Goal: Task Accomplishment & Management: Use online tool/utility

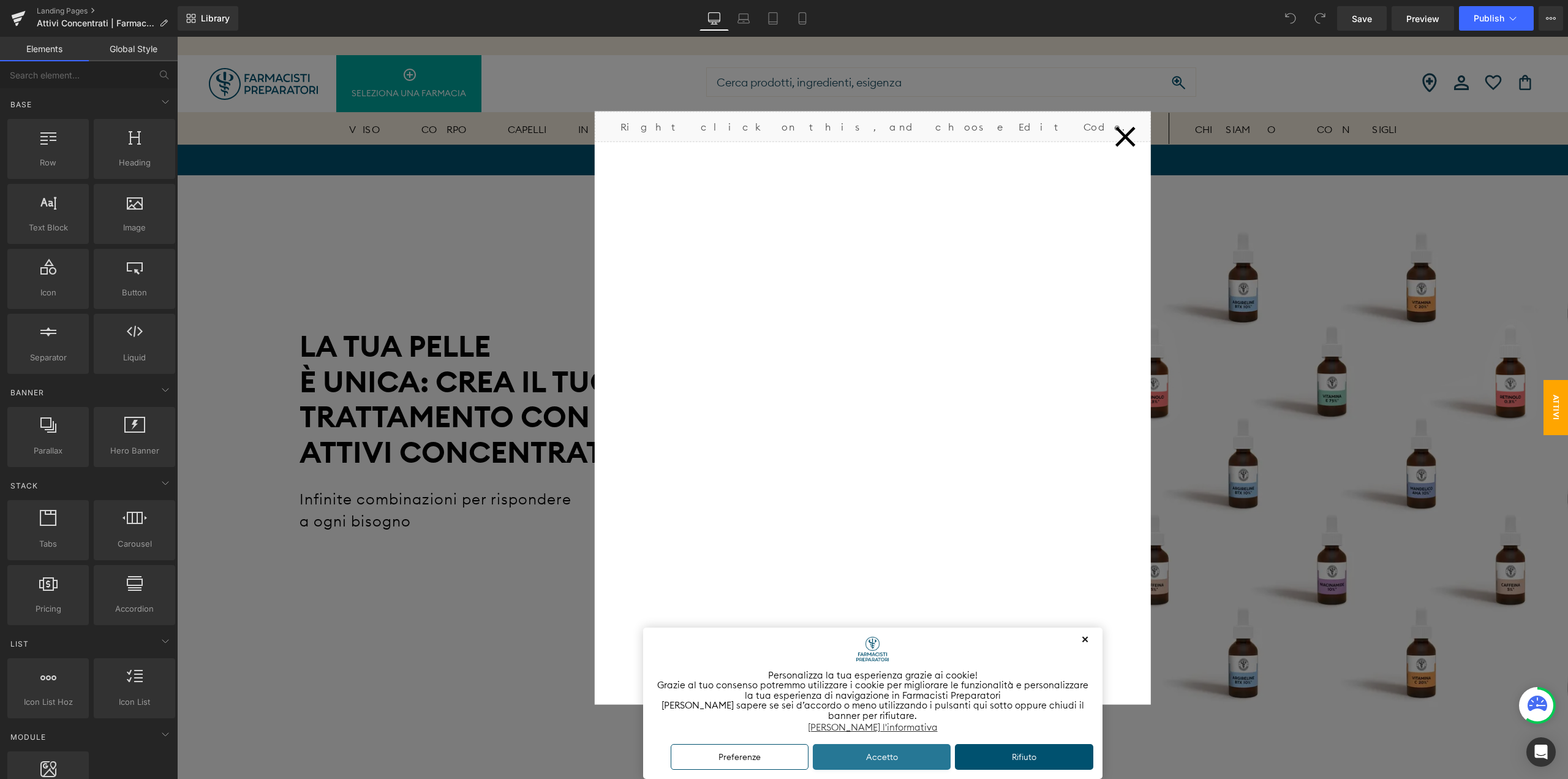
click at [889, 755] on button "Accetto" at bounding box center [882, 757] width 138 height 27
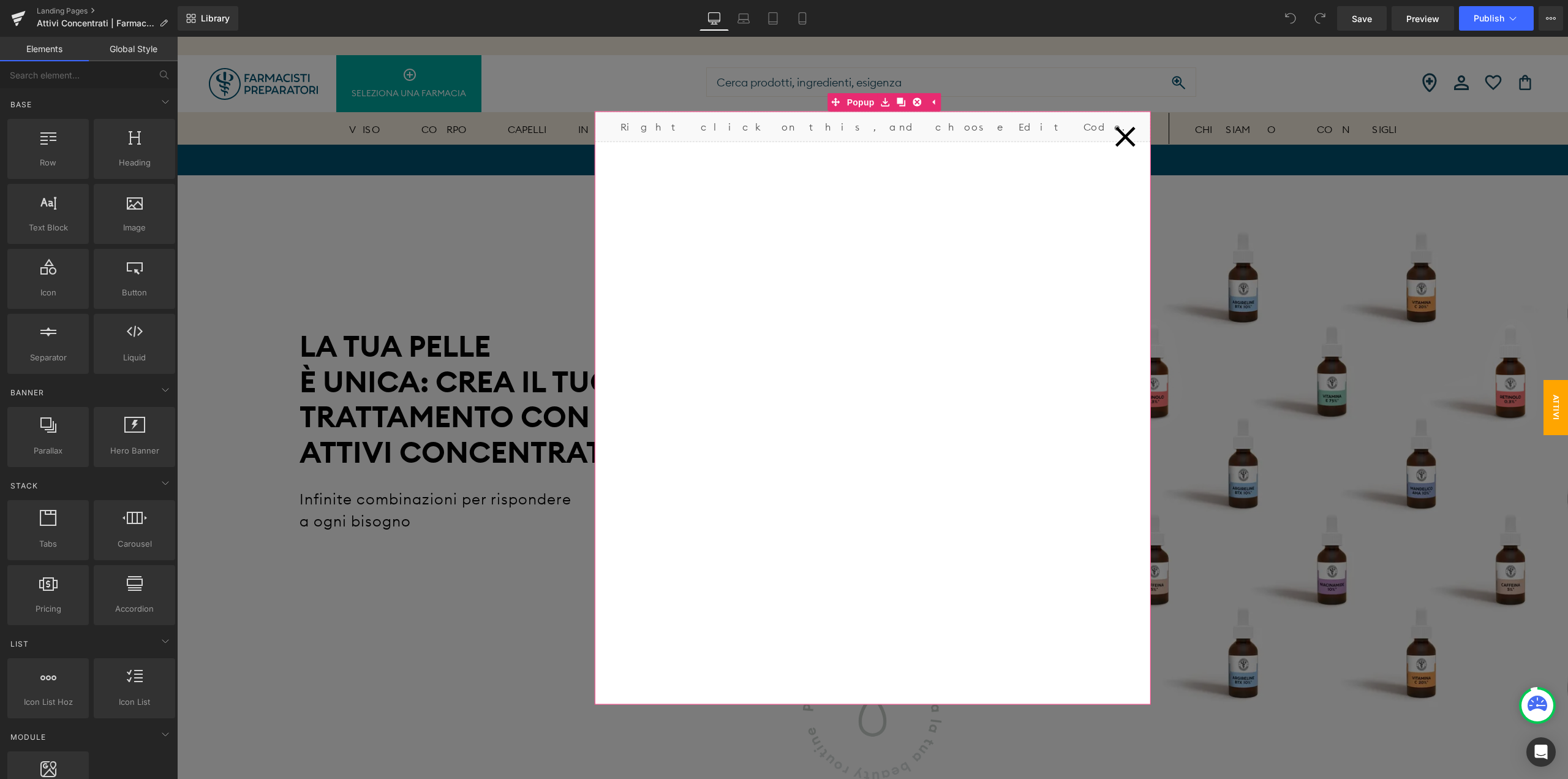
click at [1133, 141] on icon at bounding box center [1125, 136] width 22 height 22
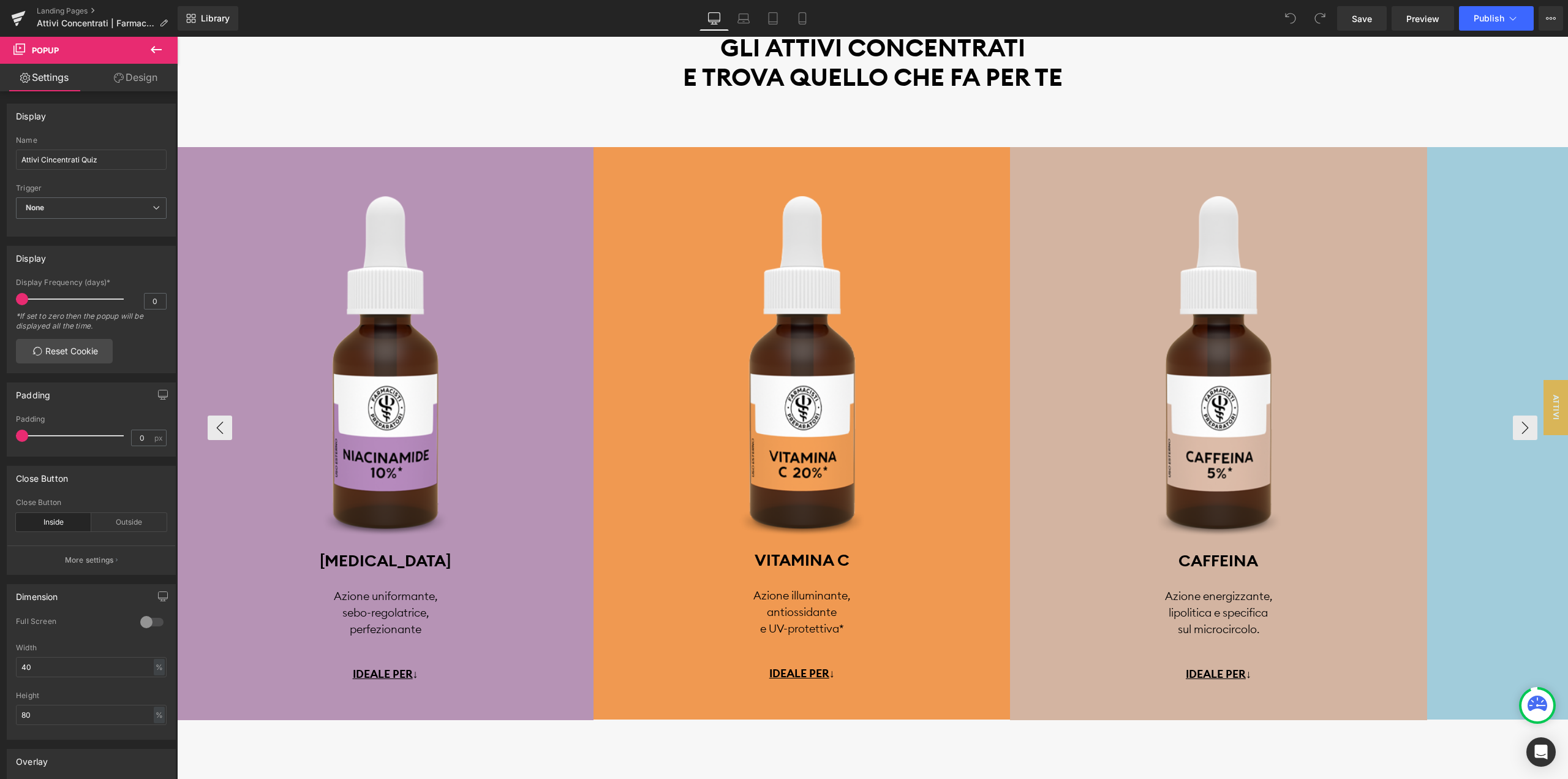
scroll to position [2941, 0]
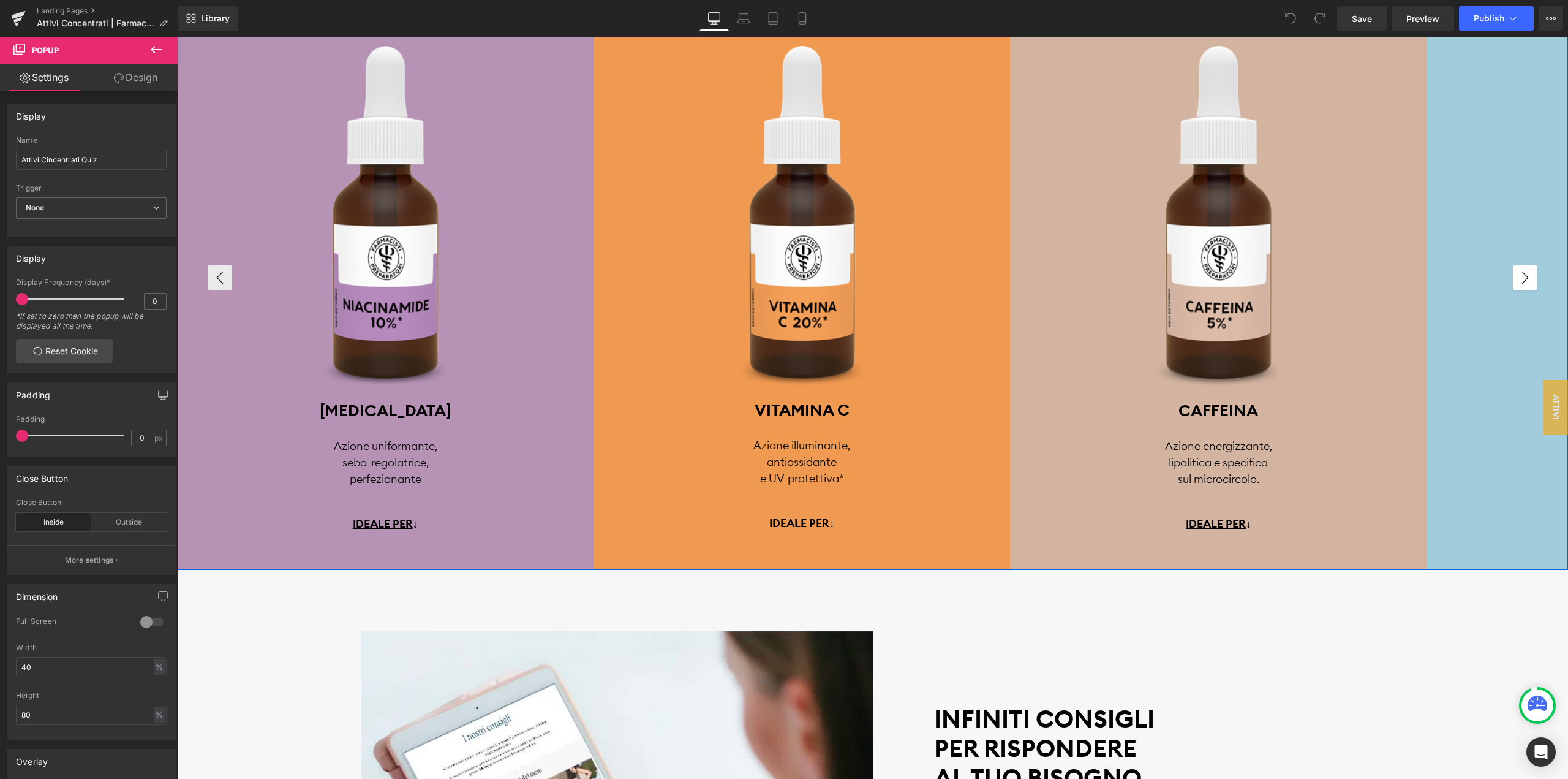
click at [1526, 282] on button "›" at bounding box center [1524, 277] width 24 height 24
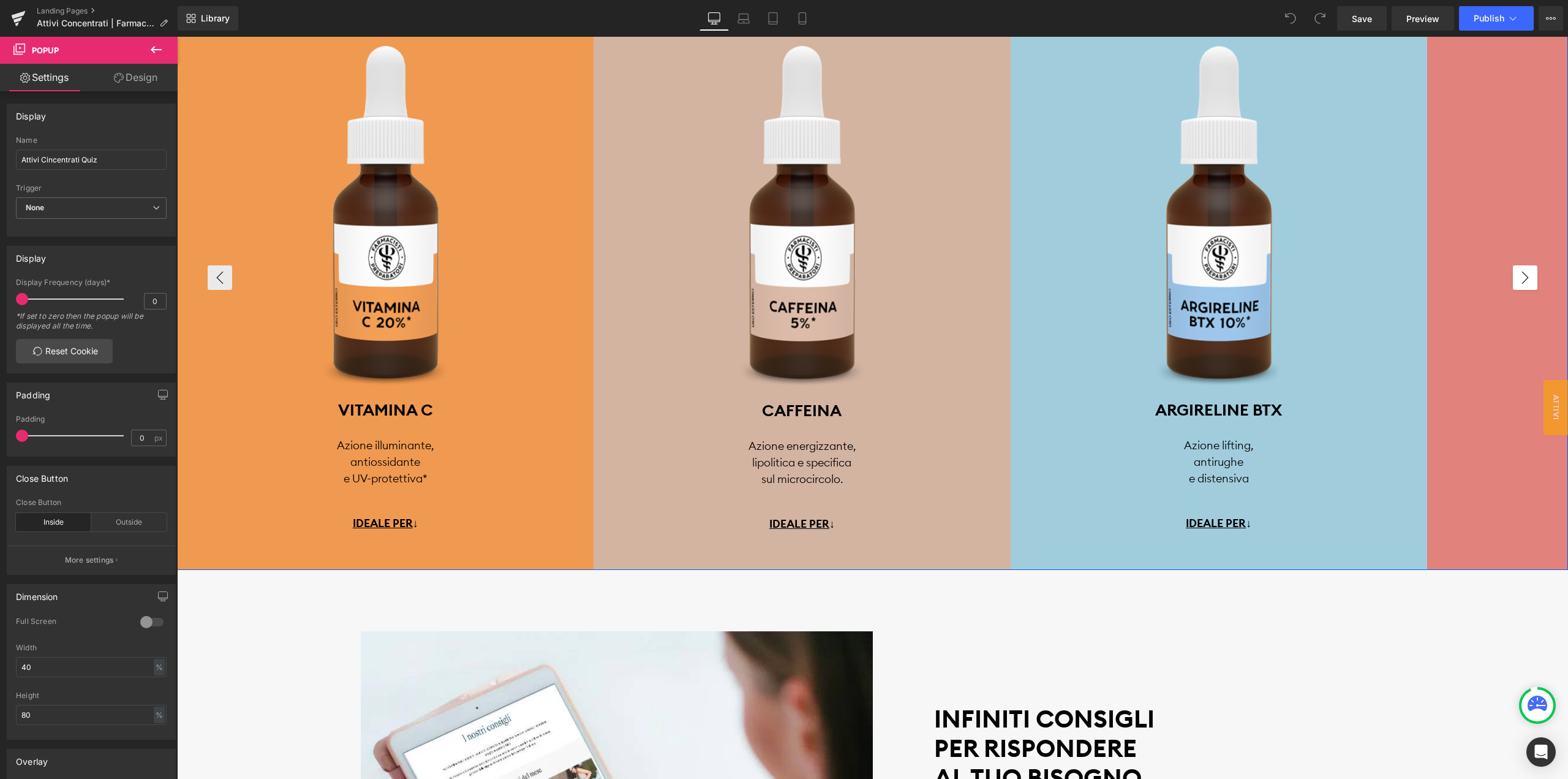
click at [1526, 282] on button "›" at bounding box center [1524, 277] width 24 height 24
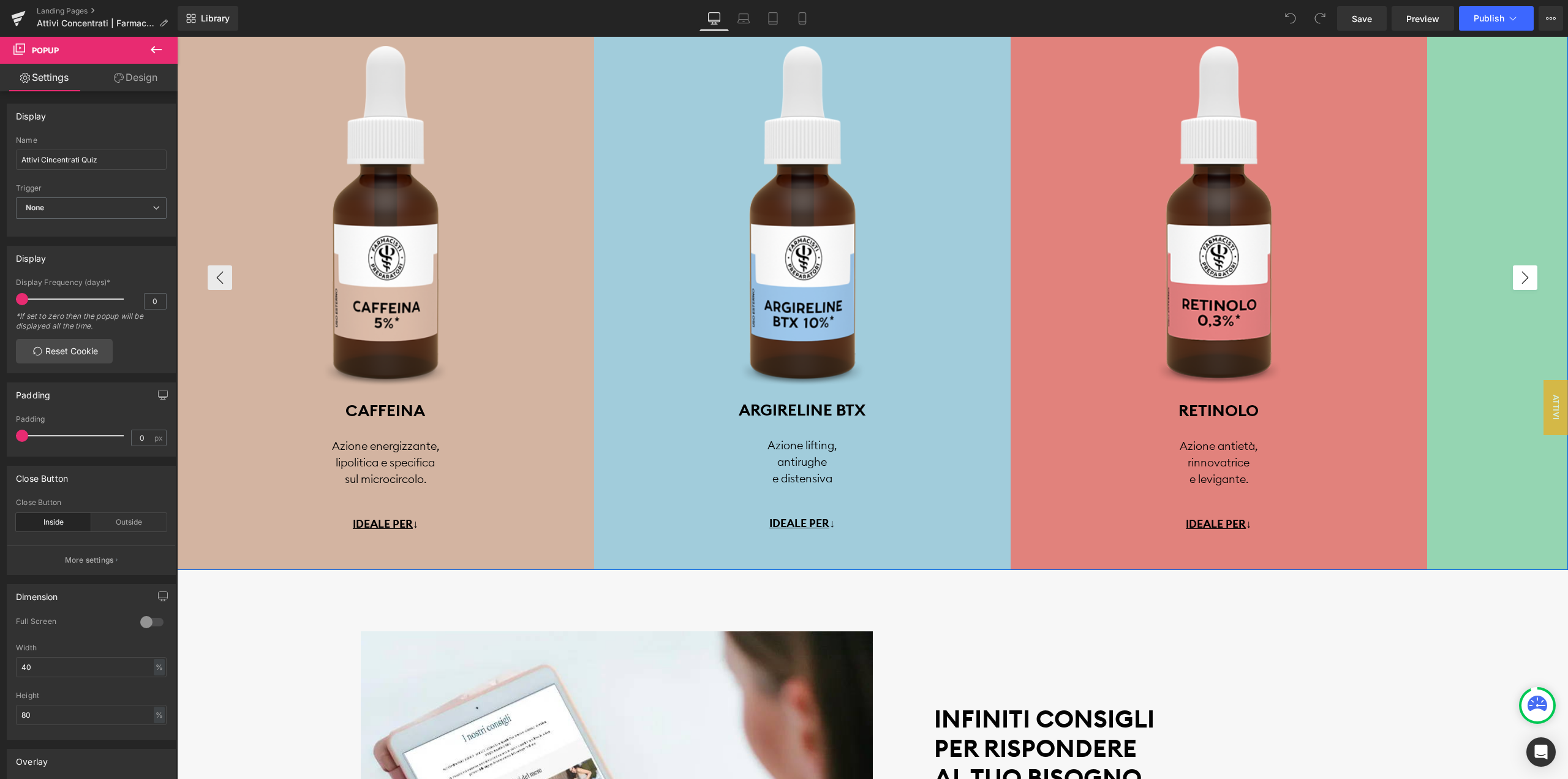
click at [1526, 282] on button "›" at bounding box center [1524, 277] width 24 height 24
click at [223, 285] on button "‹" at bounding box center [220, 277] width 24 height 24
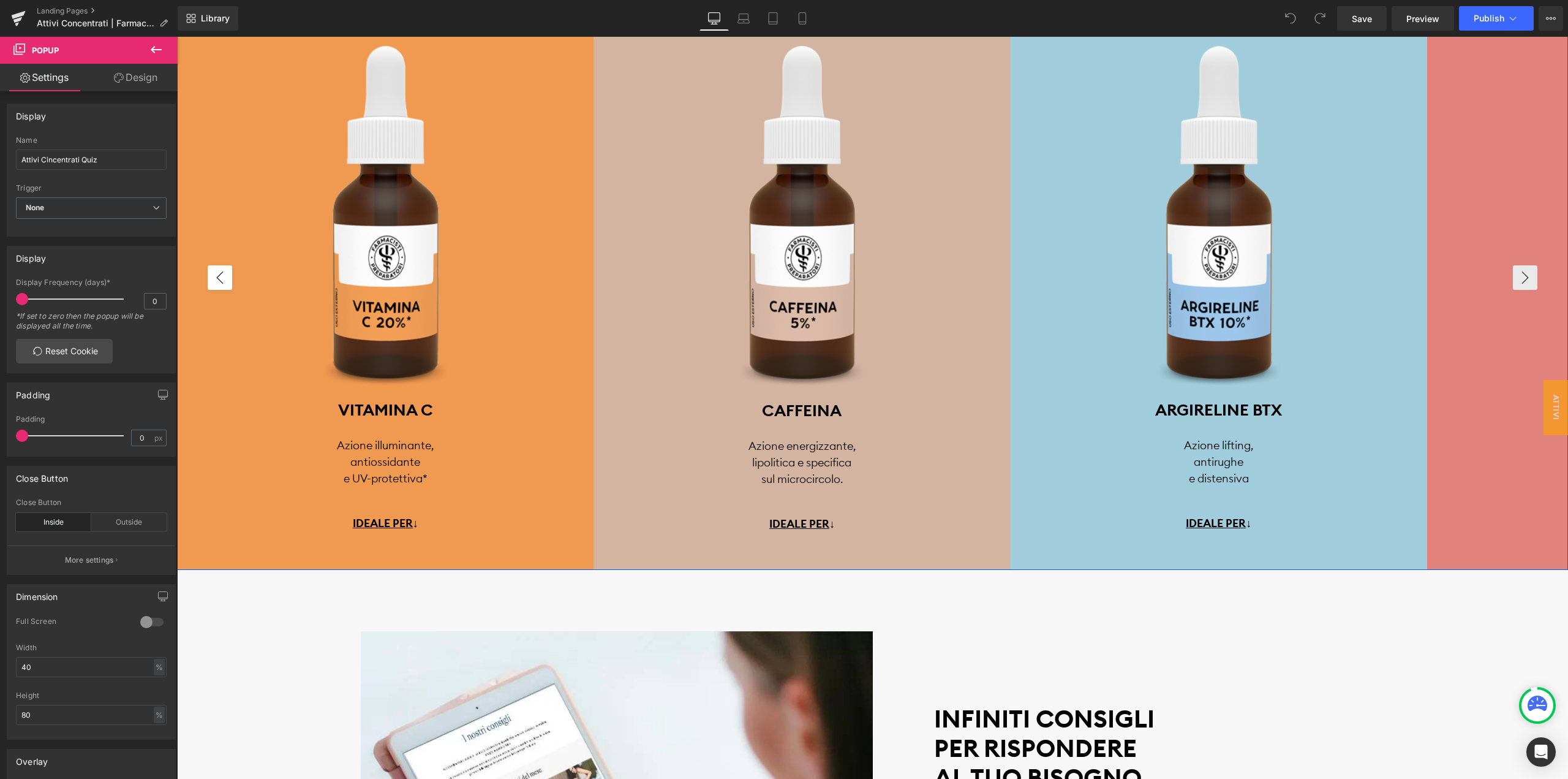
click at [223, 285] on button "‹" at bounding box center [220, 277] width 24 height 24
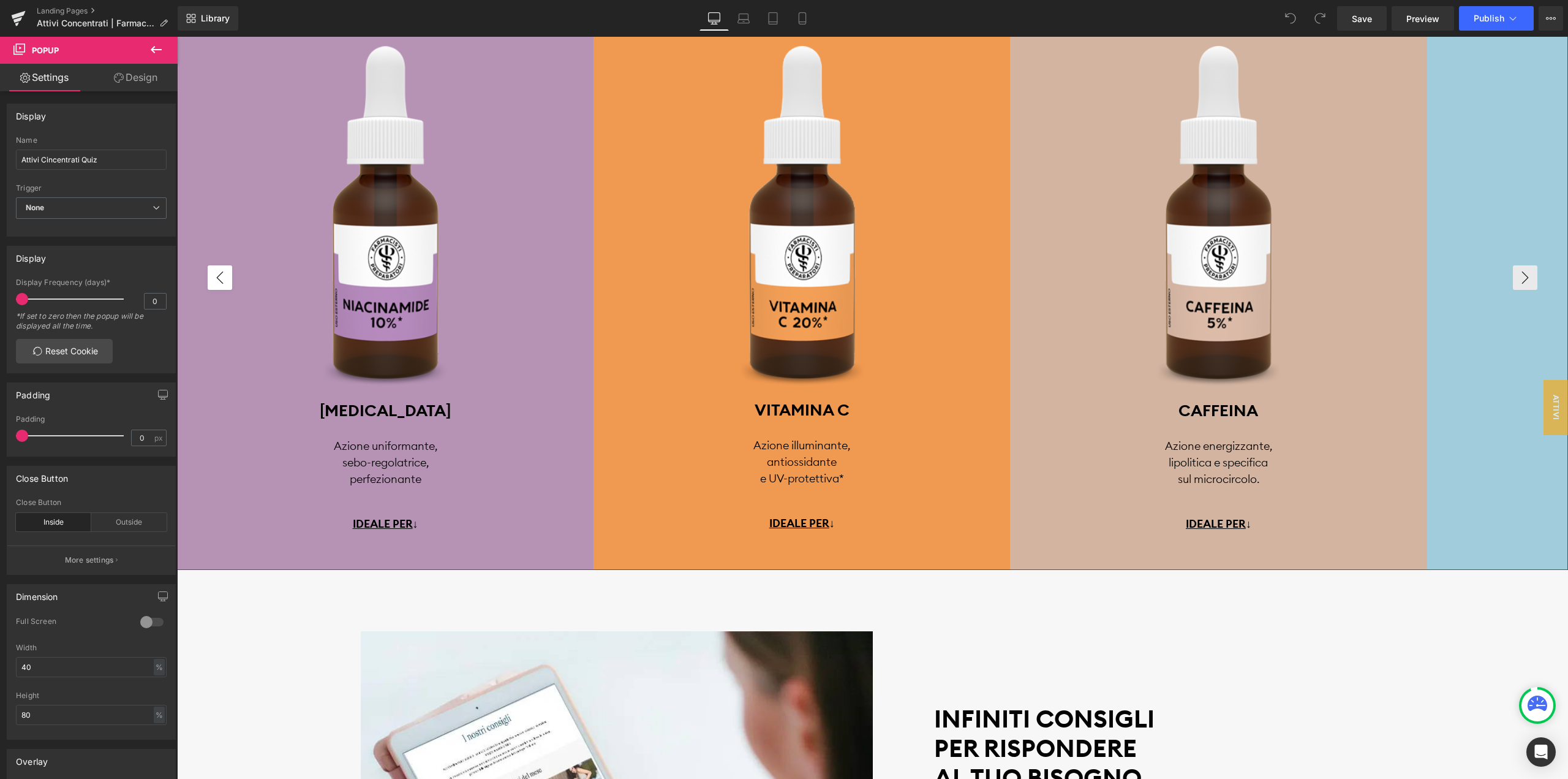
click at [223, 285] on button "‹" at bounding box center [220, 277] width 24 height 24
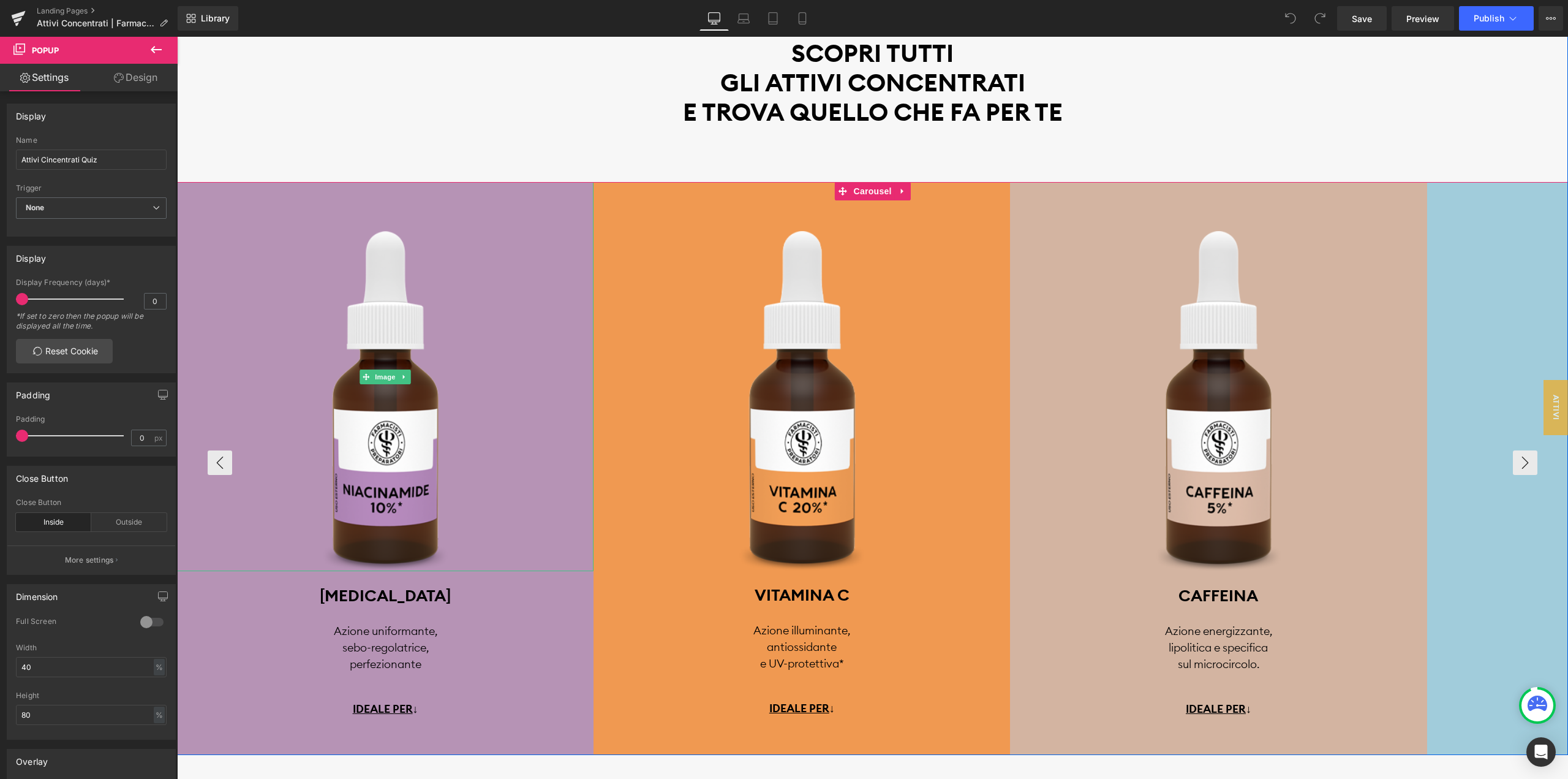
scroll to position [2757, 0]
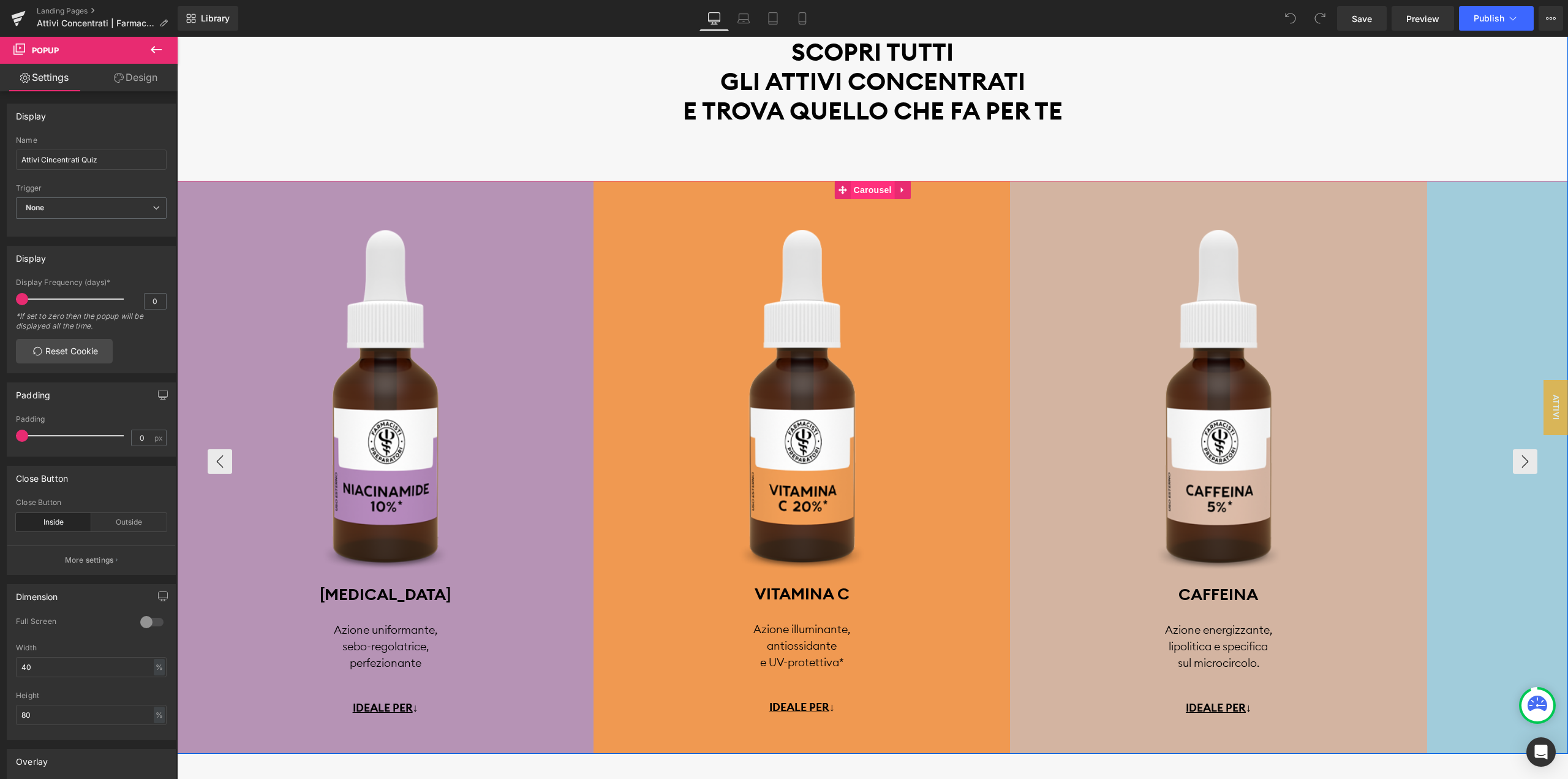
click at [863, 186] on span "Carousel" at bounding box center [873, 190] width 44 height 18
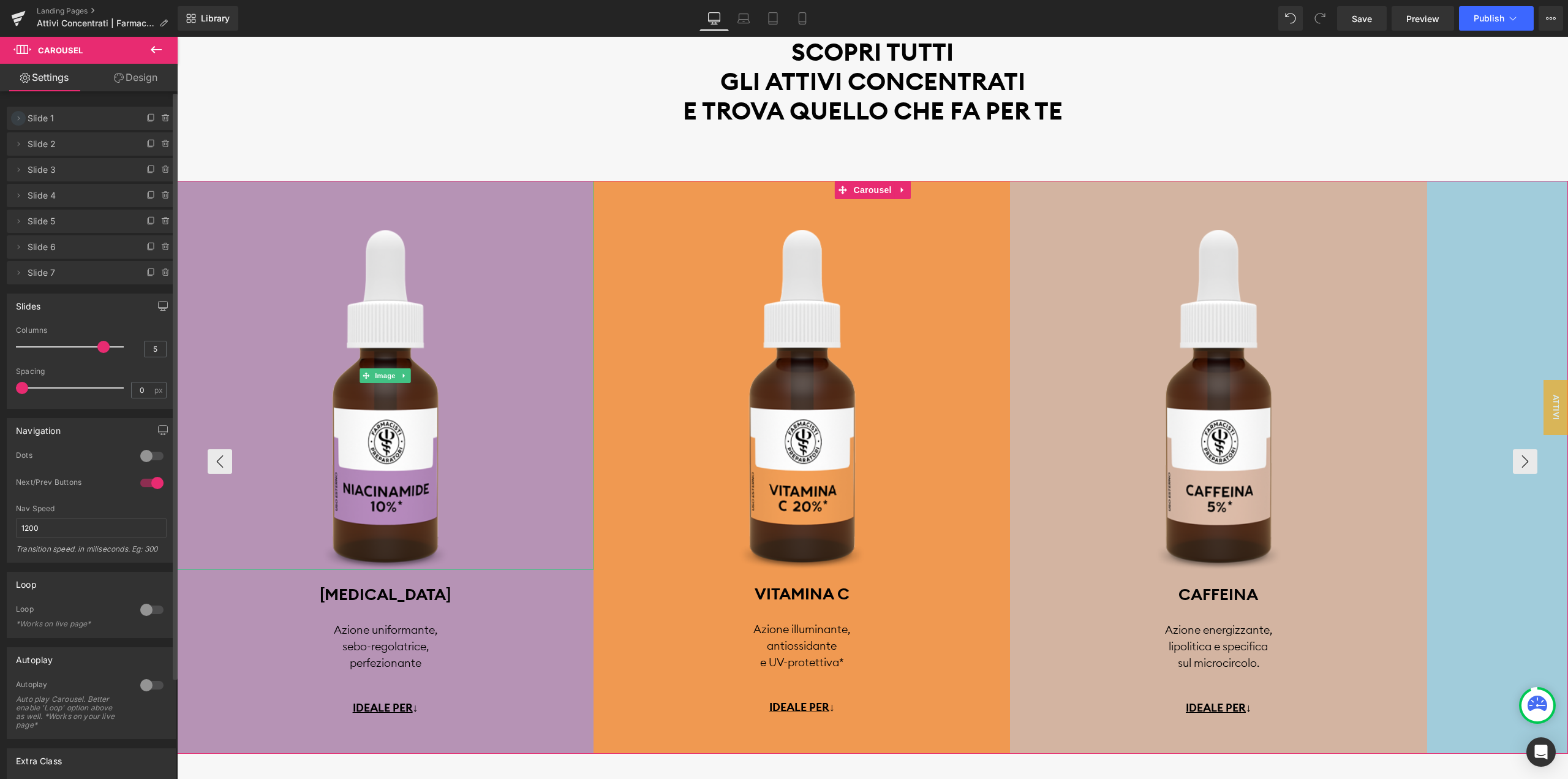
click at [20, 117] on icon at bounding box center [18, 118] width 10 height 10
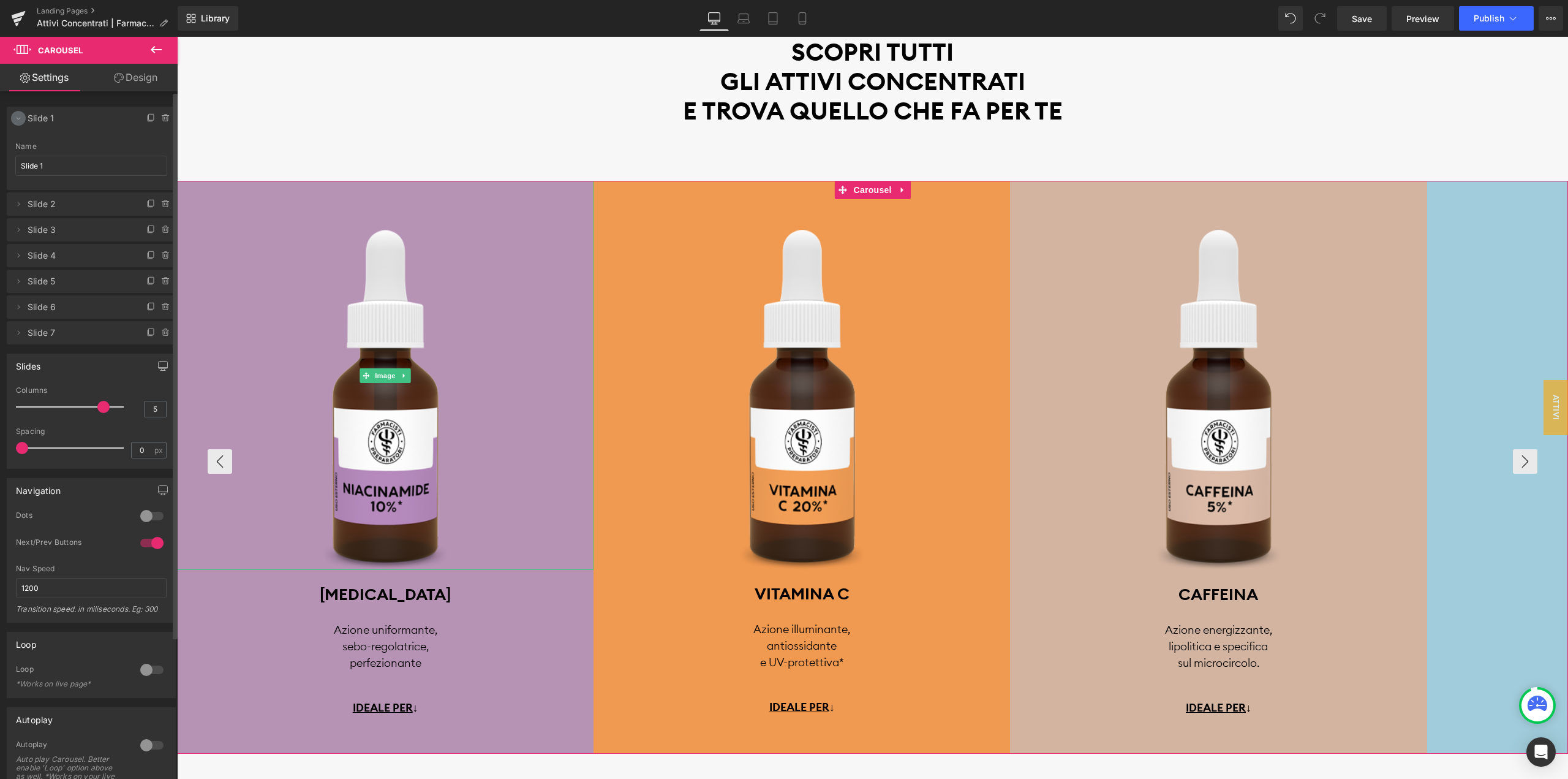
click at [20, 117] on icon at bounding box center [18, 118] width 10 height 10
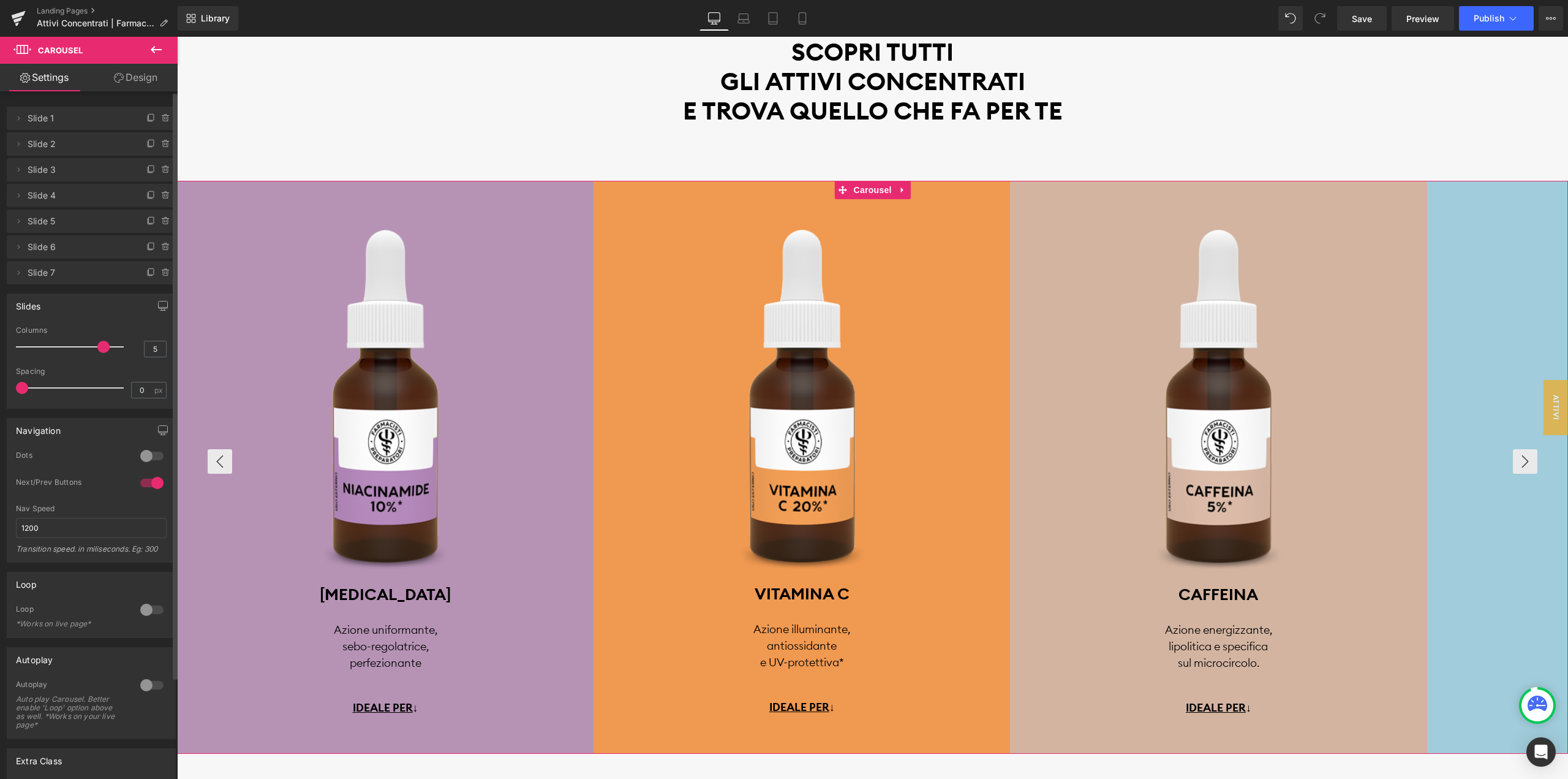
drag, startPoint x: 96, startPoint y: 346, endPoint x: 136, endPoint y: 349, distance: 40.1
click at [136, 349] on div "Columns 5" at bounding box center [91, 346] width 151 height 41
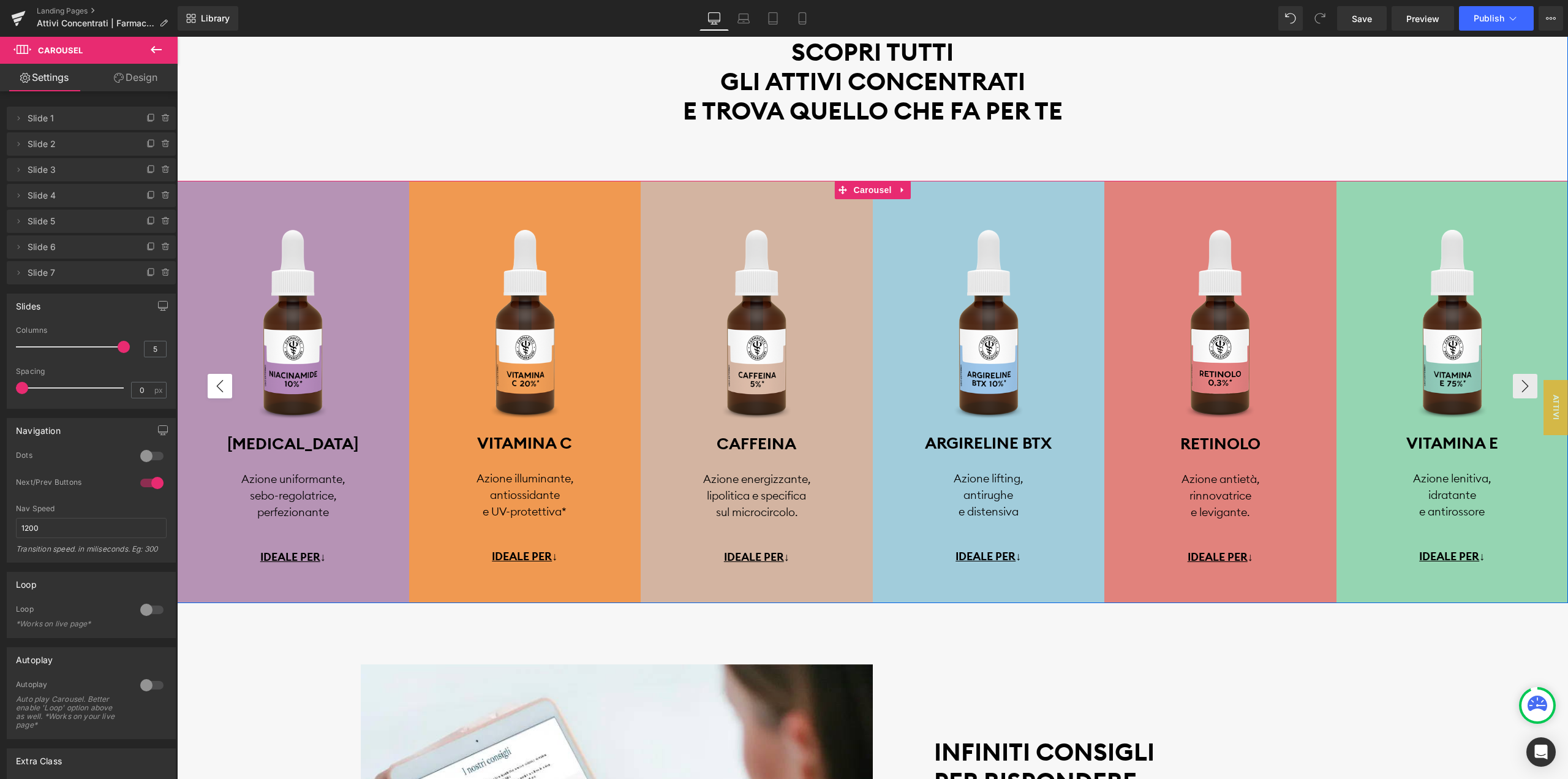
click at [217, 385] on button "‹" at bounding box center [220, 385] width 24 height 24
click at [1521, 387] on button "›" at bounding box center [1524, 385] width 24 height 24
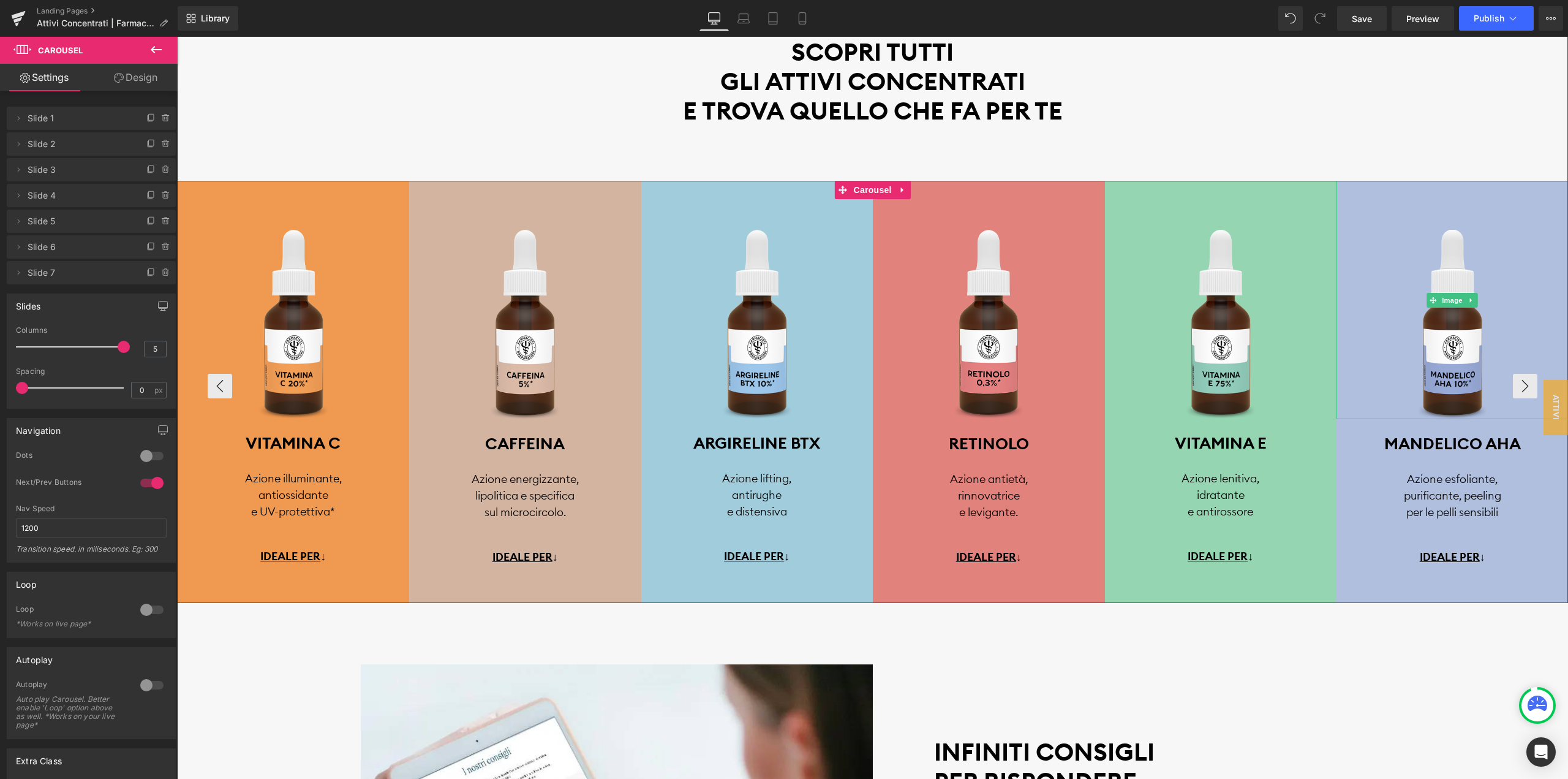
click at [1370, 206] on link at bounding box center [1452, 300] width 232 height 238
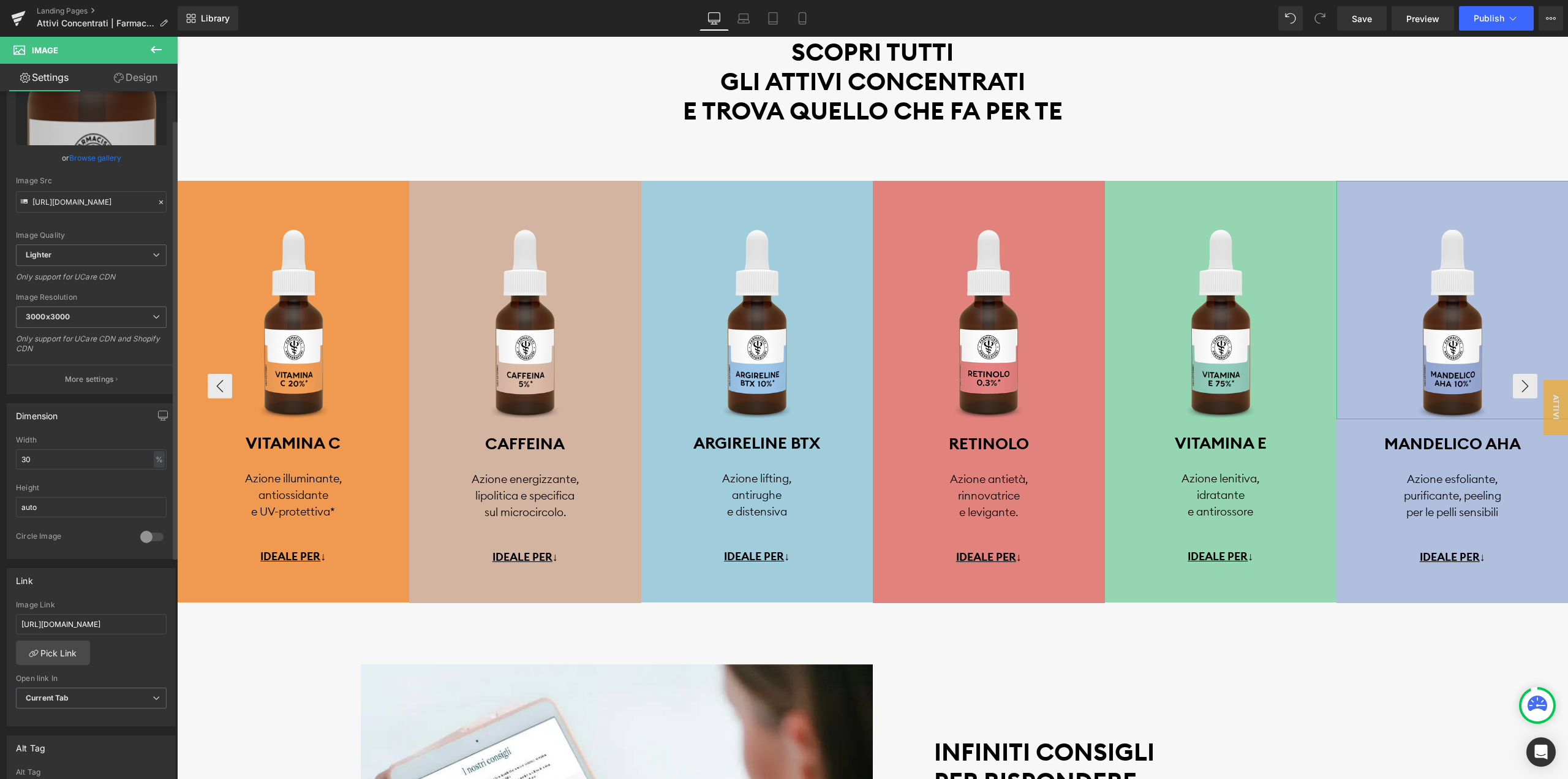
scroll to position [0, 0]
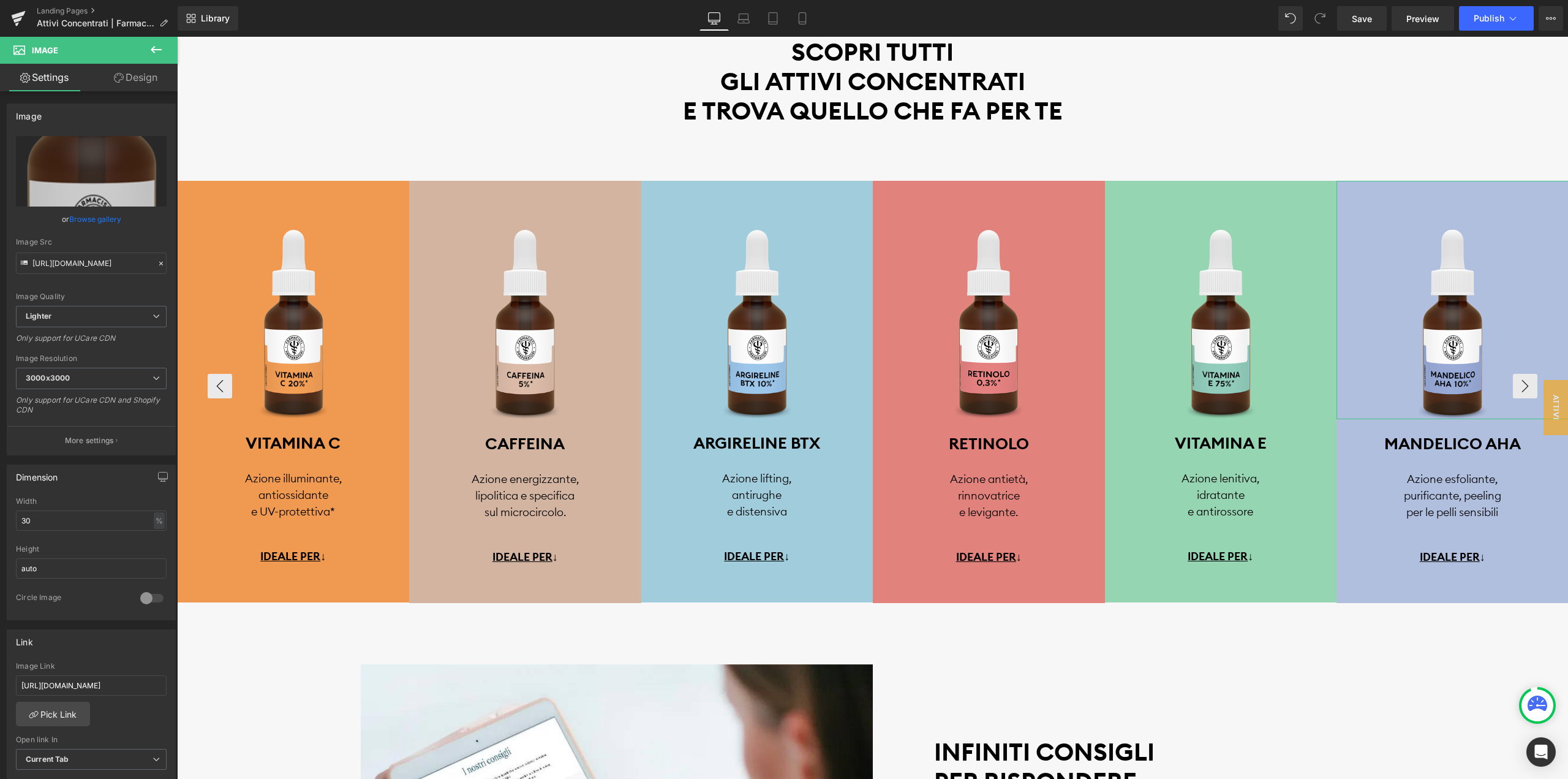
click at [148, 81] on link "Design" at bounding box center [136, 77] width 89 height 27
click at [0, 0] on div "Background" at bounding box center [0, 0] width 0 height 0
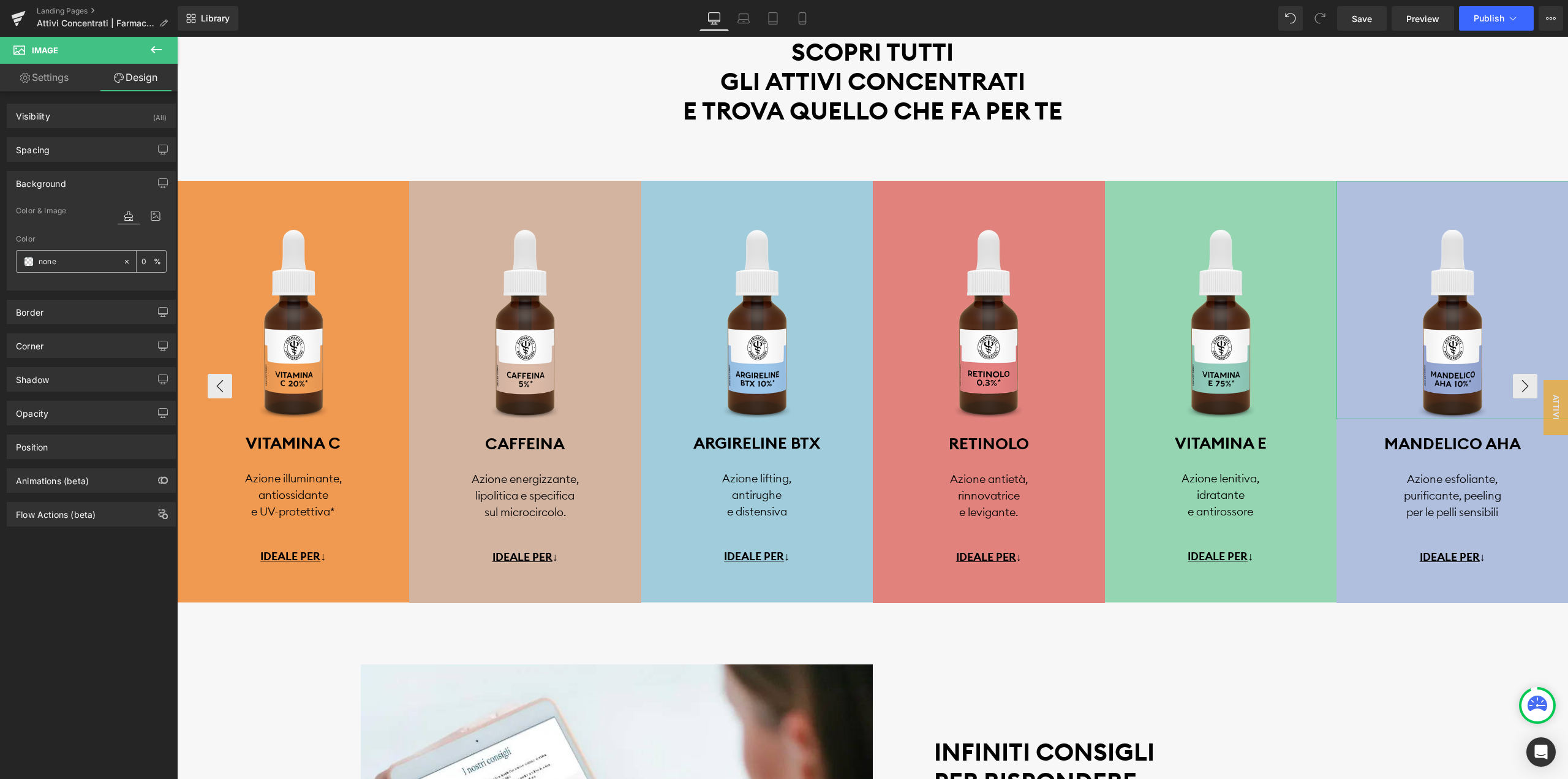
click at [85, 258] on input "text" at bounding box center [77, 261] width 78 height 13
paste input "#b5c200"
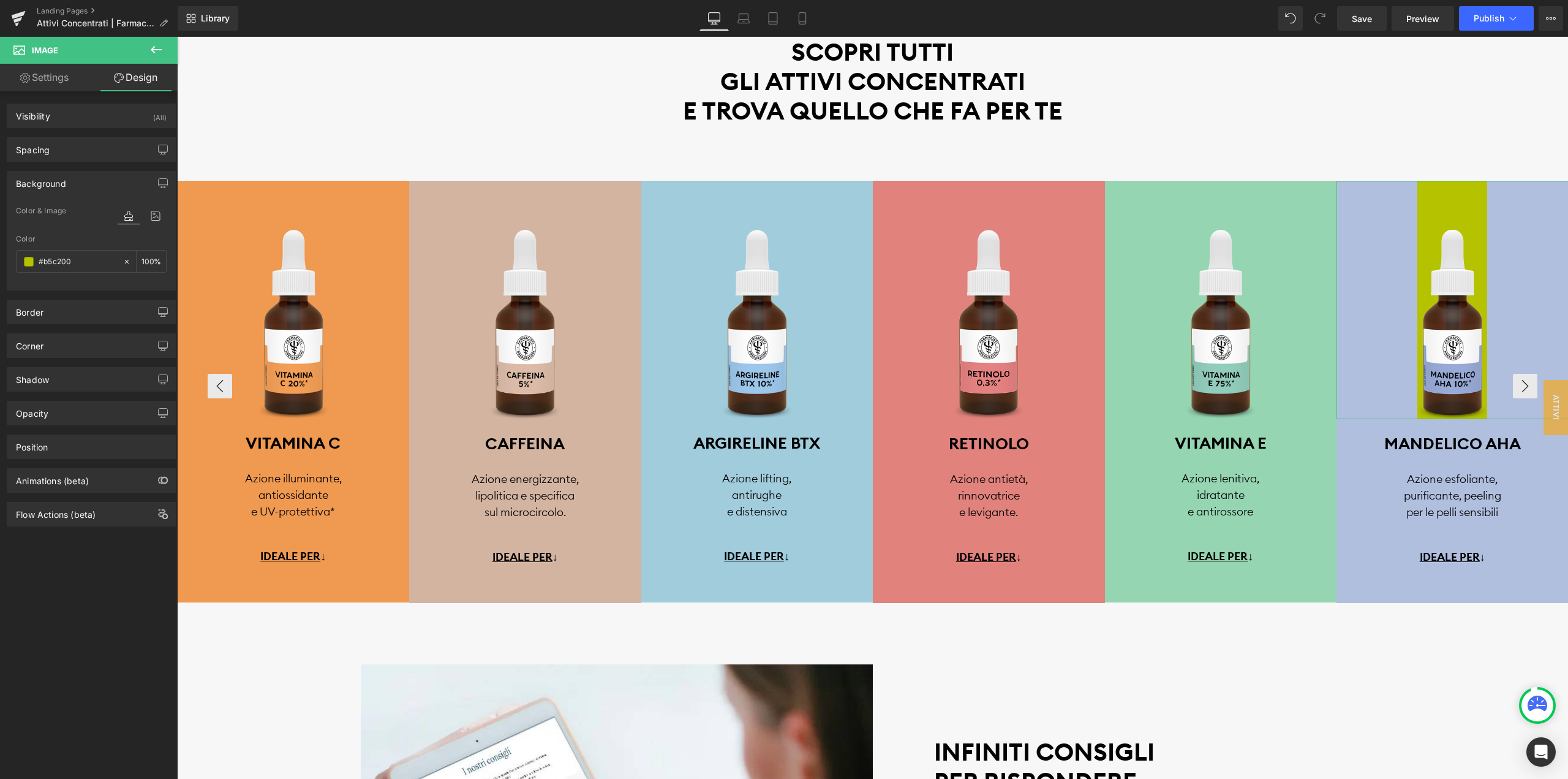
type input "#b5c200"
click at [52, 74] on link "Settings" at bounding box center [44, 77] width 89 height 27
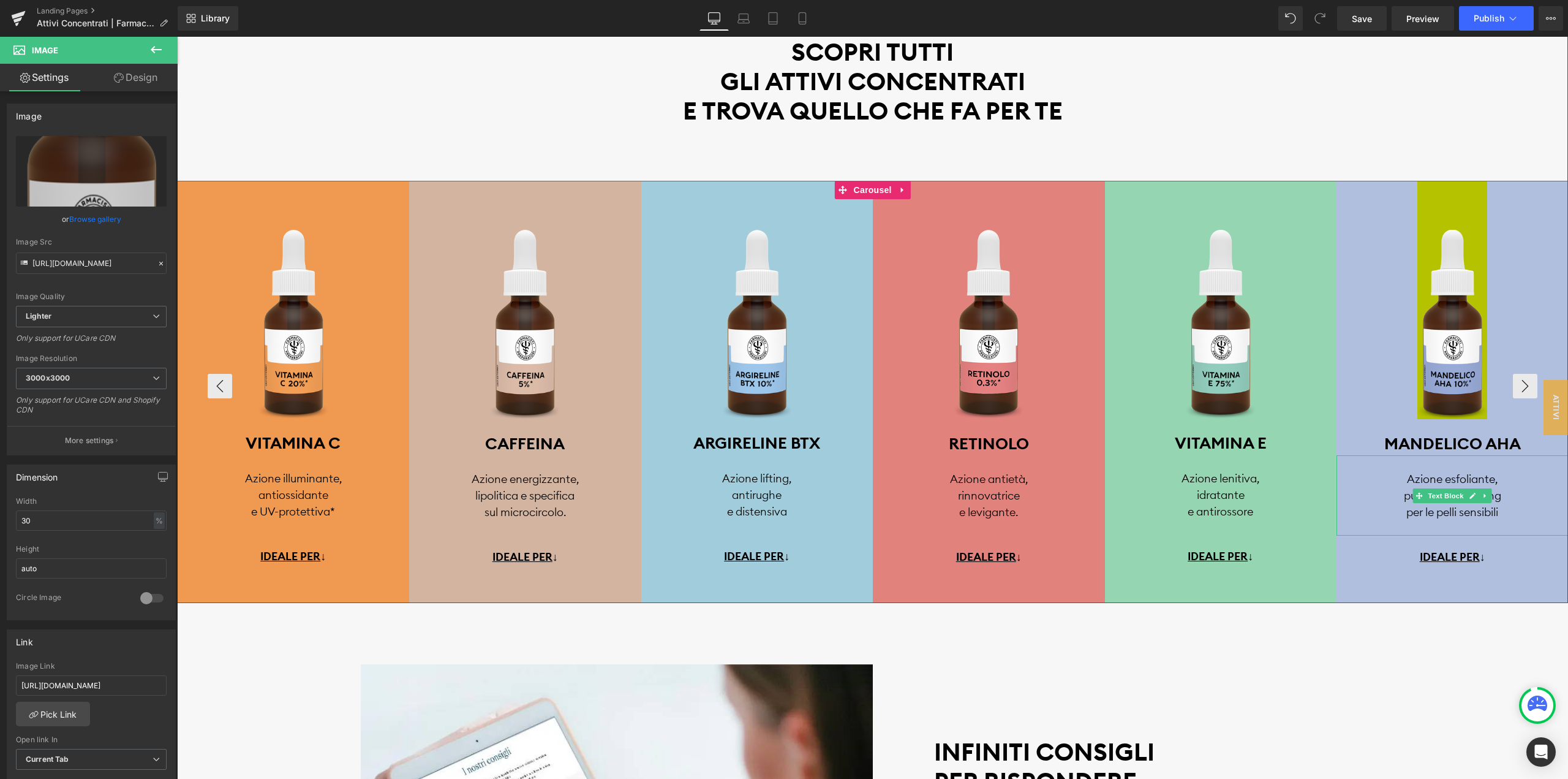
click at [1363, 520] on div "Azione esfoliante, purificante, peeling per le pelli sensibili" at bounding box center [1452, 495] width 232 height 80
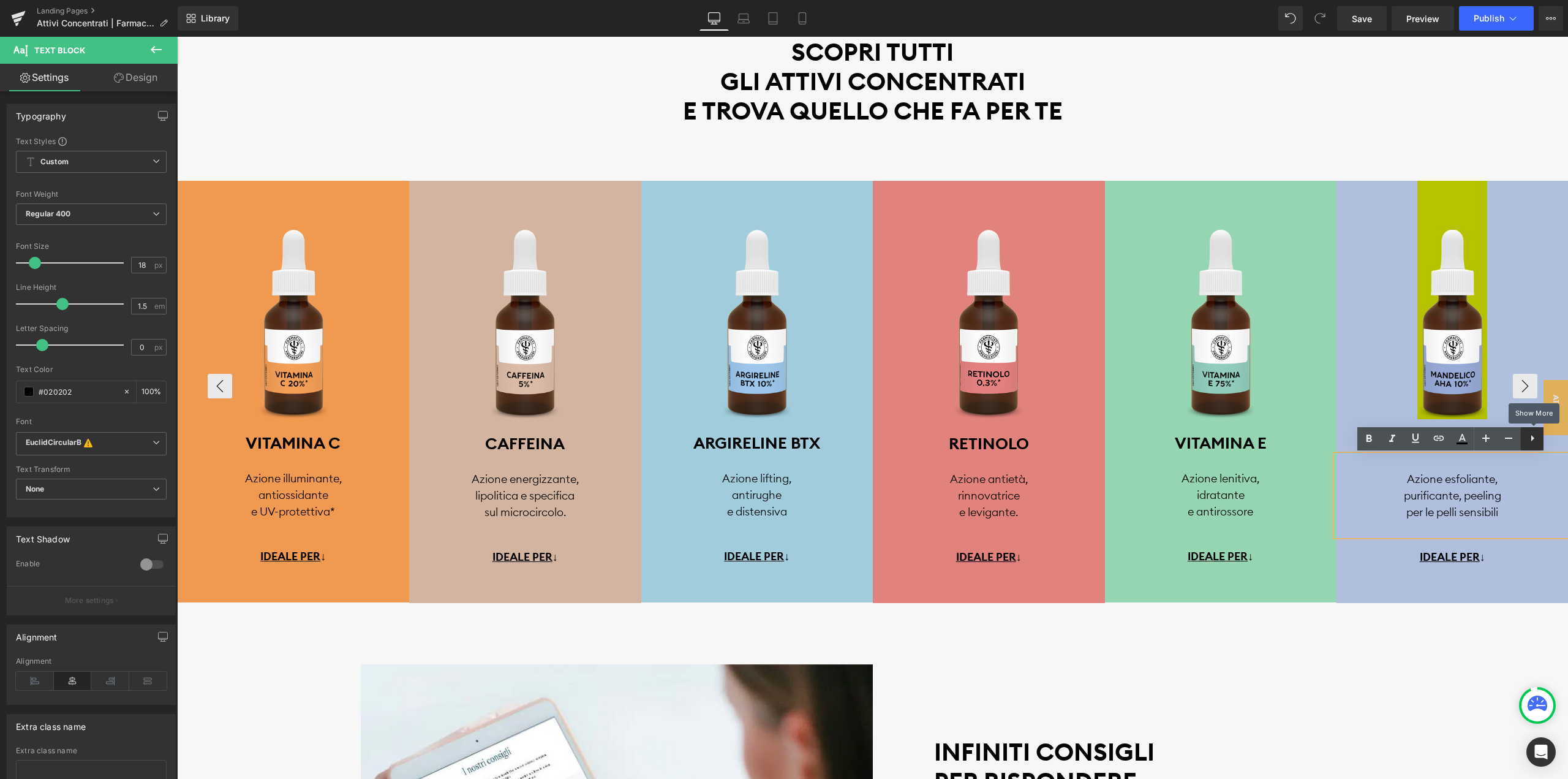
click at [1528, 435] on icon at bounding box center [1532, 439] width 15 height 15
click at [1551, 246] on link at bounding box center [1452, 300] width 232 height 238
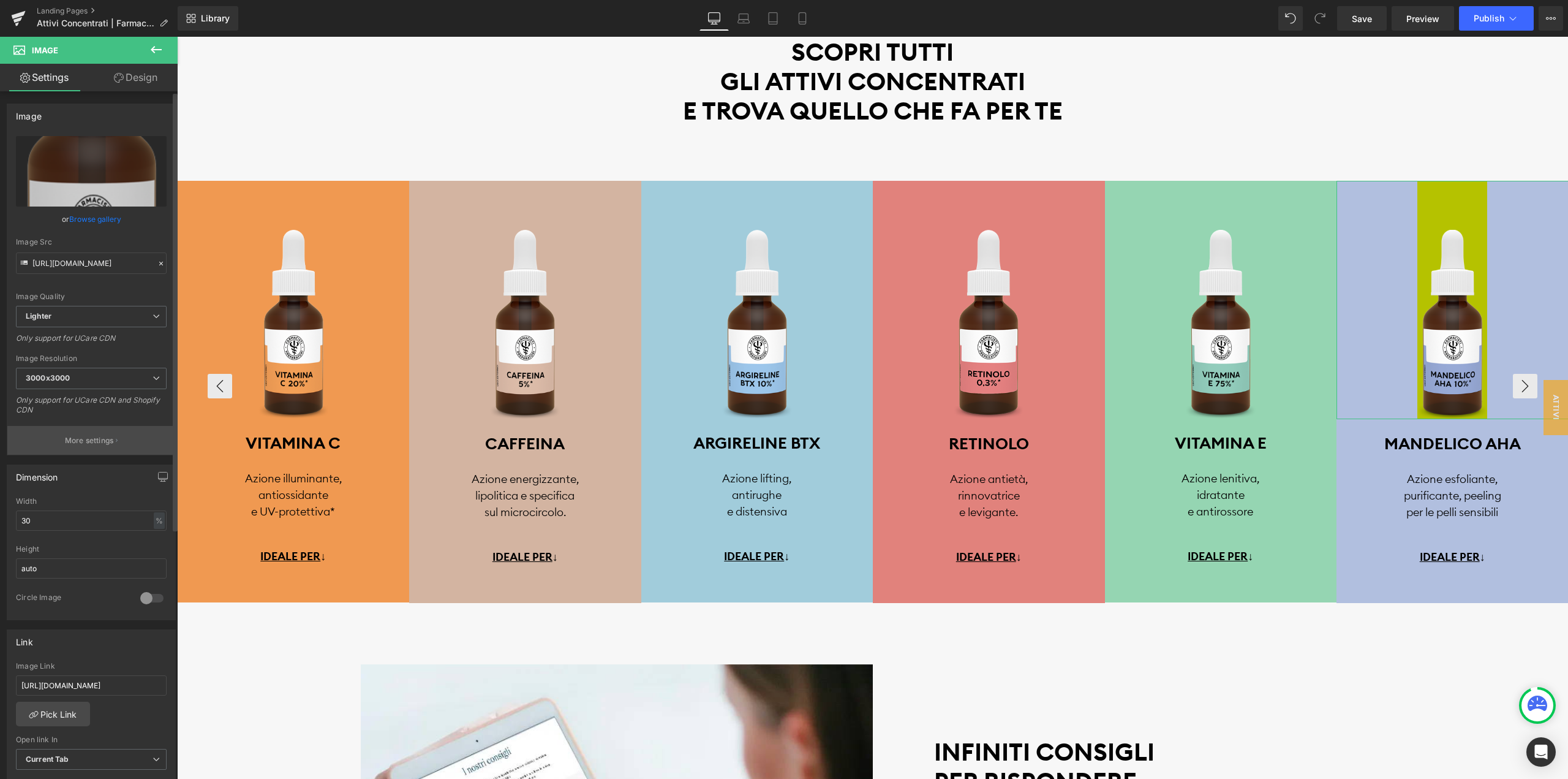
click at [92, 430] on button "More settings" at bounding box center [92, 440] width 168 height 29
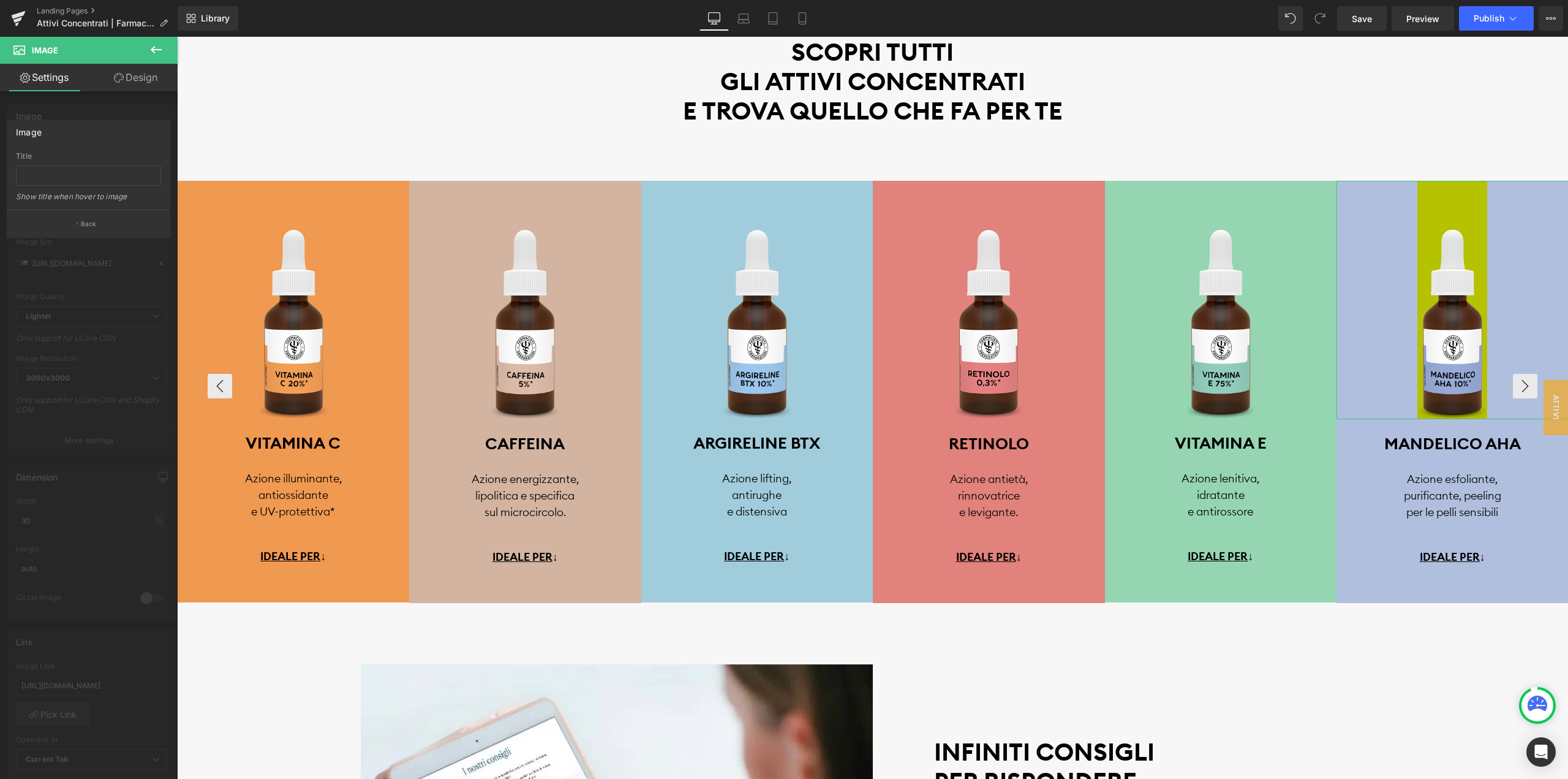
click at [159, 80] on link "Design" at bounding box center [136, 77] width 89 height 27
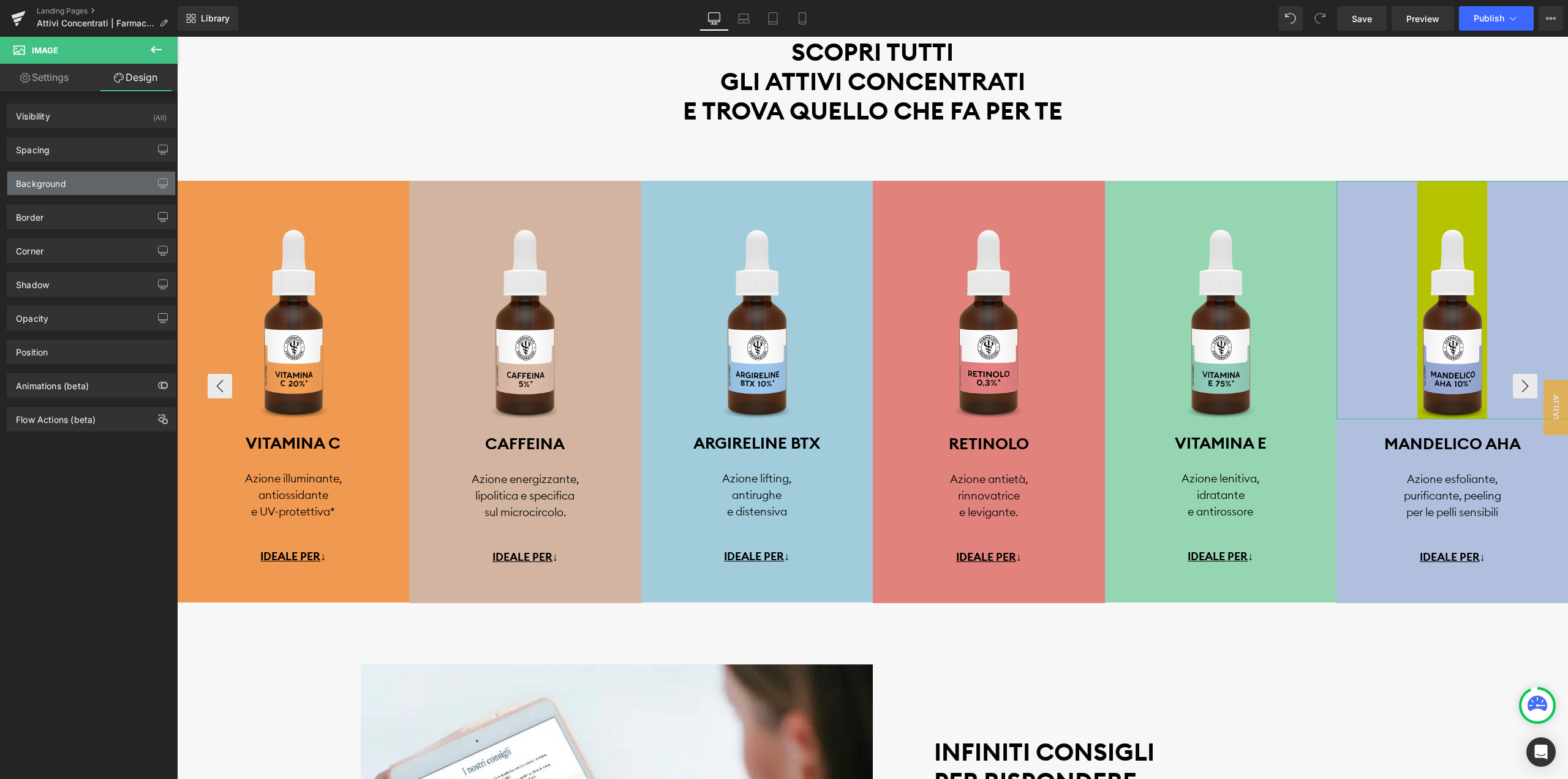
click at [103, 185] on div "Background" at bounding box center [92, 183] width 168 height 23
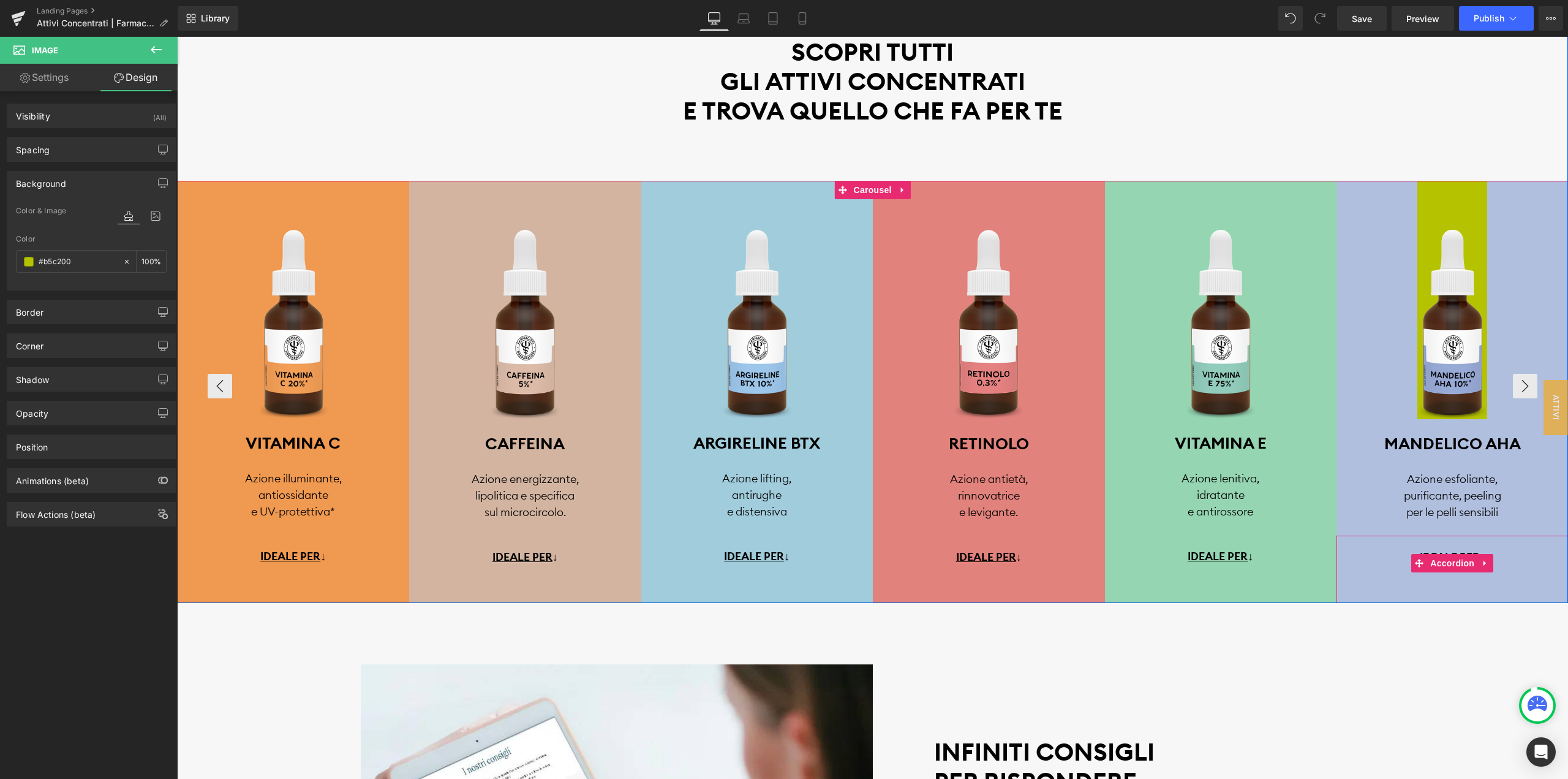
click at [1395, 590] on div "IDEALE PER ↓ Text Block Image Row TRATTAMENTI VISO Text Block Row Ridurre le ru…" at bounding box center [1452, 568] width 232 height 67
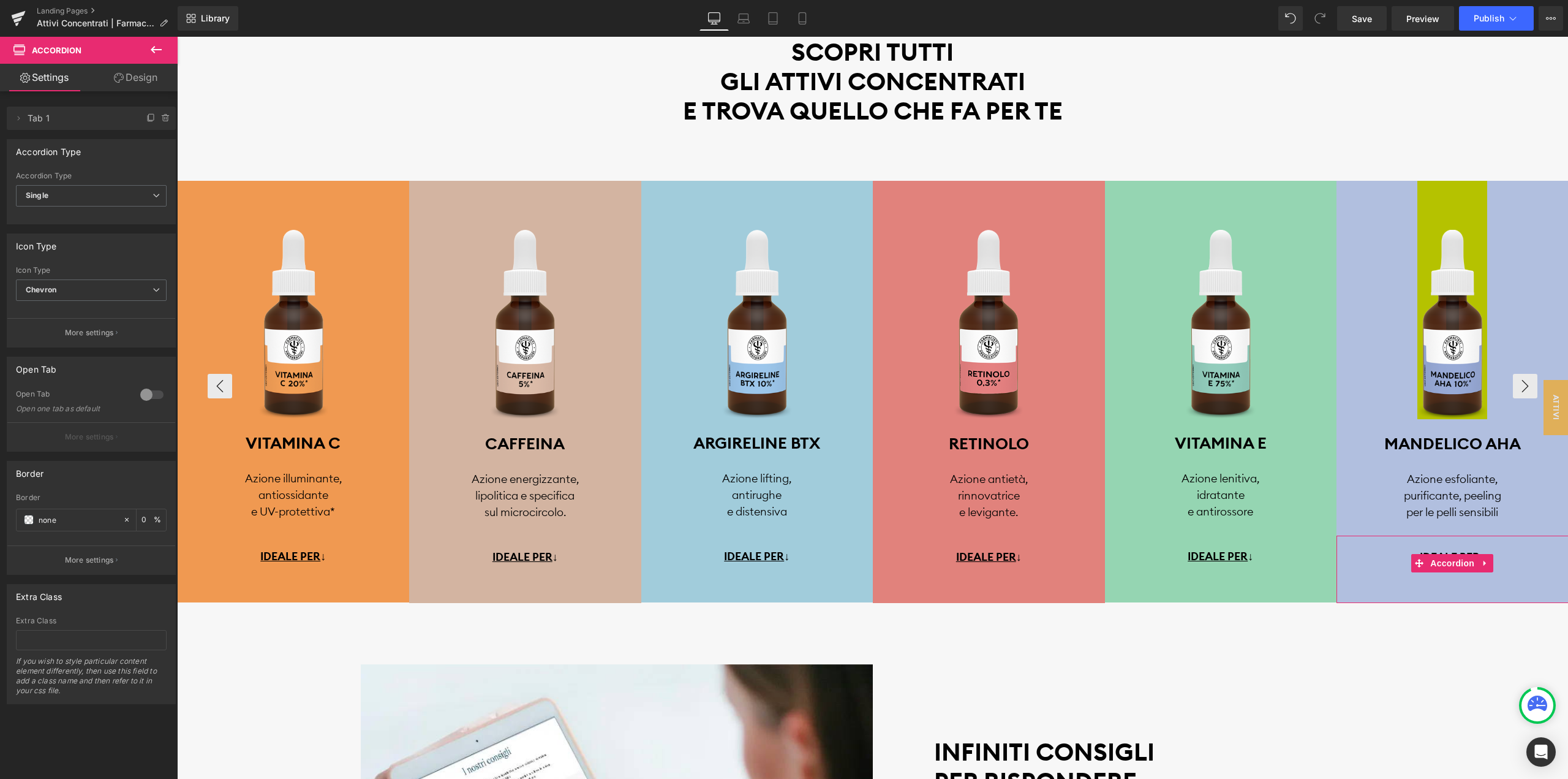
click at [136, 77] on link "Design" at bounding box center [136, 77] width 89 height 27
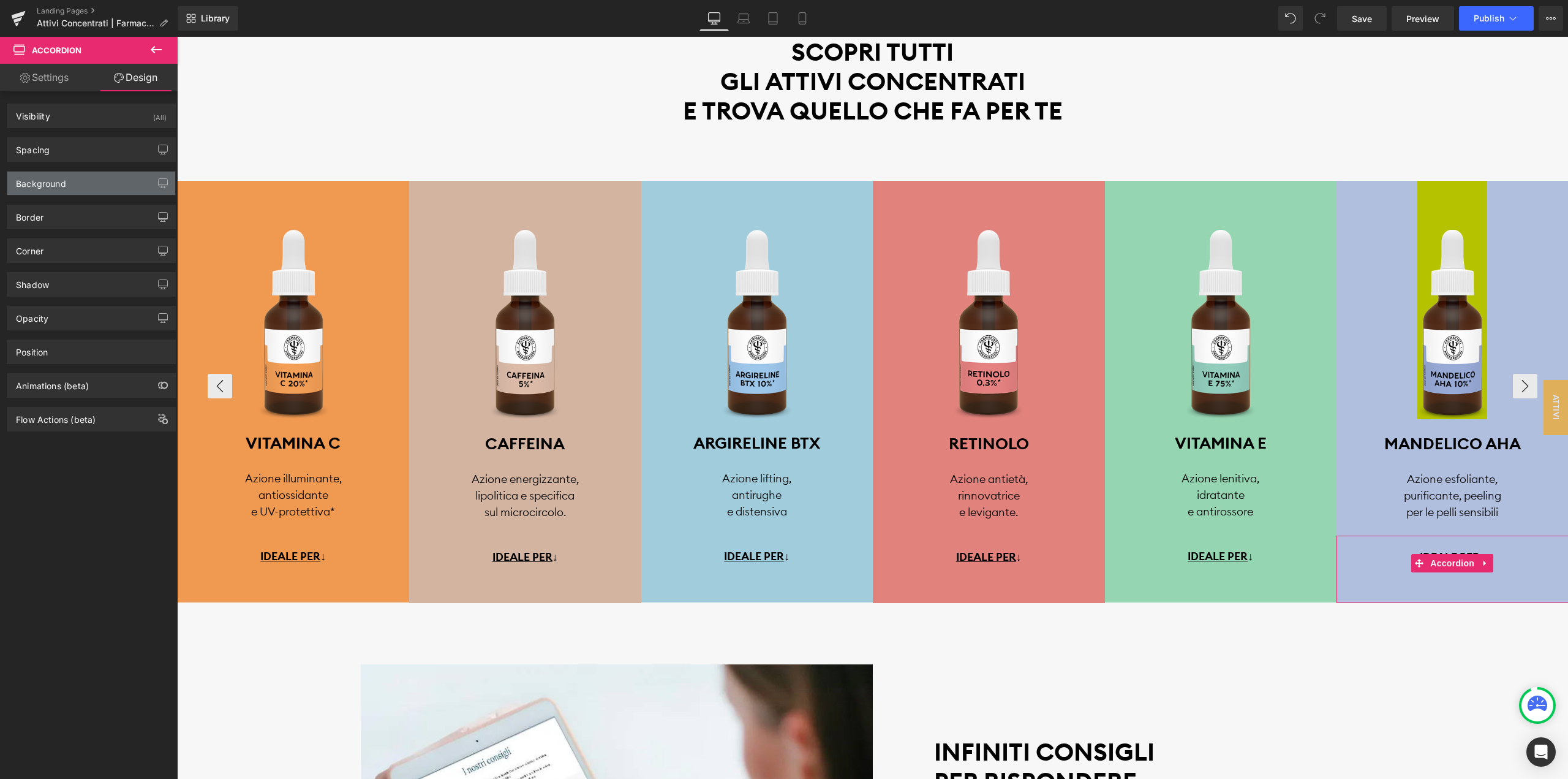
click at [85, 182] on div "Background" at bounding box center [92, 183] width 168 height 23
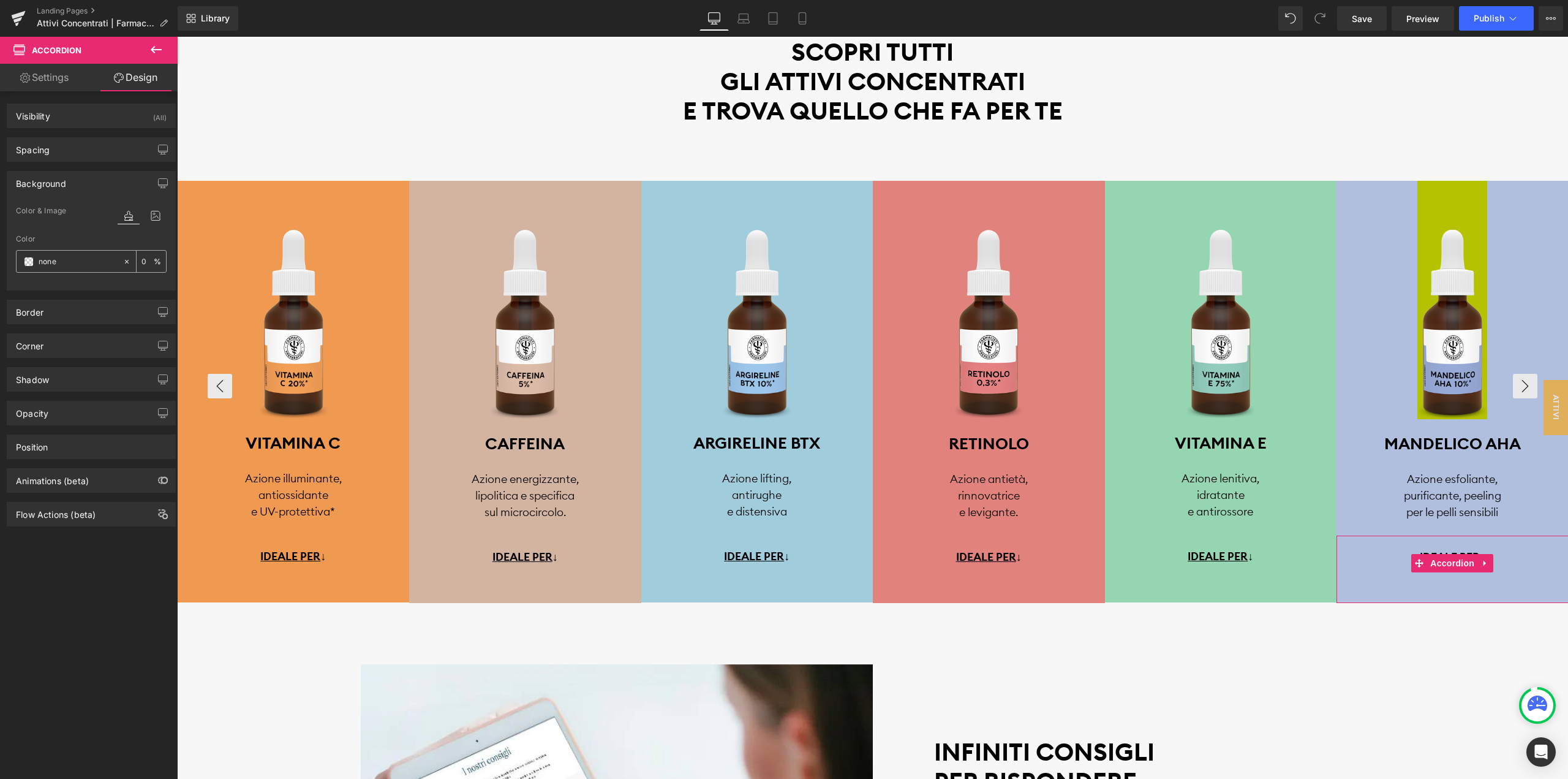
click at [59, 266] on input "none" at bounding box center [77, 261] width 78 height 13
paste input "#b5c200"
type input "#b5c200"
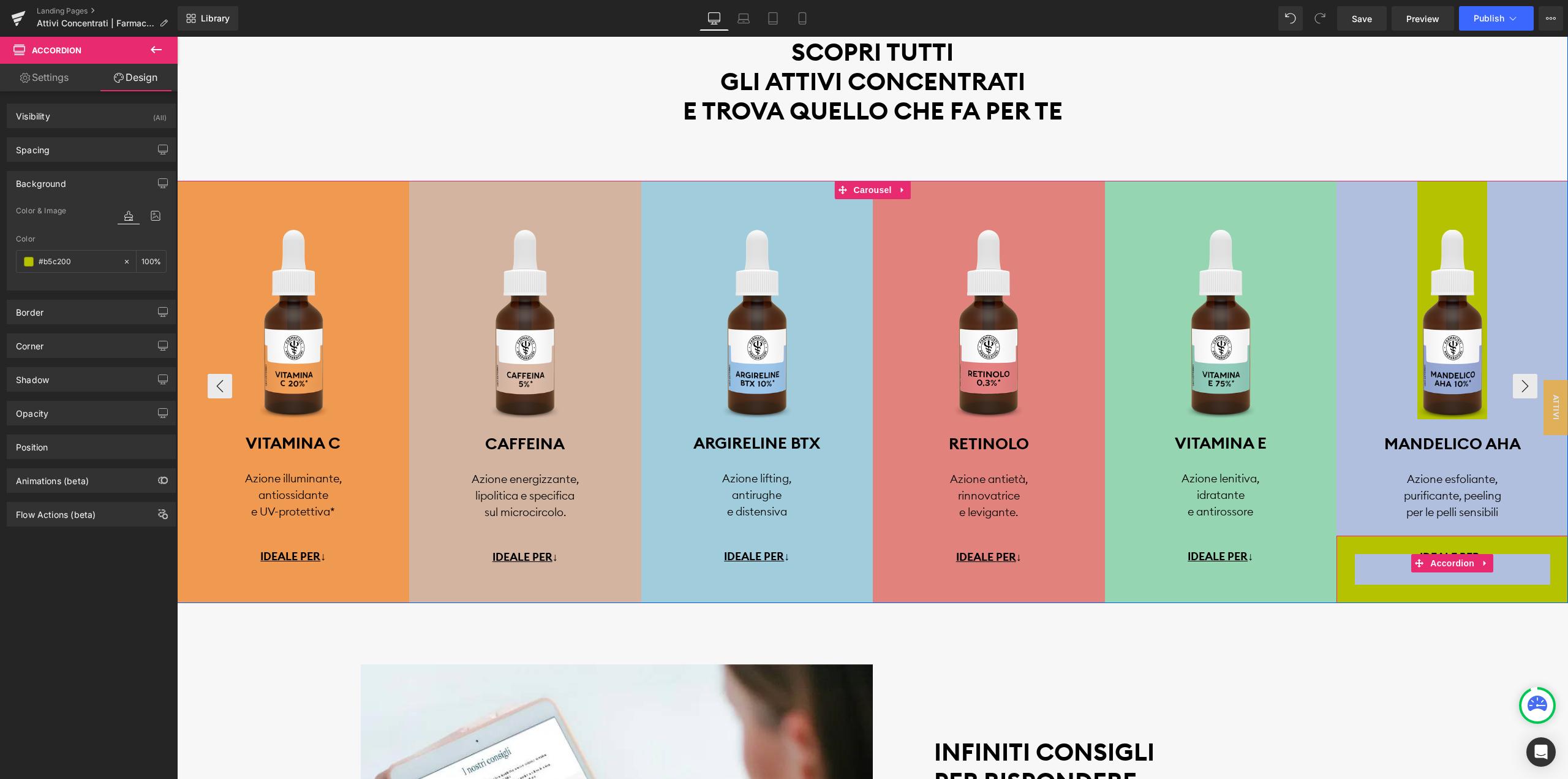
click at [1363, 573] on div "IDEALE PER ↓ Text Block" at bounding box center [1452, 569] width 195 height 31
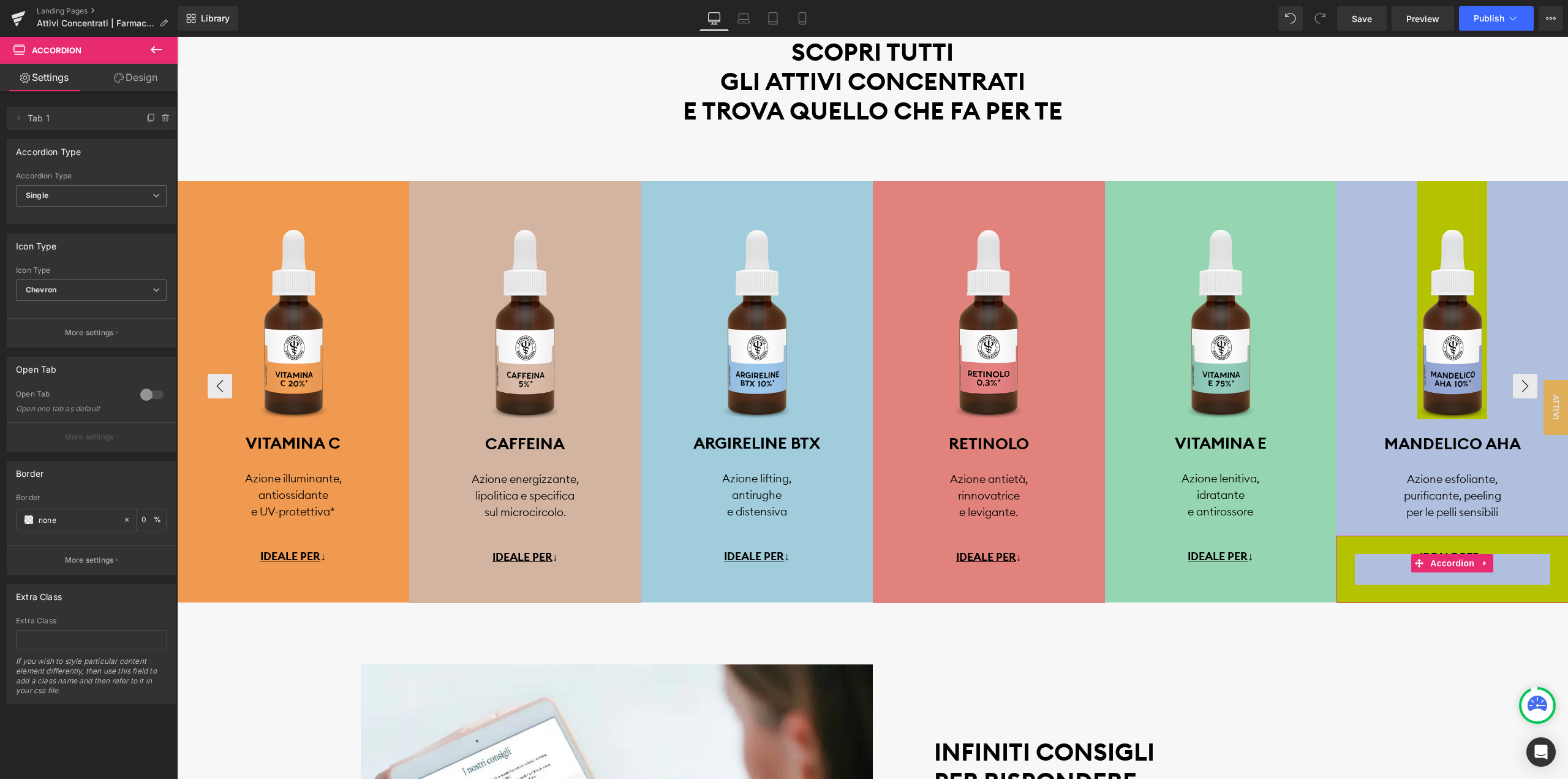
click at [144, 79] on link "Design" at bounding box center [136, 77] width 89 height 27
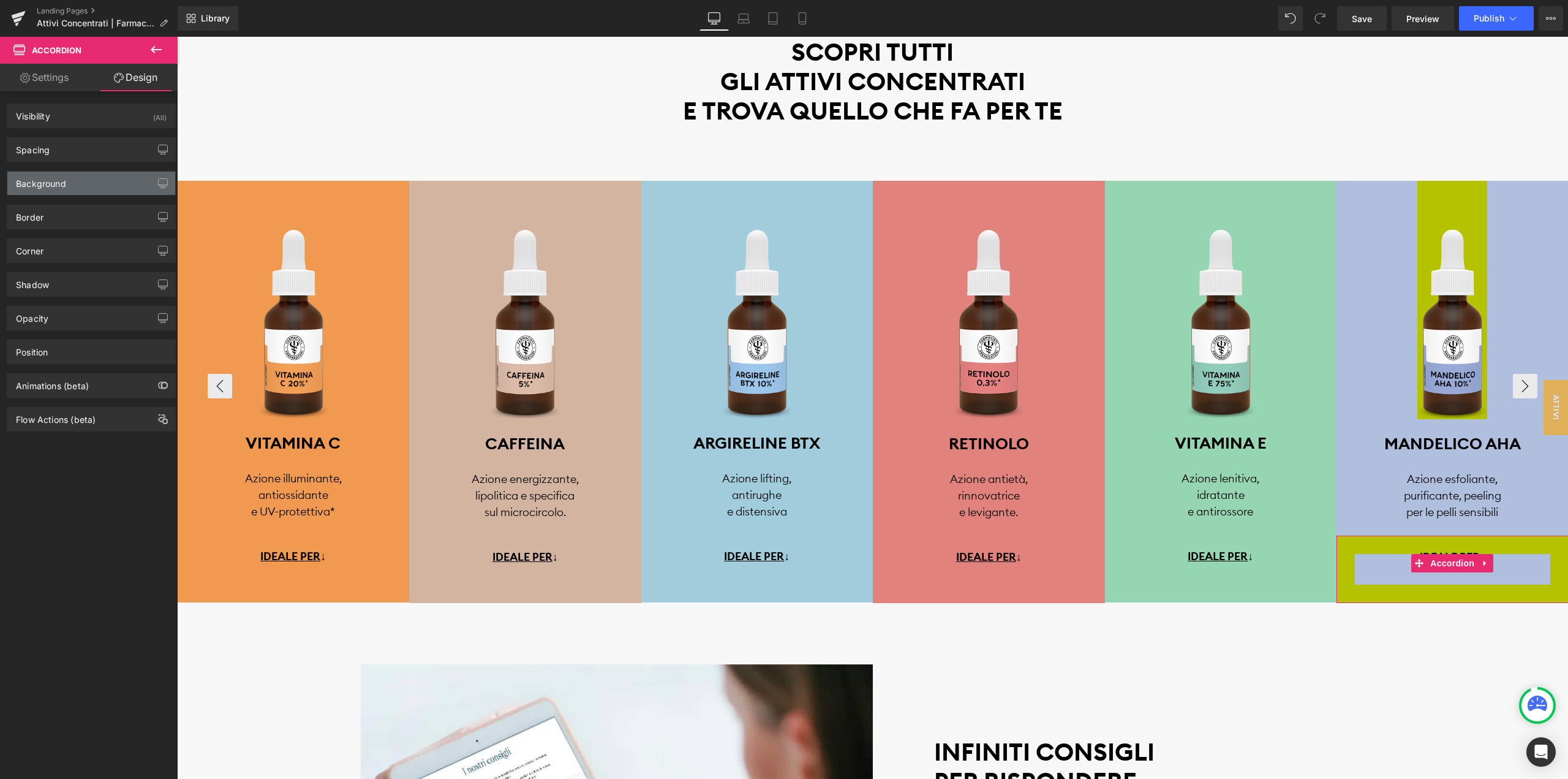
click at [82, 178] on div "Background" at bounding box center [92, 183] width 168 height 23
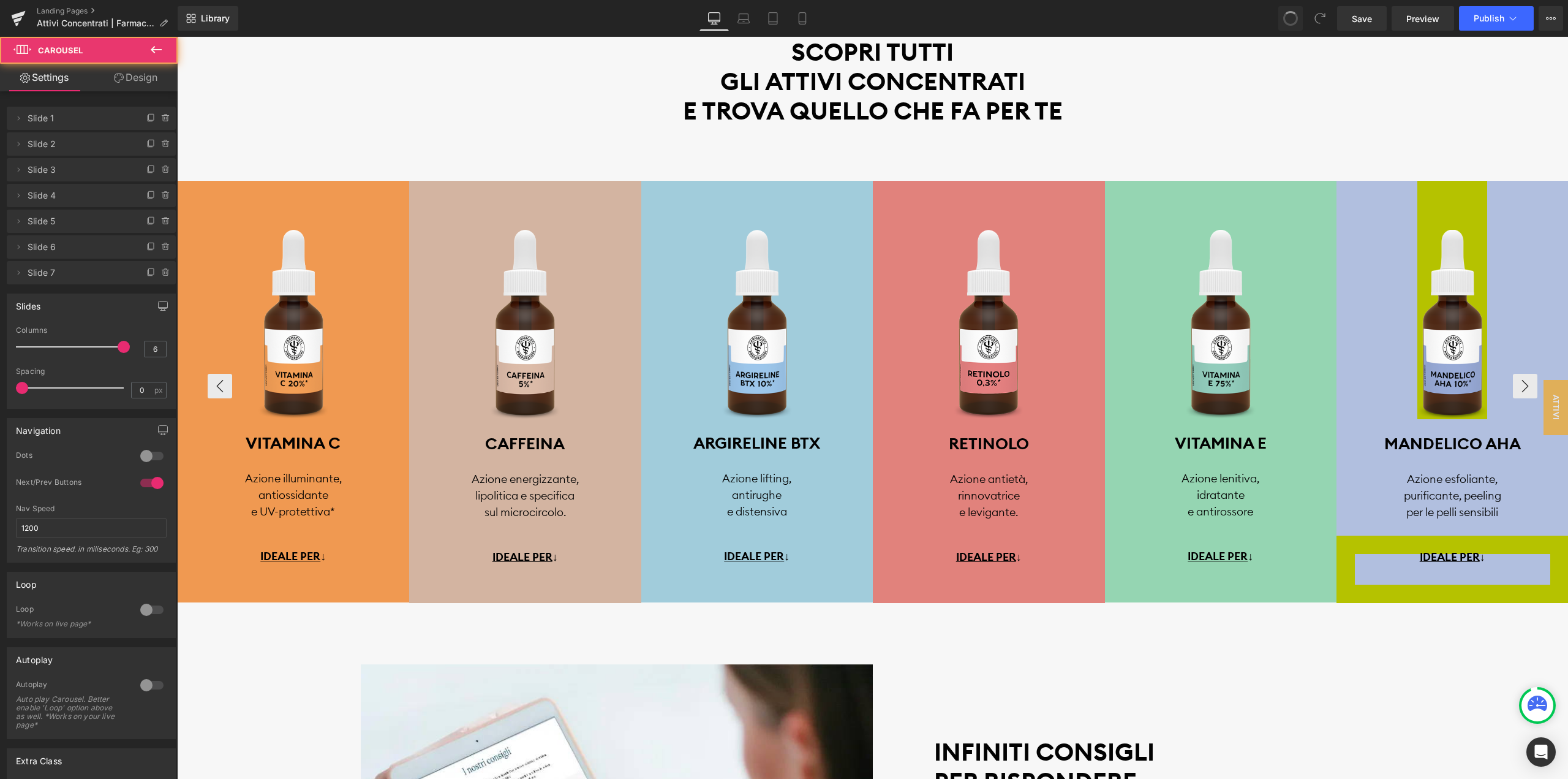
click at [1290, 19] on span at bounding box center [1290, 18] width 17 height 17
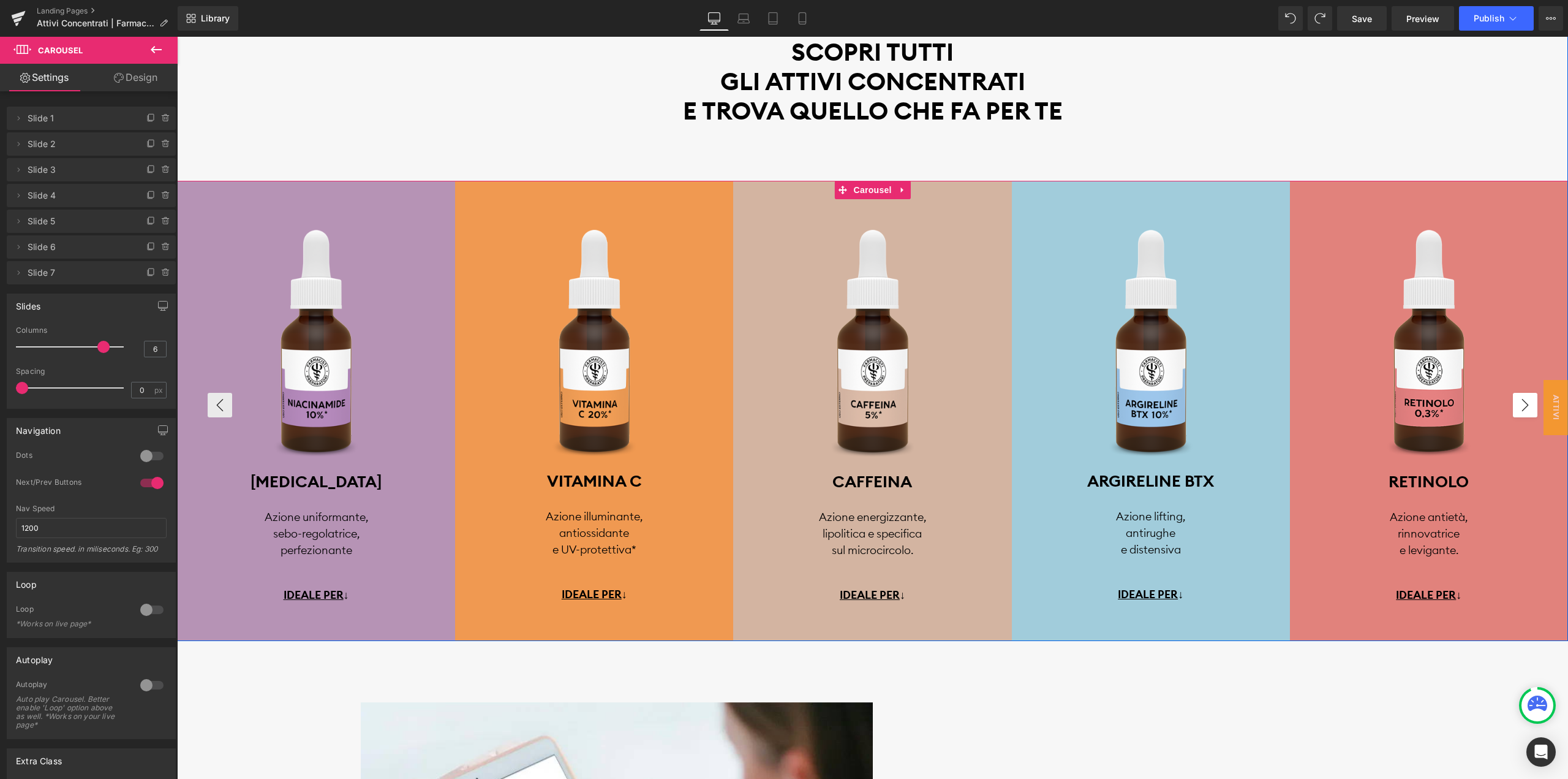
click at [1524, 398] on button "›" at bounding box center [1524, 404] width 24 height 24
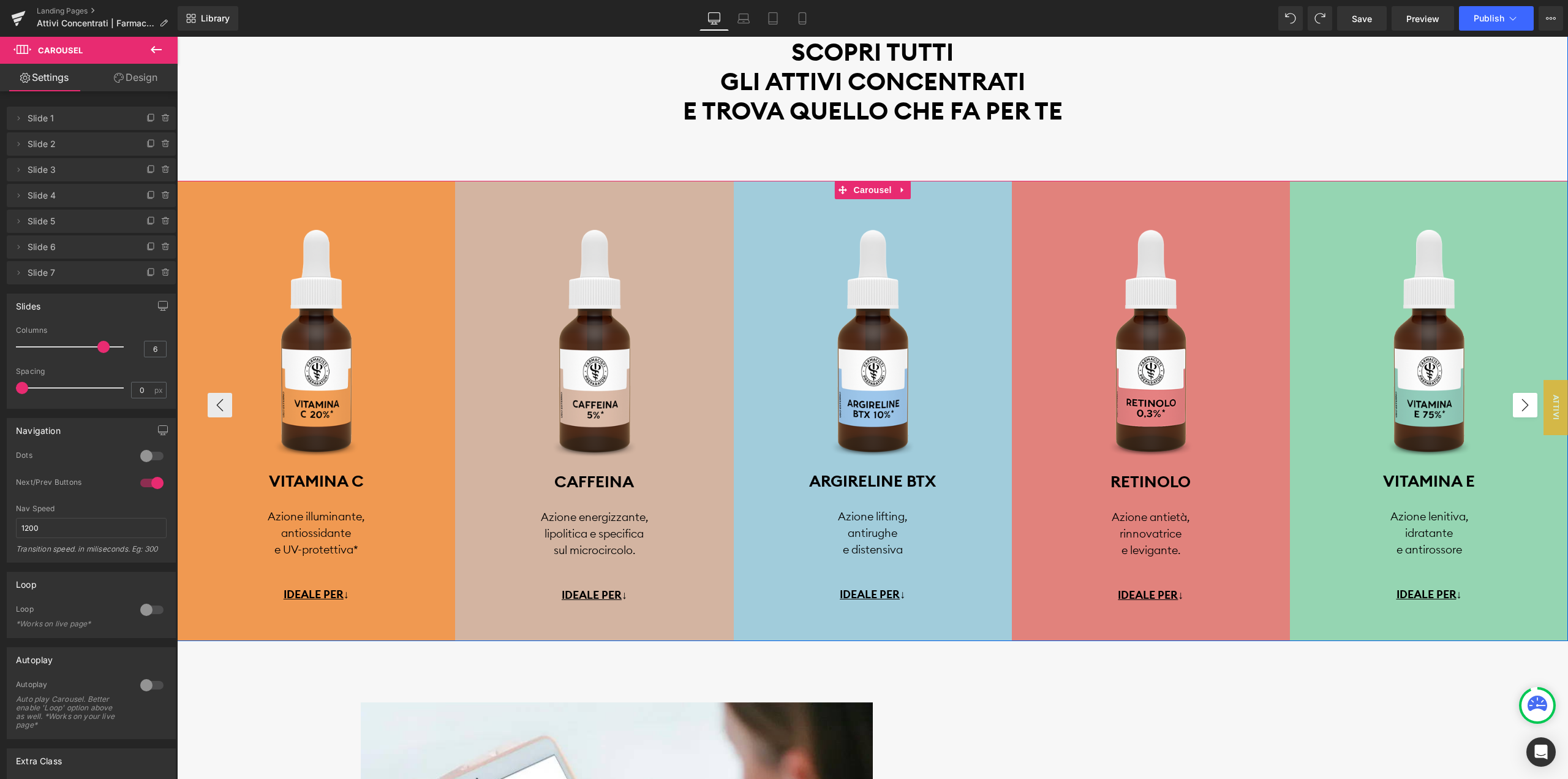
click at [1524, 398] on button "›" at bounding box center [1524, 404] width 24 height 24
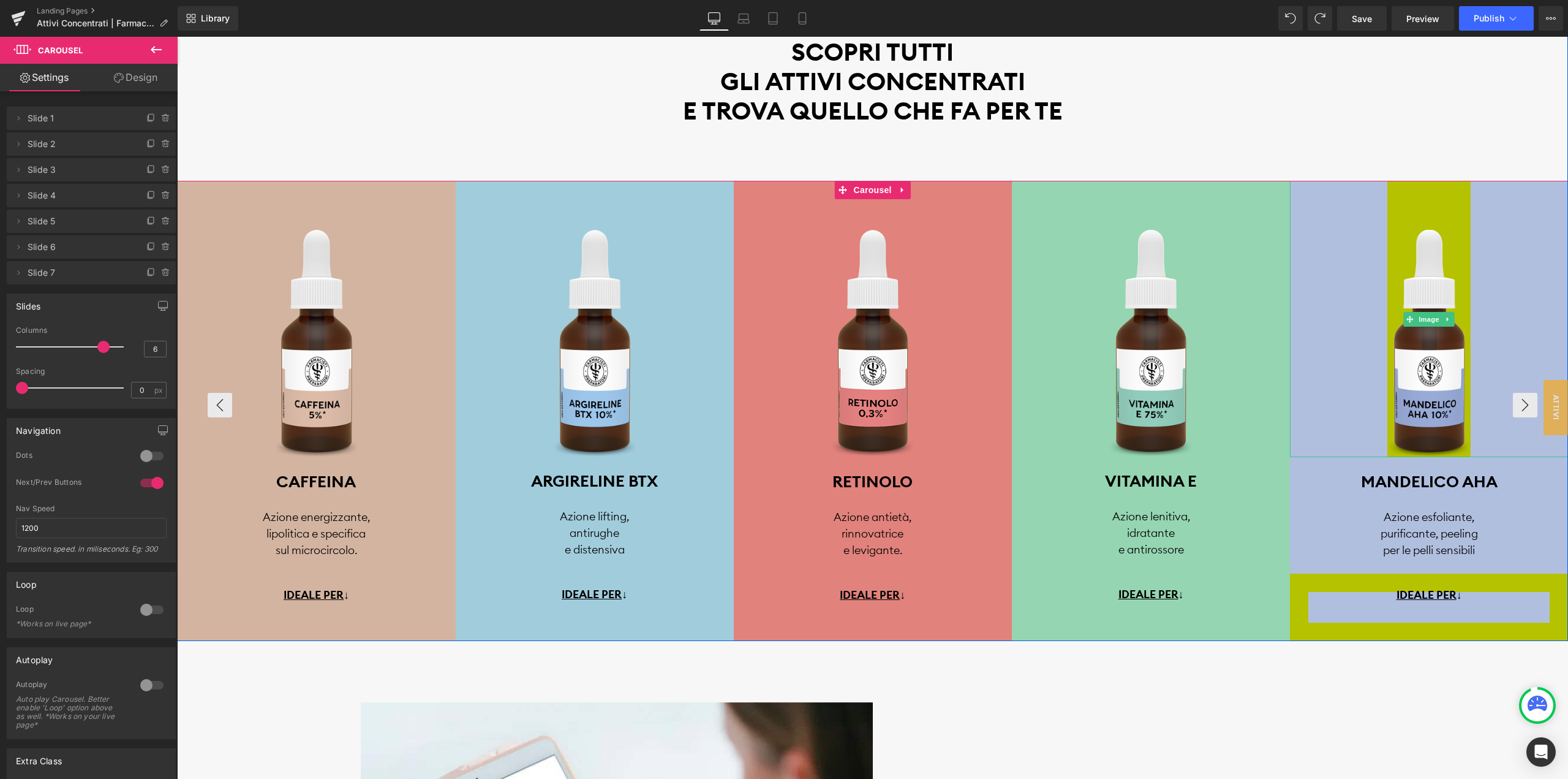
click at [1545, 208] on link at bounding box center [1428, 319] width 278 height 276
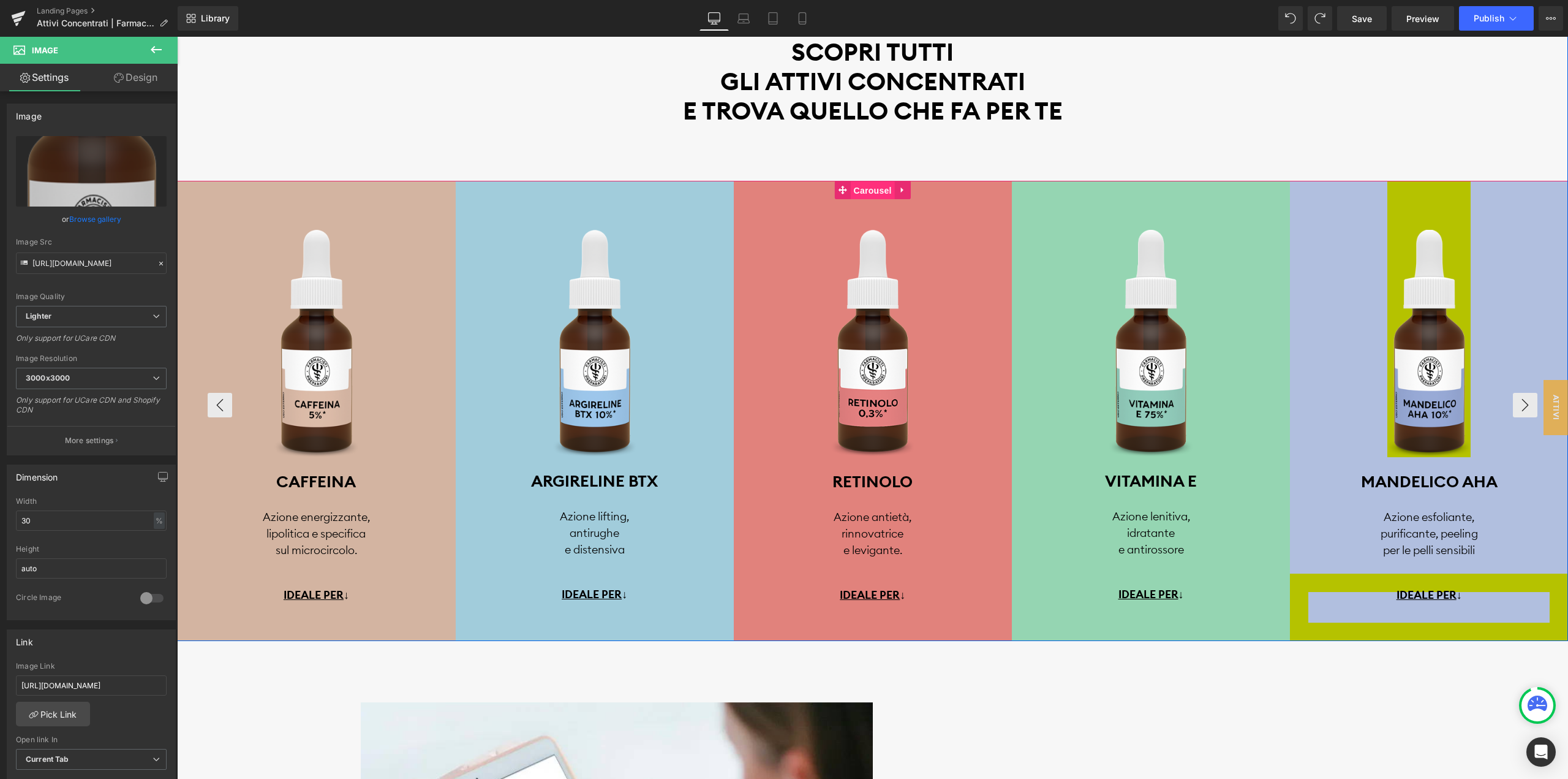
click at [869, 191] on span "Carousel" at bounding box center [873, 191] width 44 height 18
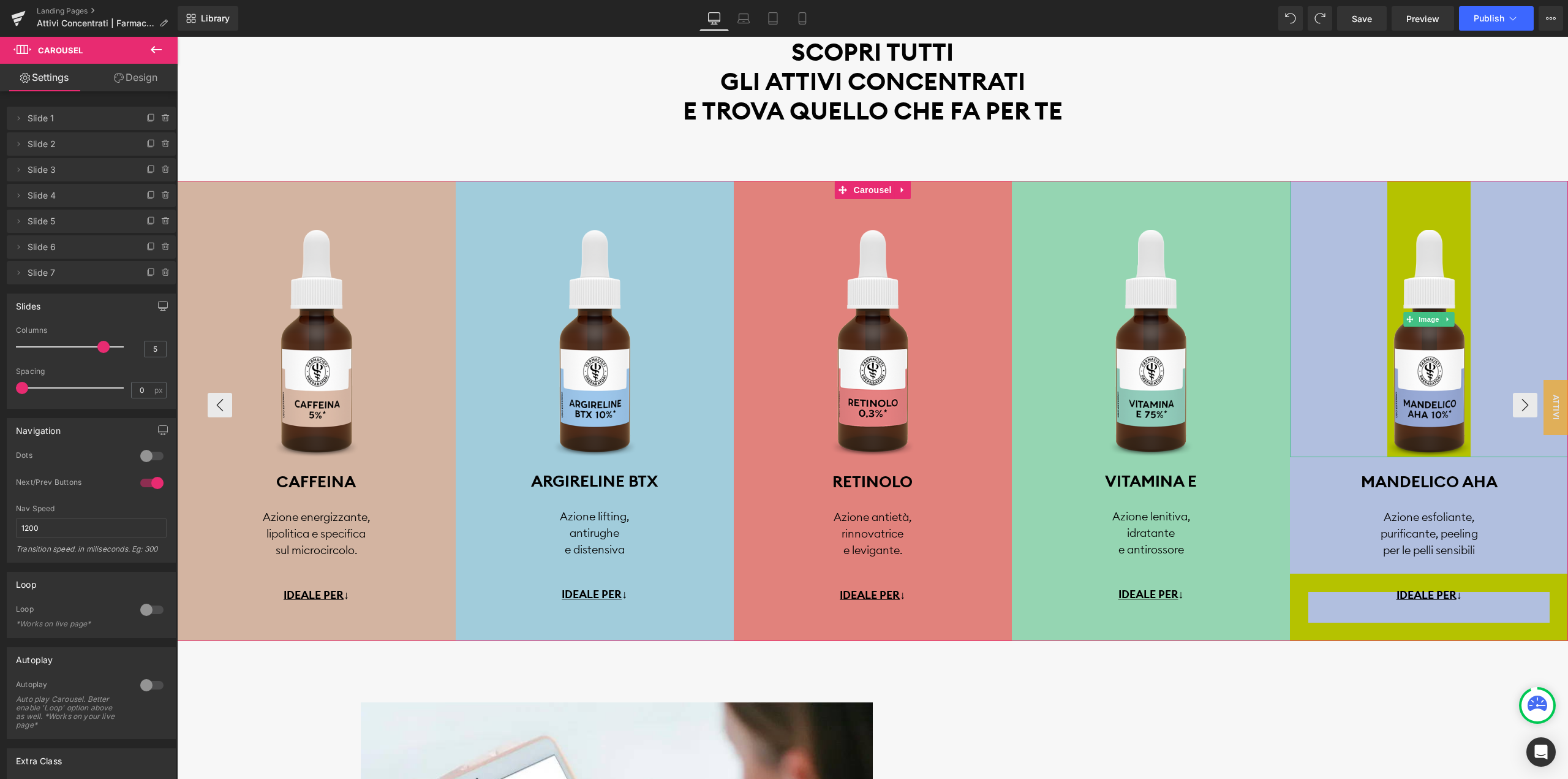
click at [29, 275] on span "Slide 7" at bounding box center [79, 273] width 103 height 23
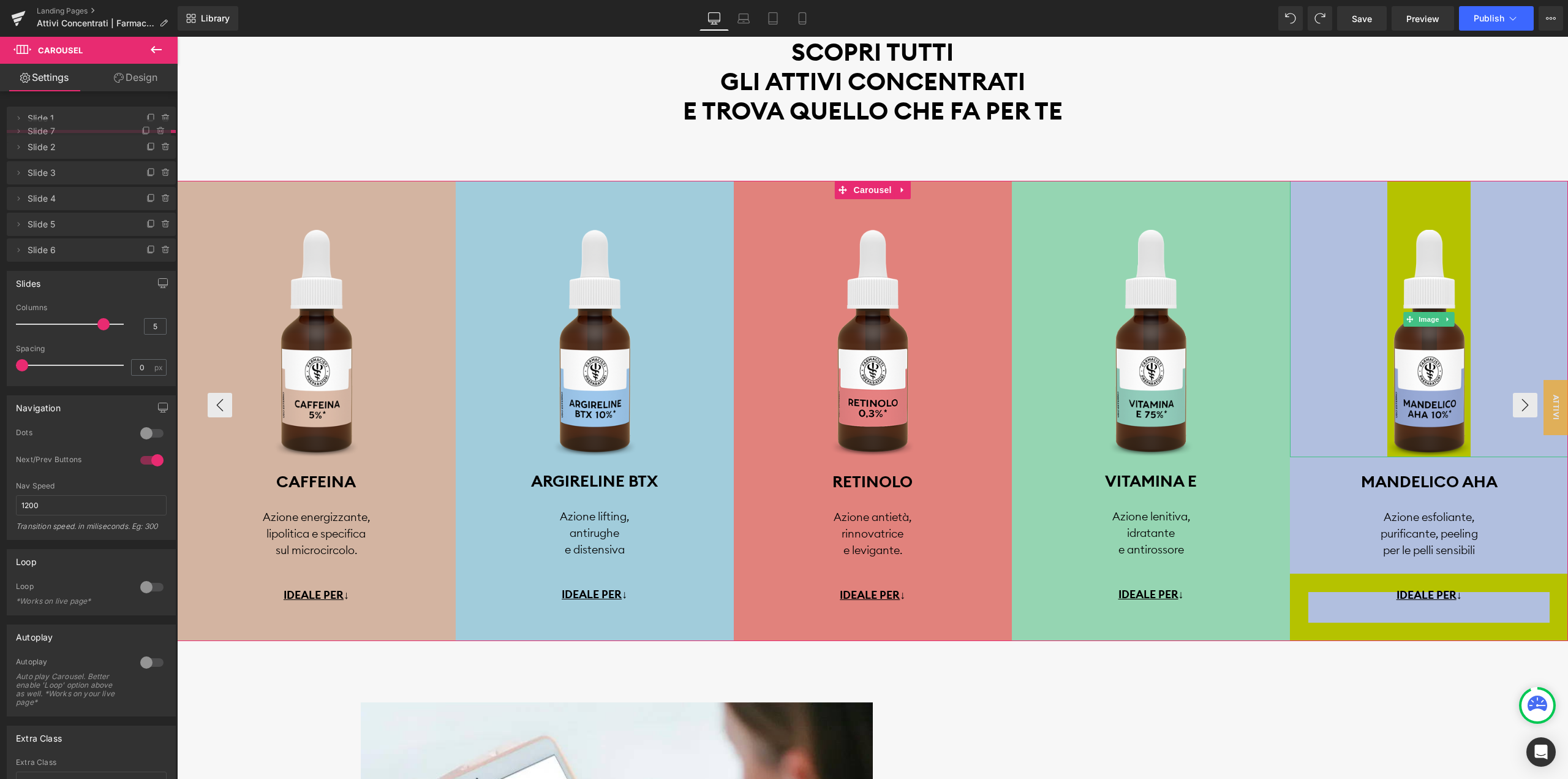
drag, startPoint x: 64, startPoint y: 271, endPoint x: 82, endPoint y: 130, distance: 142.1
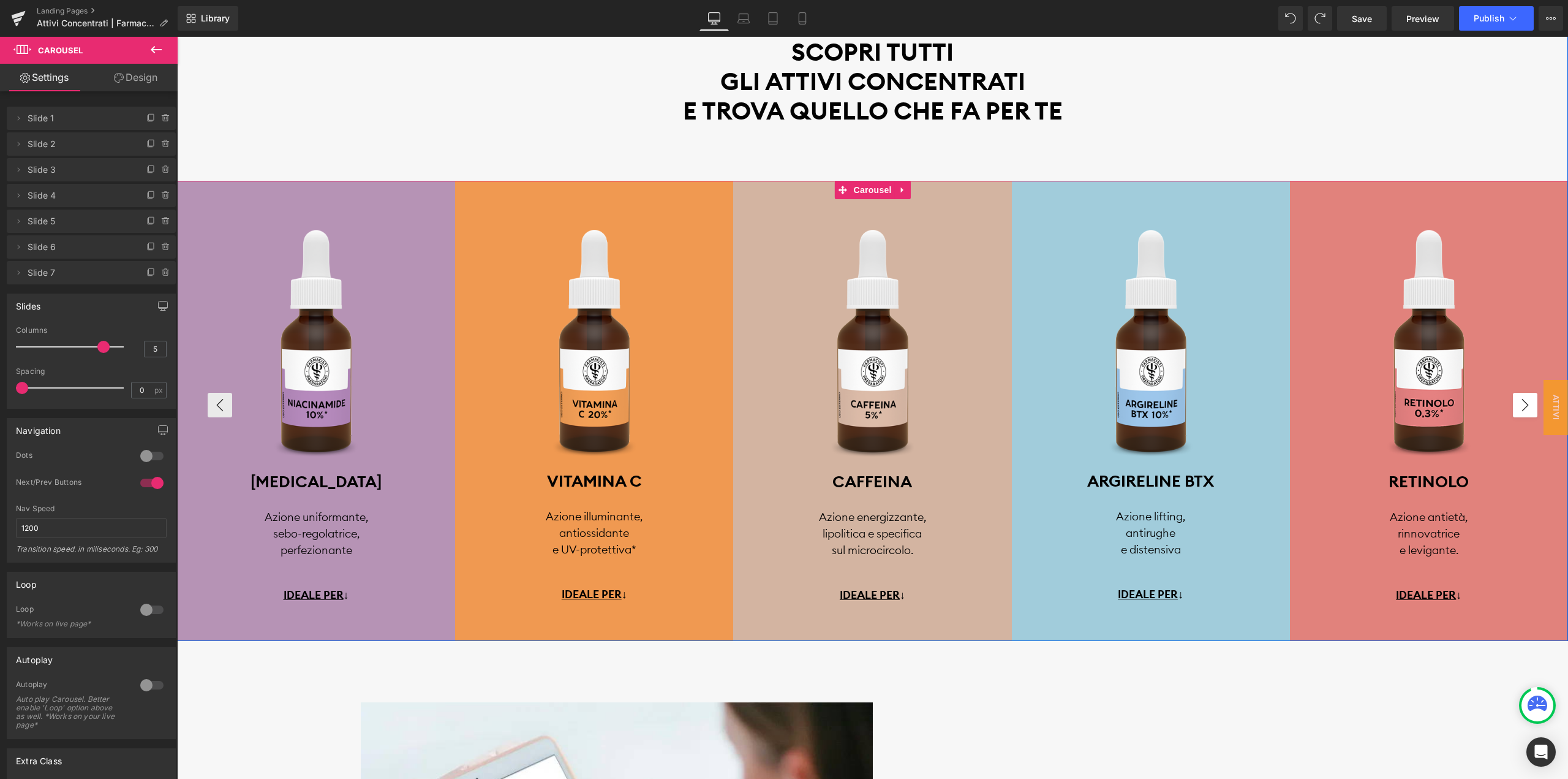
click at [1526, 403] on button "›" at bounding box center [1524, 404] width 24 height 24
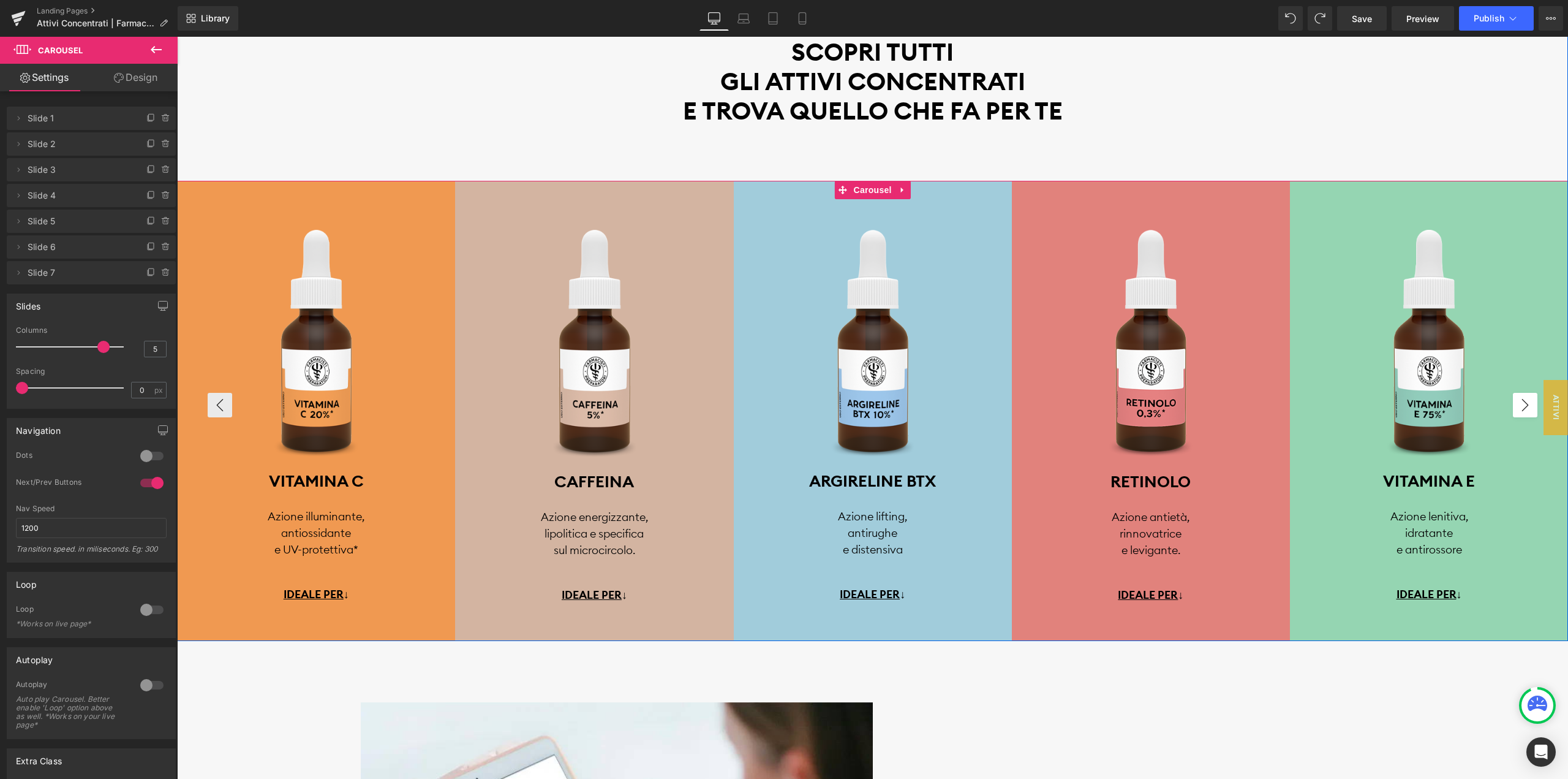
click at [1526, 403] on button "›" at bounding box center [1524, 404] width 24 height 24
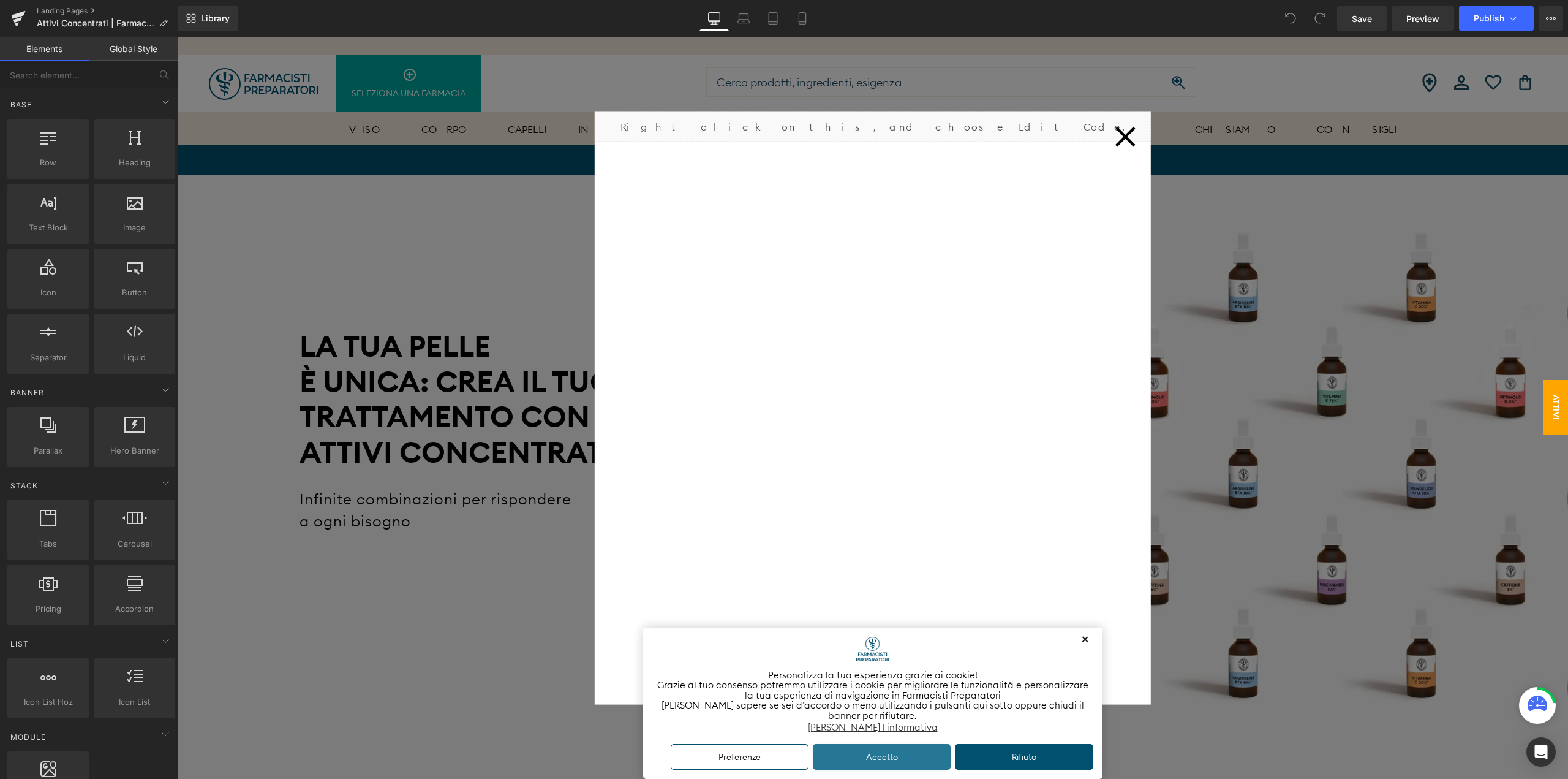
click at [916, 767] on button "Accetto" at bounding box center [882, 757] width 138 height 27
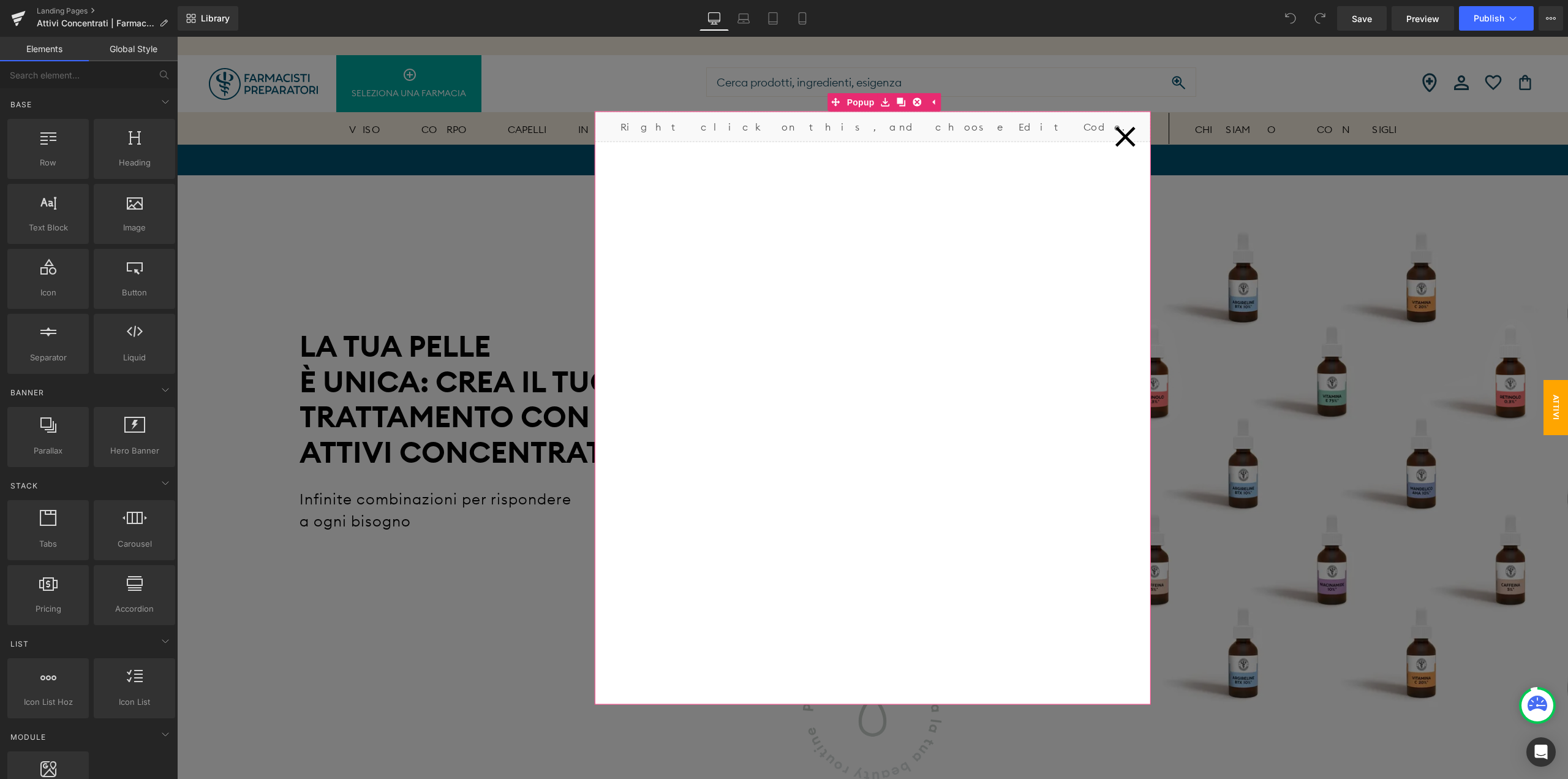
click at [1127, 136] on icon at bounding box center [1125, 136] width 22 height 22
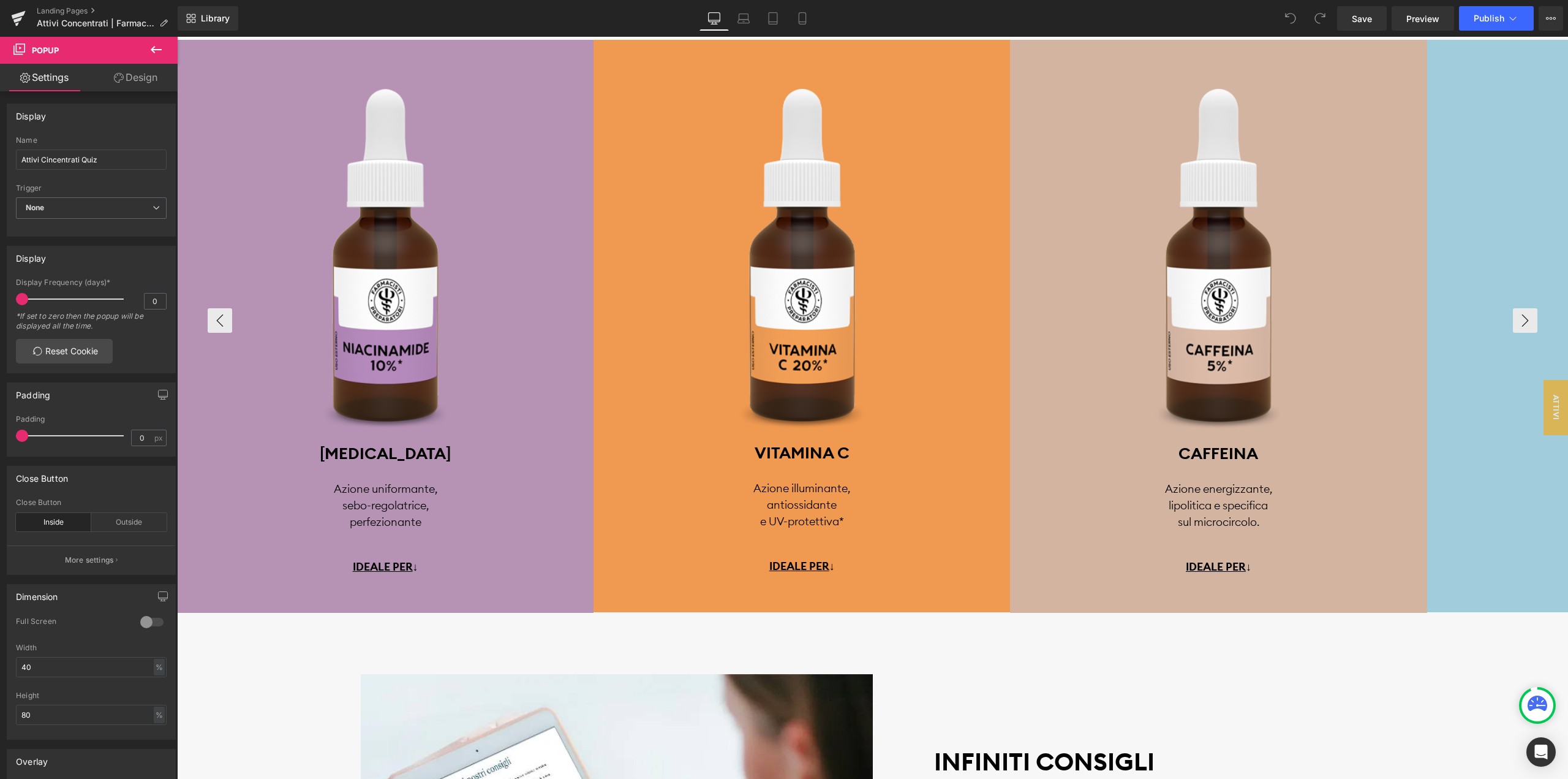
scroll to position [2880, 0]
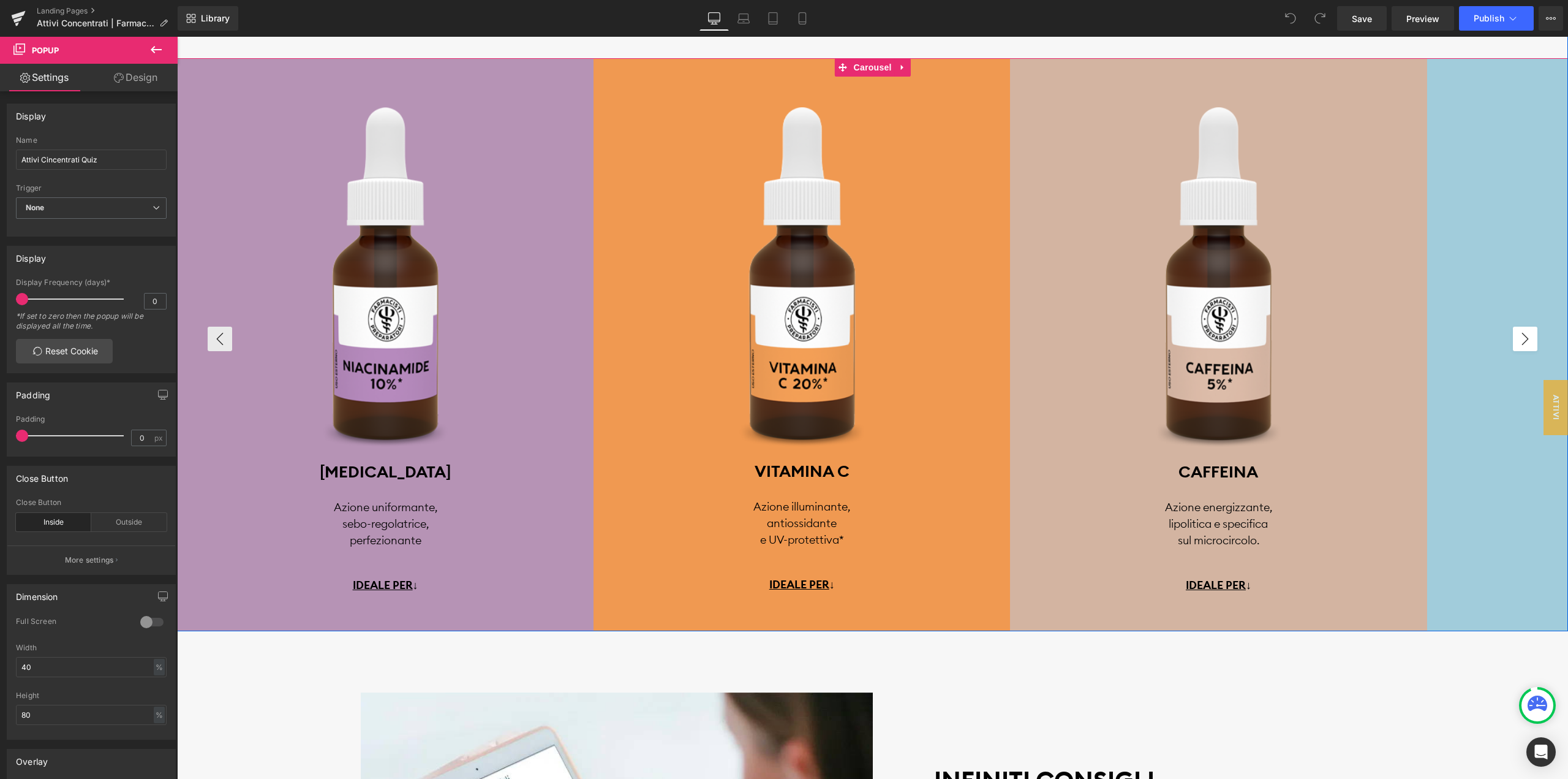
click at [1529, 344] on button "›" at bounding box center [1524, 338] width 24 height 24
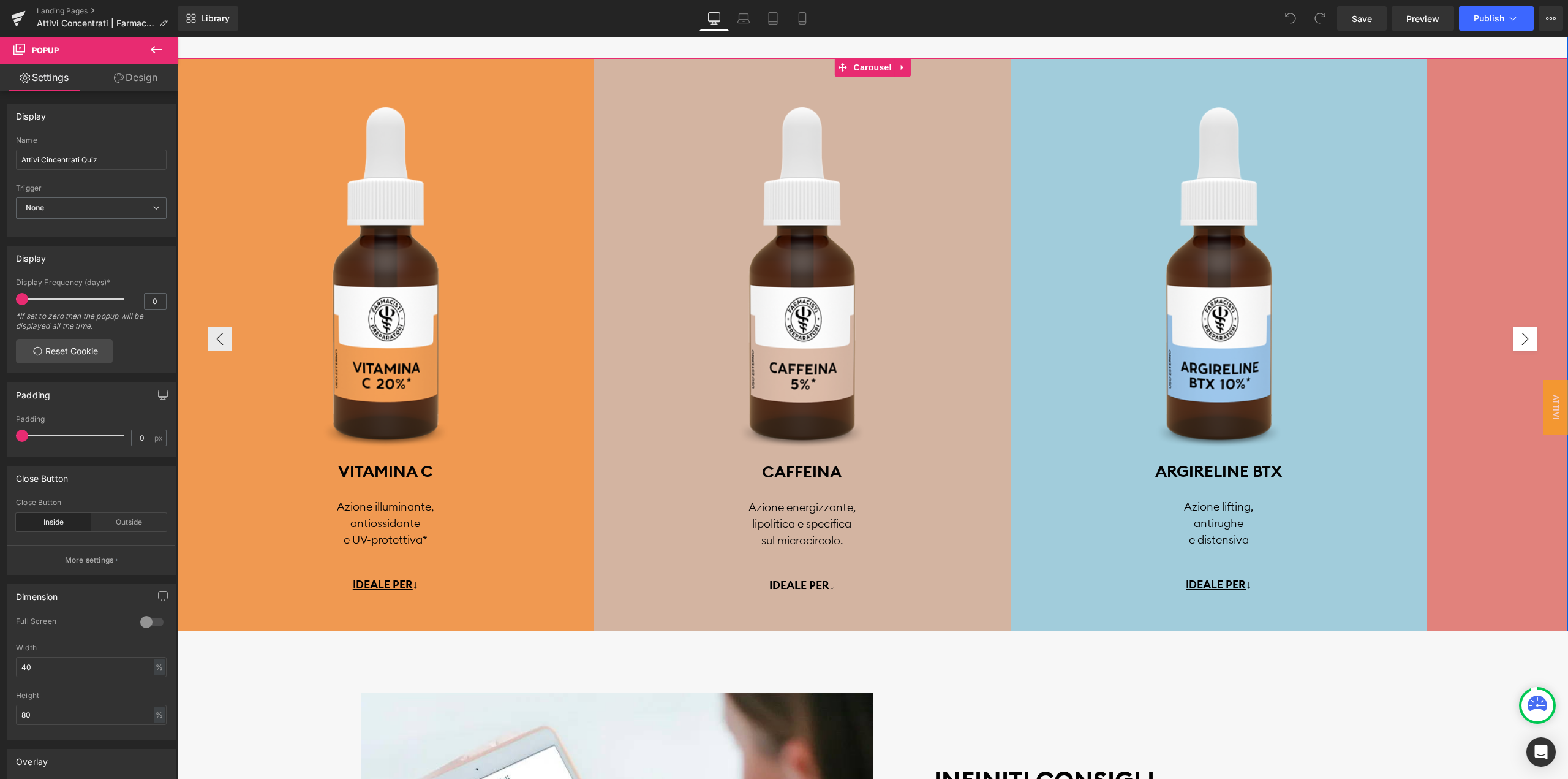
click at [1529, 344] on button "›" at bounding box center [1524, 338] width 24 height 24
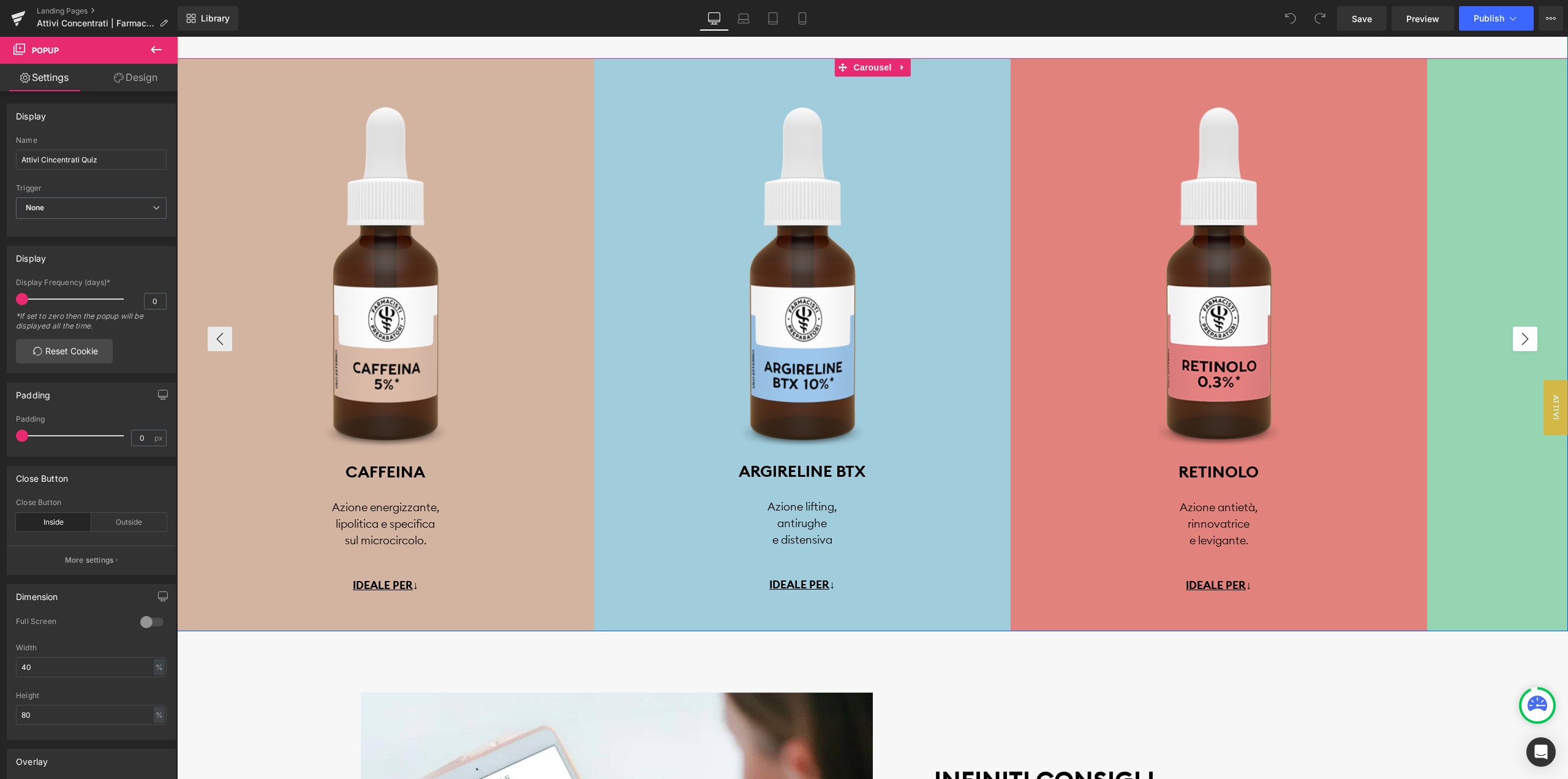
click at [1529, 344] on button "›" at bounding box center [1524, 338] width 24 height 24
click at [1527, 344] on button "›" at bounding box center [1524, 338] width 24 height 24
click at [867, 68] on span "Carousel" at bounding box center [873, 67] width 44 height 18
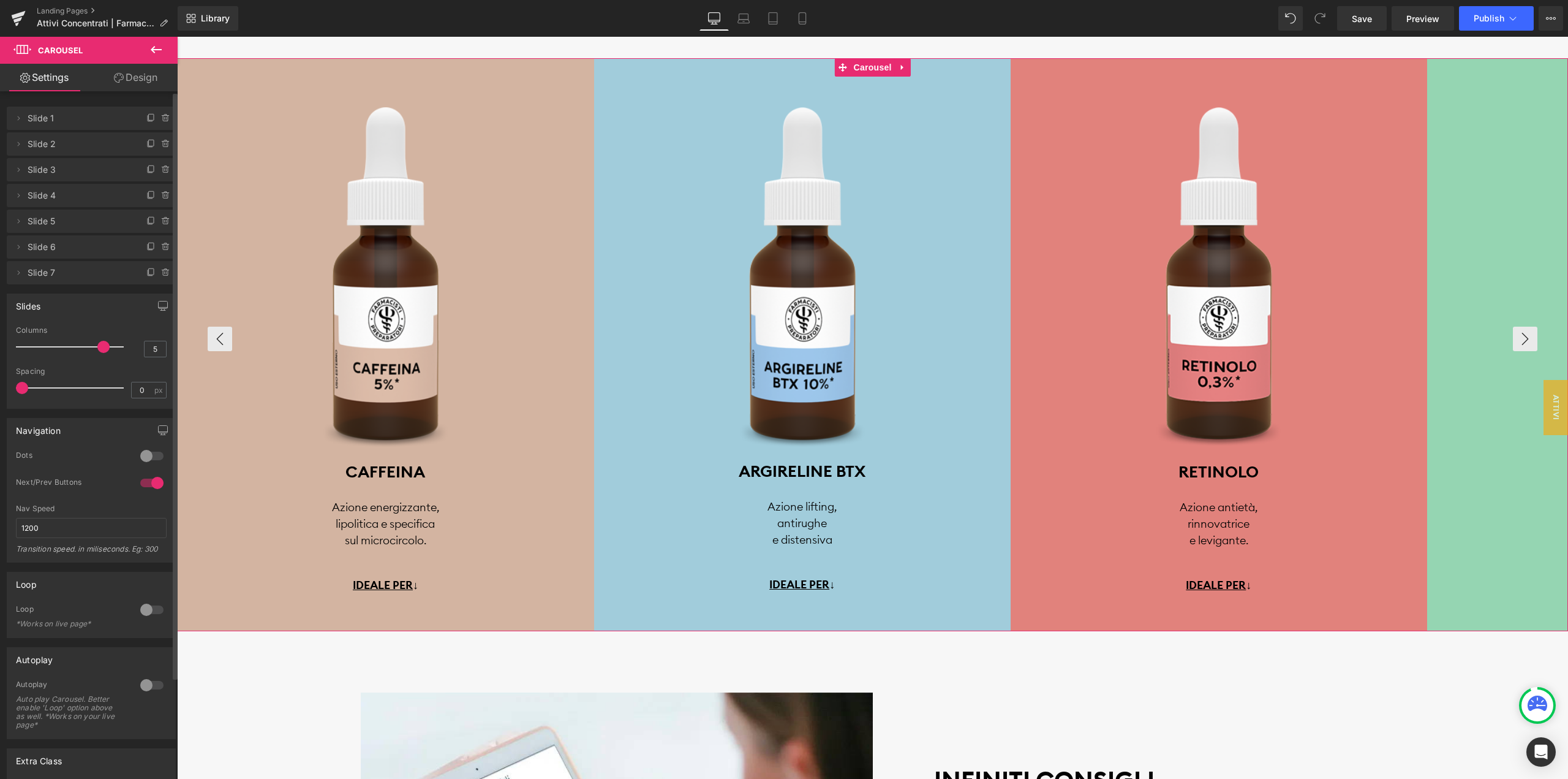
click at [86, 270] on span "Slide 7" at bounding box center [79, 273] width 103 height 23
drag, startPoint x: 100, startPoint y: 345, endPoint x: 168, endPoint y: 352, distance: 68.4
click at [168, 352] on div "5 Columns 5 3 Columns 3 3 Columns 3 1 Columns 1 0px Spacing 0 px 0px Spacing 0 …" at bounding box center [92, 367] width 168 height 82
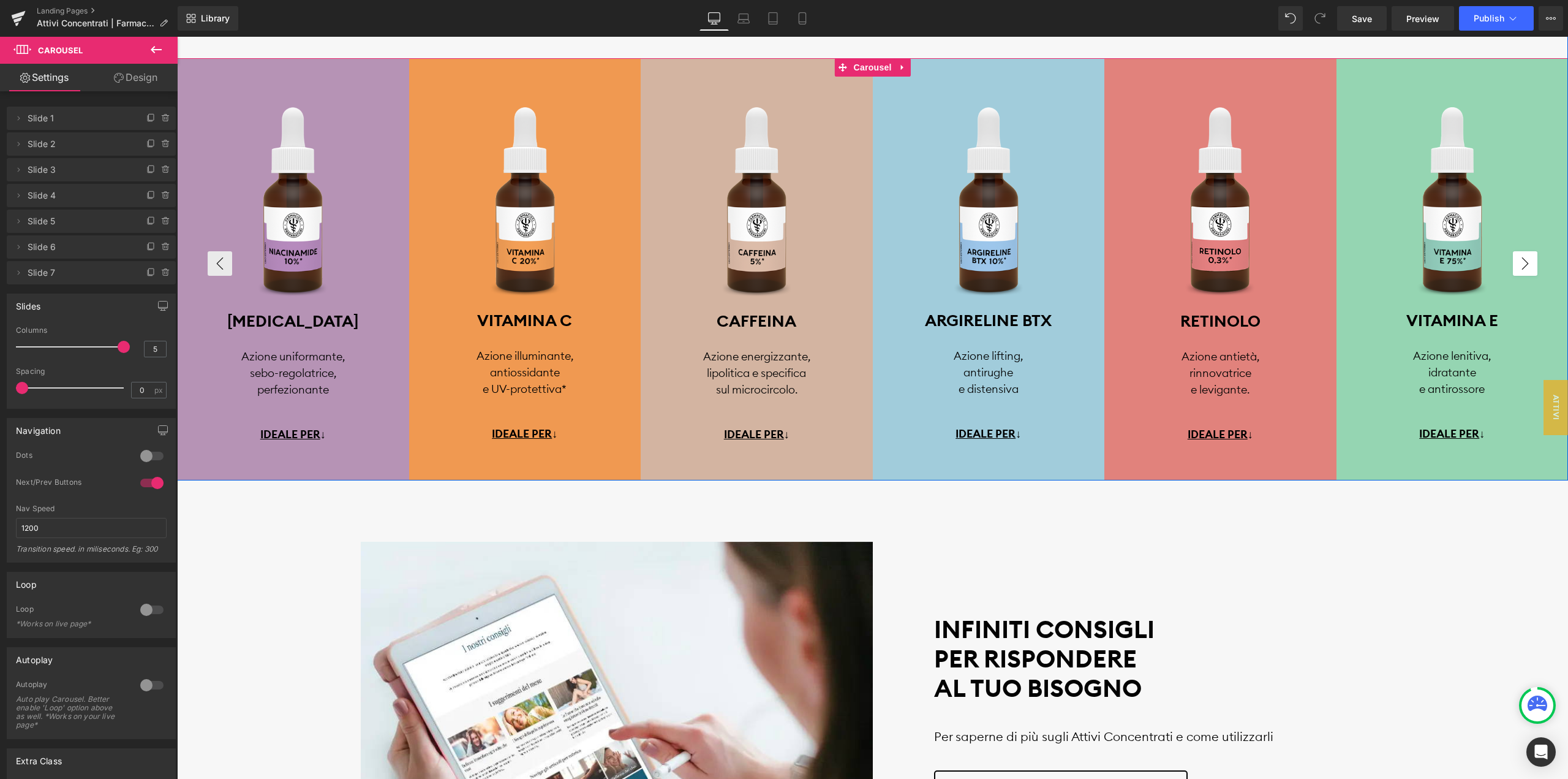
click at [1533, 261] on button "›" at bounding box center [1524, 263] width 24 height 24
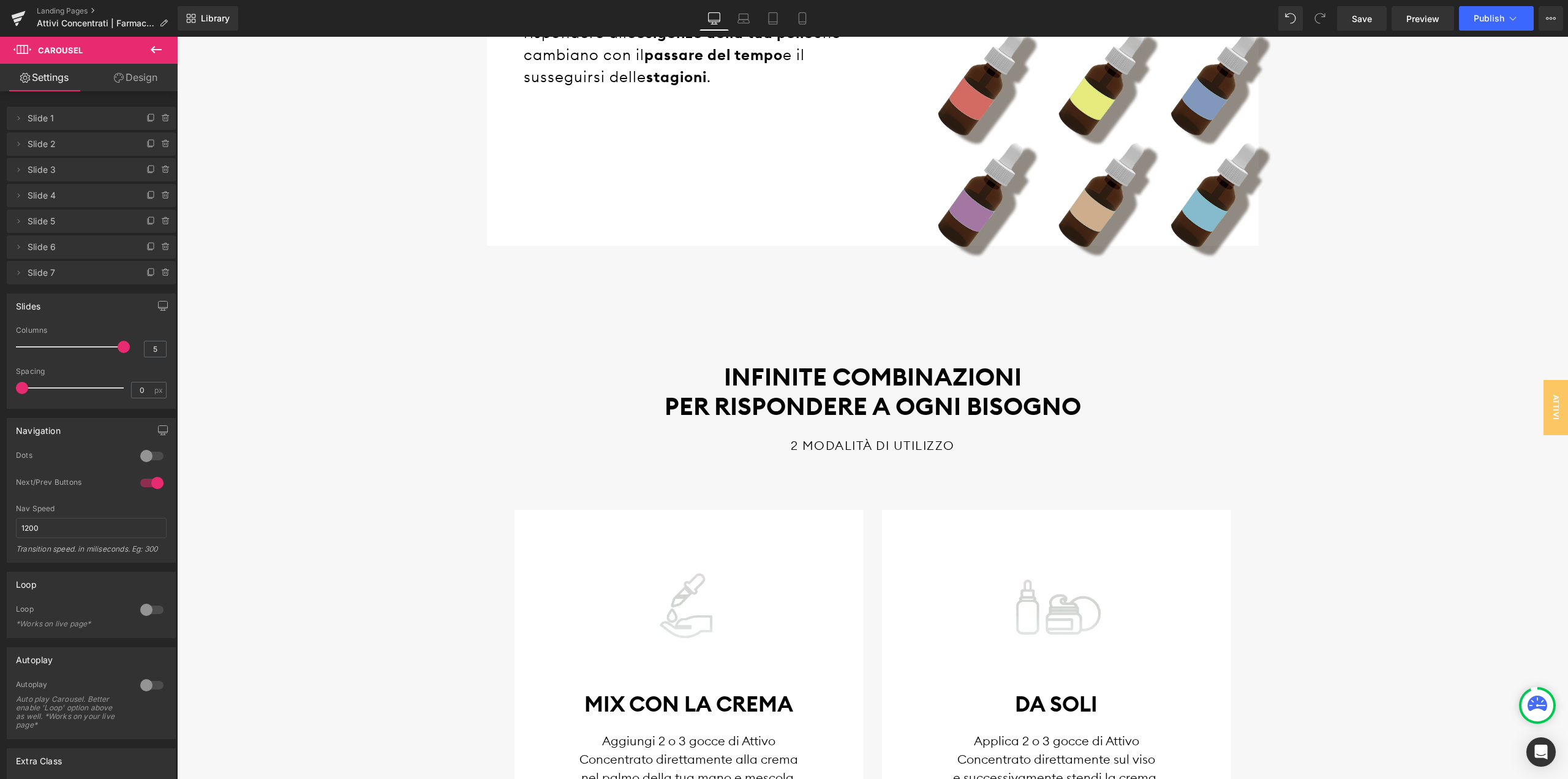
scroll to position [1702, 0]
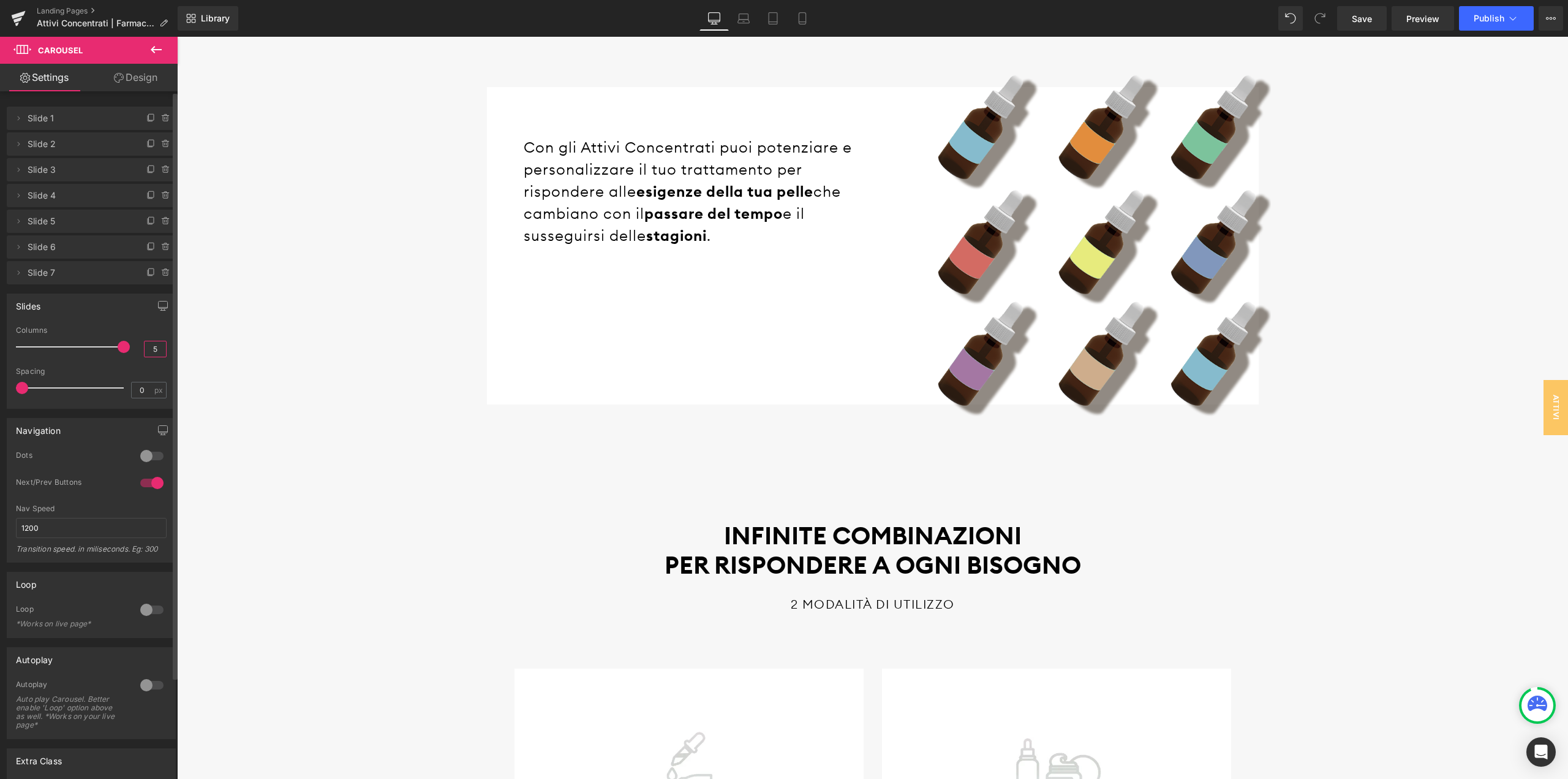
drag, startPoint x: 155, startPoint y: 347, endPoint x: 141, endPoint y: 347, distance: 14.0
click at [145, 347] on input "5" at bounding box center [156, 349] width 22 height 15
type input "5"
click at [124, 320] on div "Slides 5 Columns 5 3 Columns 3 3 Columns 3 1 Columns 1 0px Spacing 0 px 0px Spa…" at bounding box center [91, 351] width 169 height 115
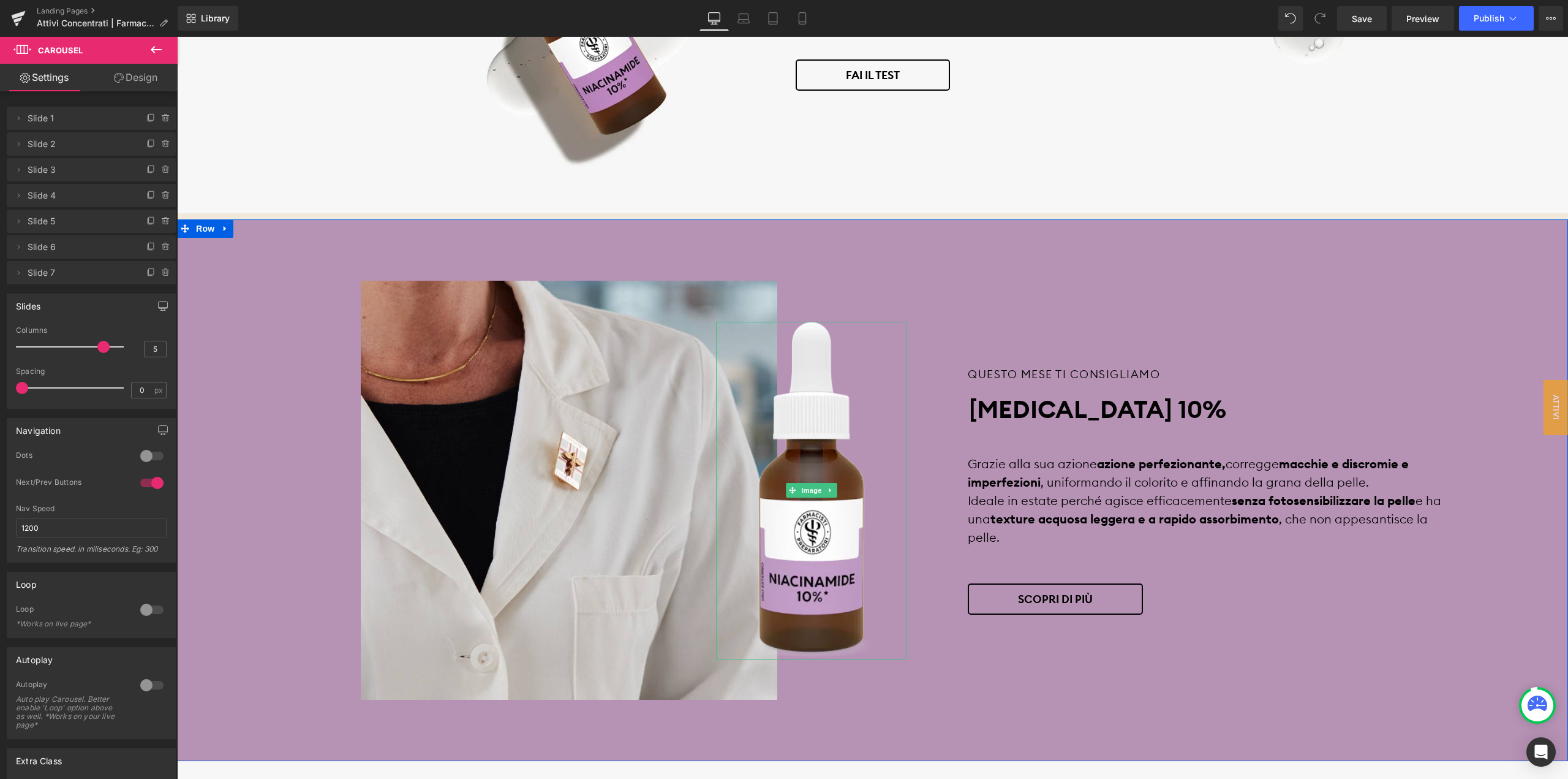
scroll to position [1028, 0]
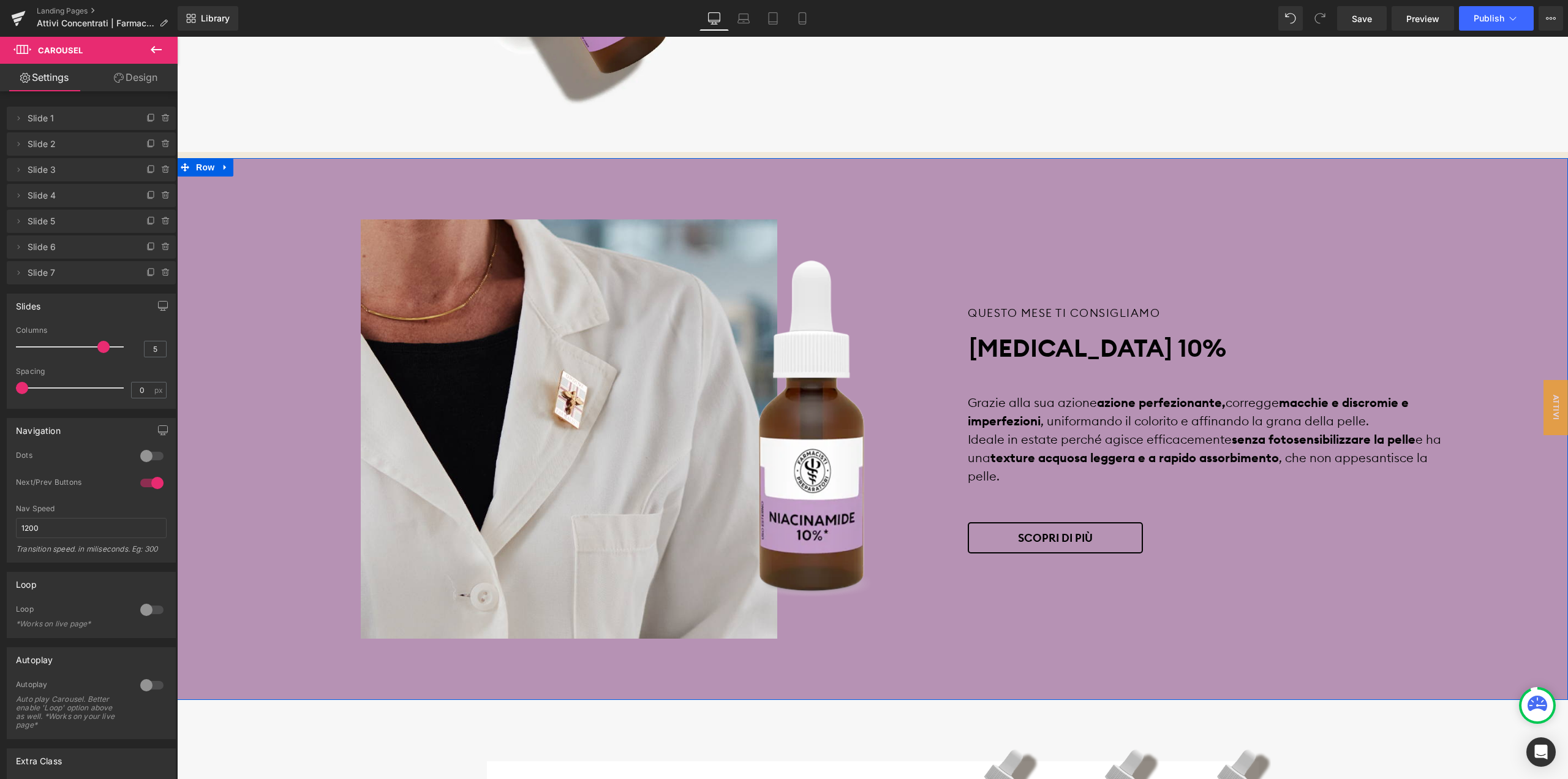
click at [793, 182] on div "Image Image QUESTO MESE TI CONSIGLIAMO Text Block [MEDICAL_DATA] 10% Heading Gr…" at bounding box center [873, 429] width 1391 height 542
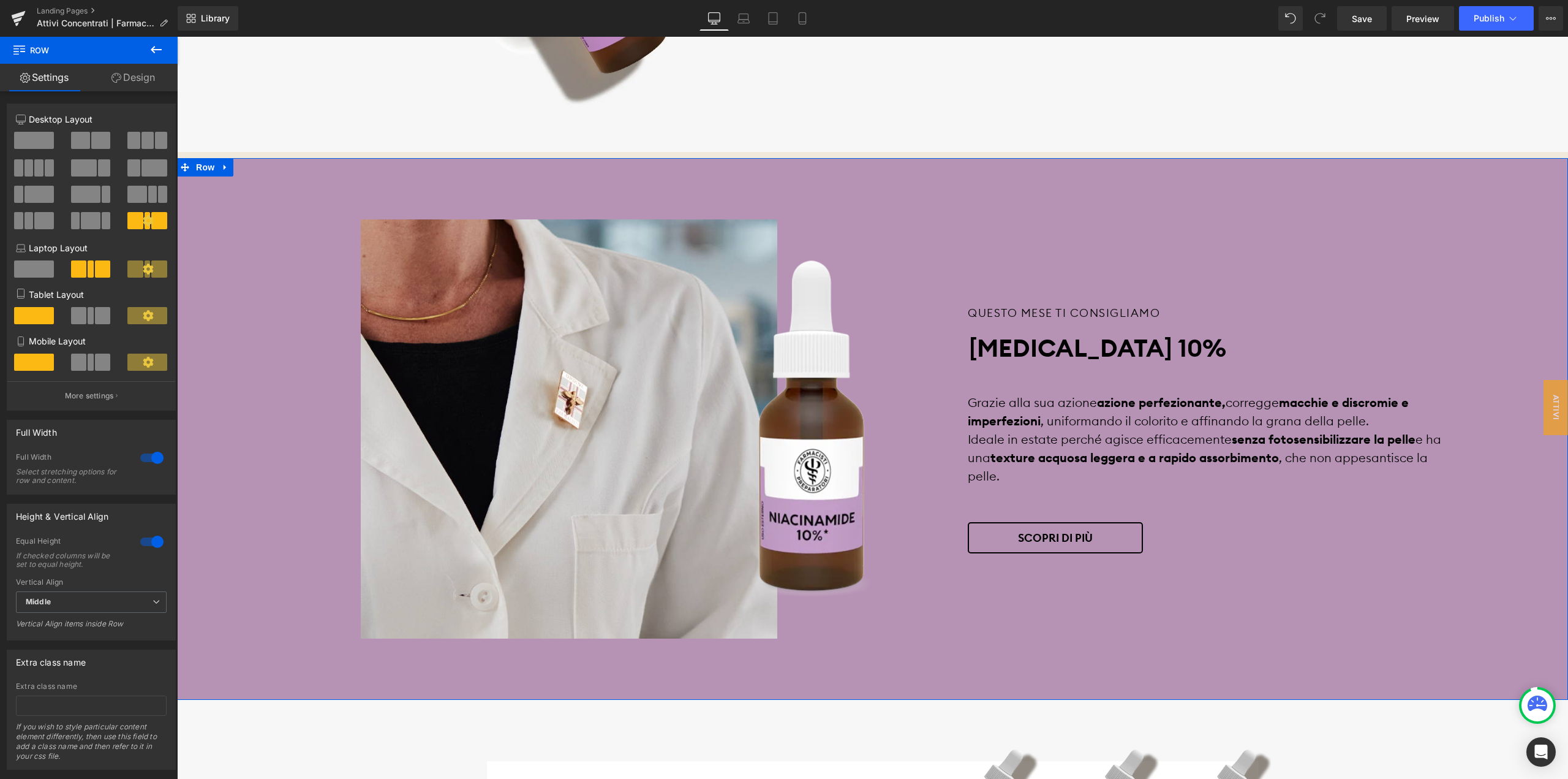
click at [122, 67] on link "Design" at bounding box center [133, 77] width 89 height 27
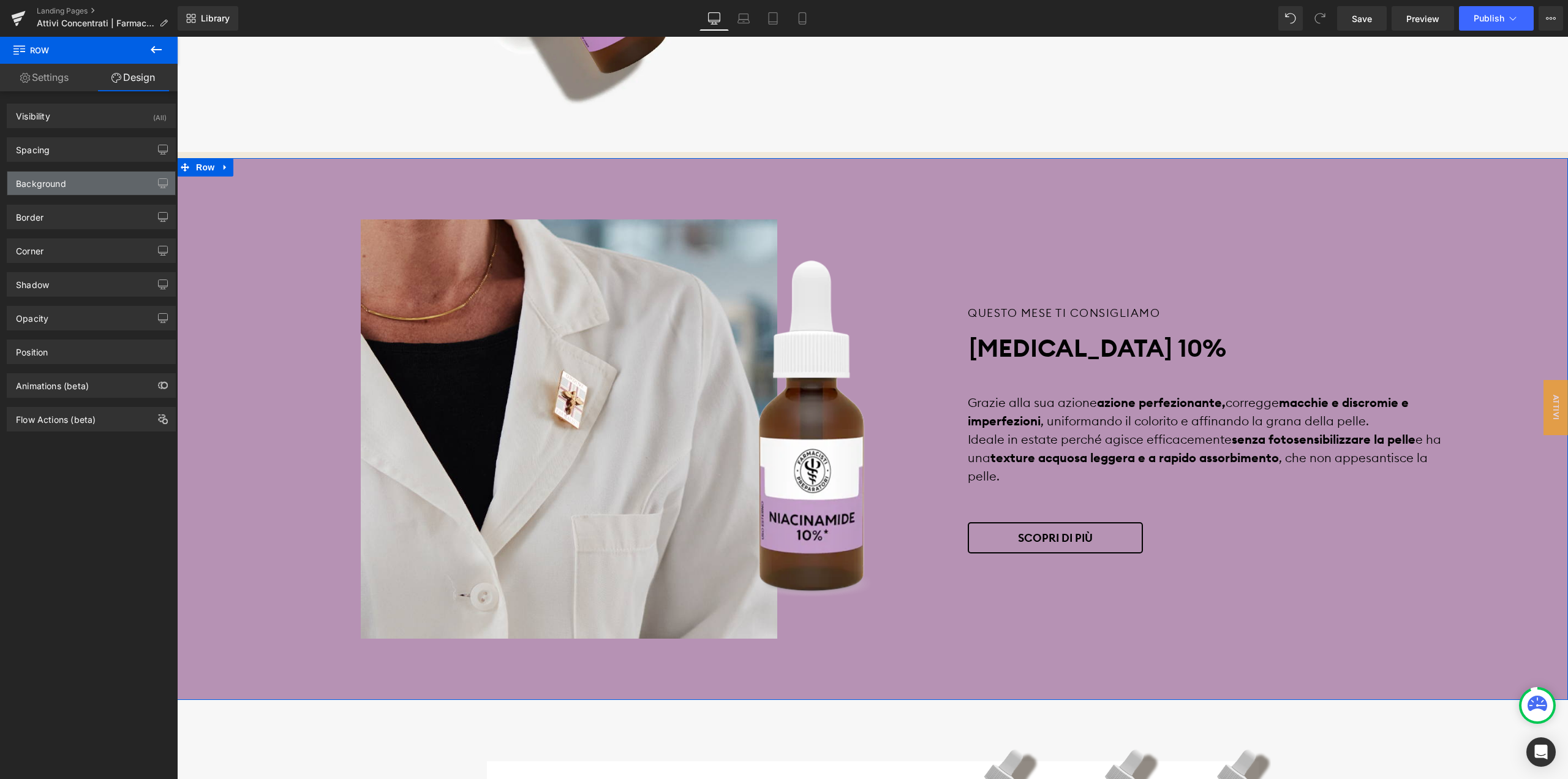
click at [87, 177] on div "Background" at bounding box center [92, 183] width 168 height 23
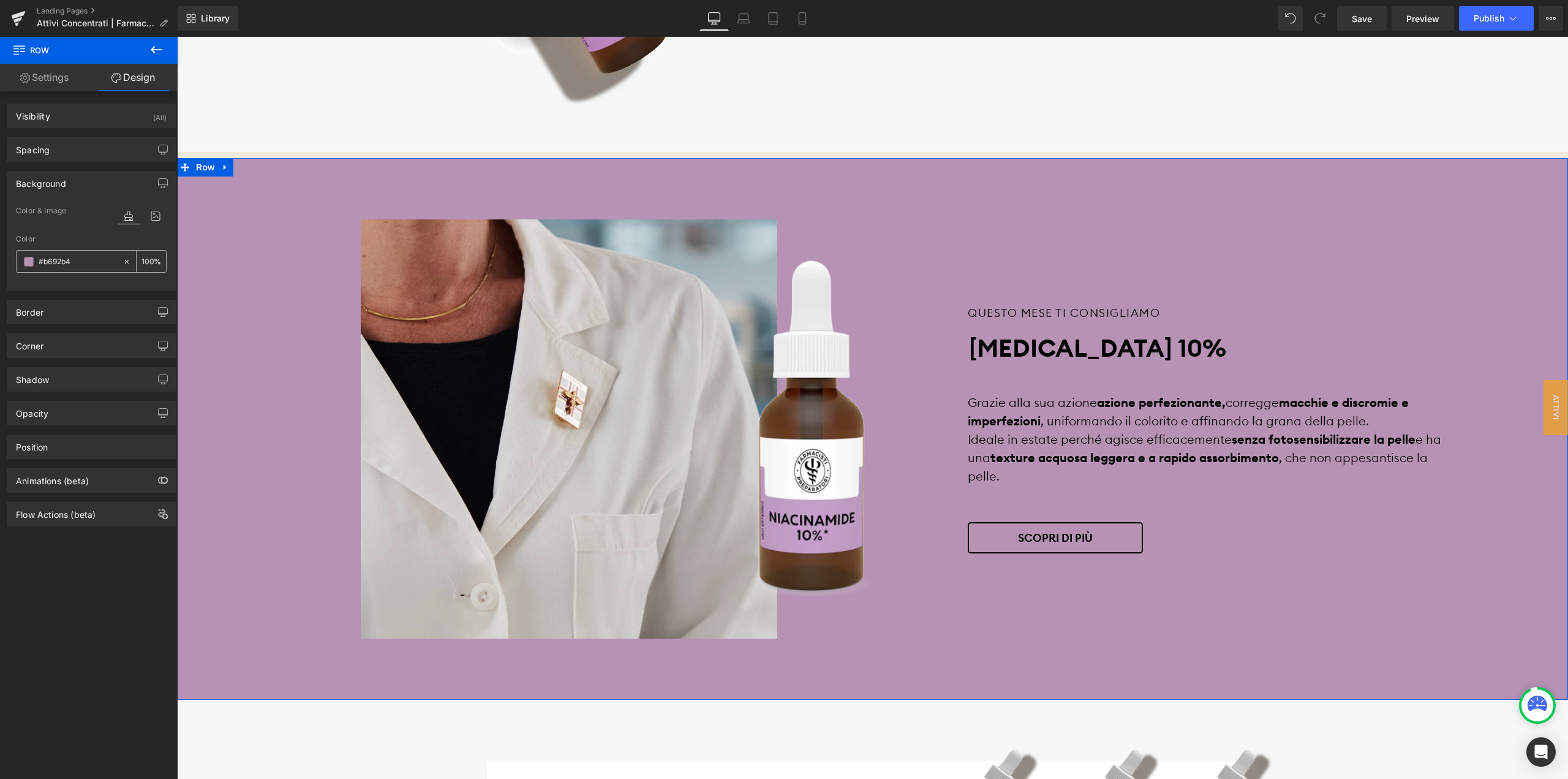
click at [77, 259] on input "text" at bounding box center [77, 261] width 78 height 13
paste input "5c200"
type input "#b5c200"
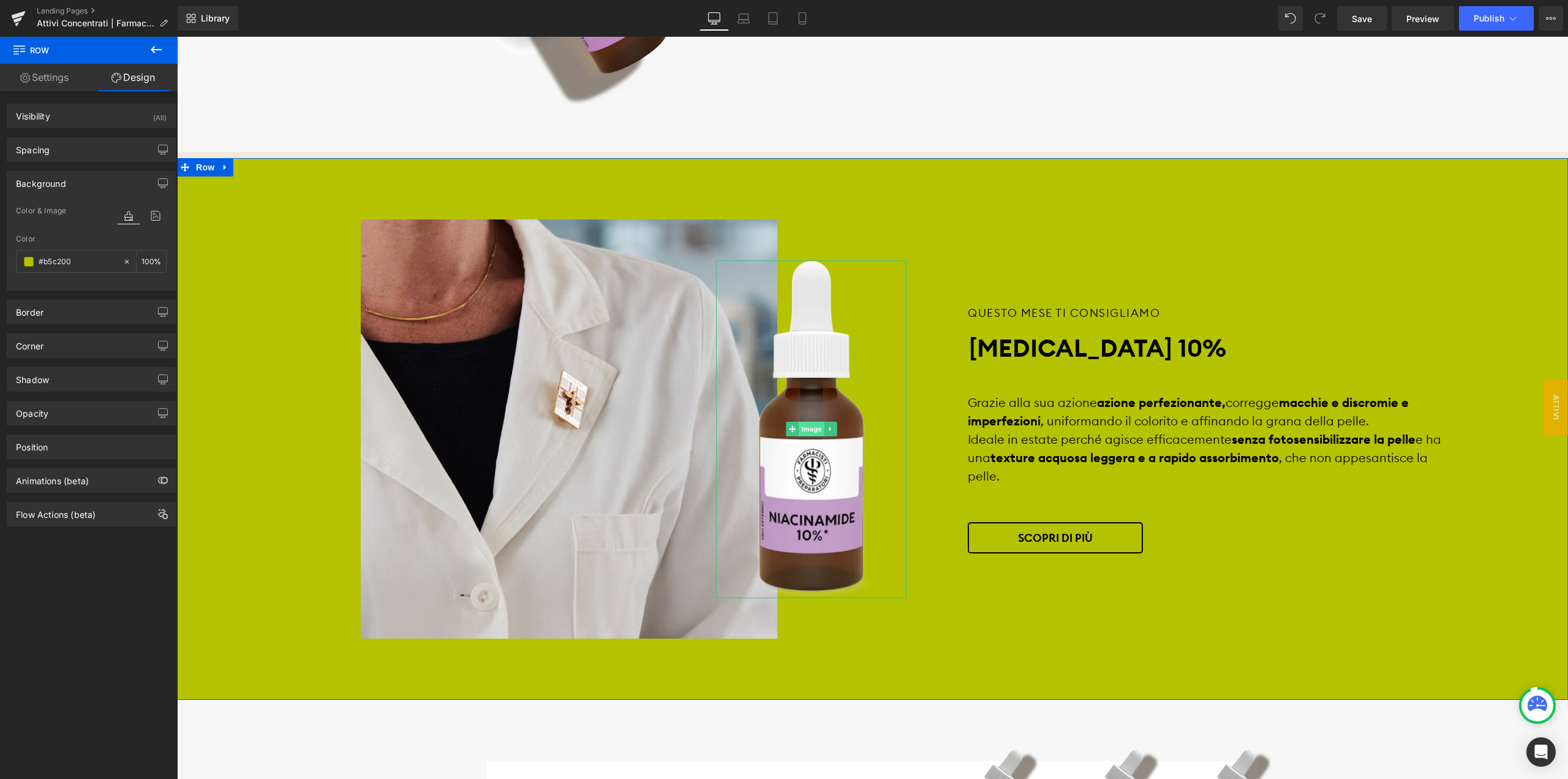
click at [814, 424] on span "Image" at bounding box center [811, 429] width 26 height 15
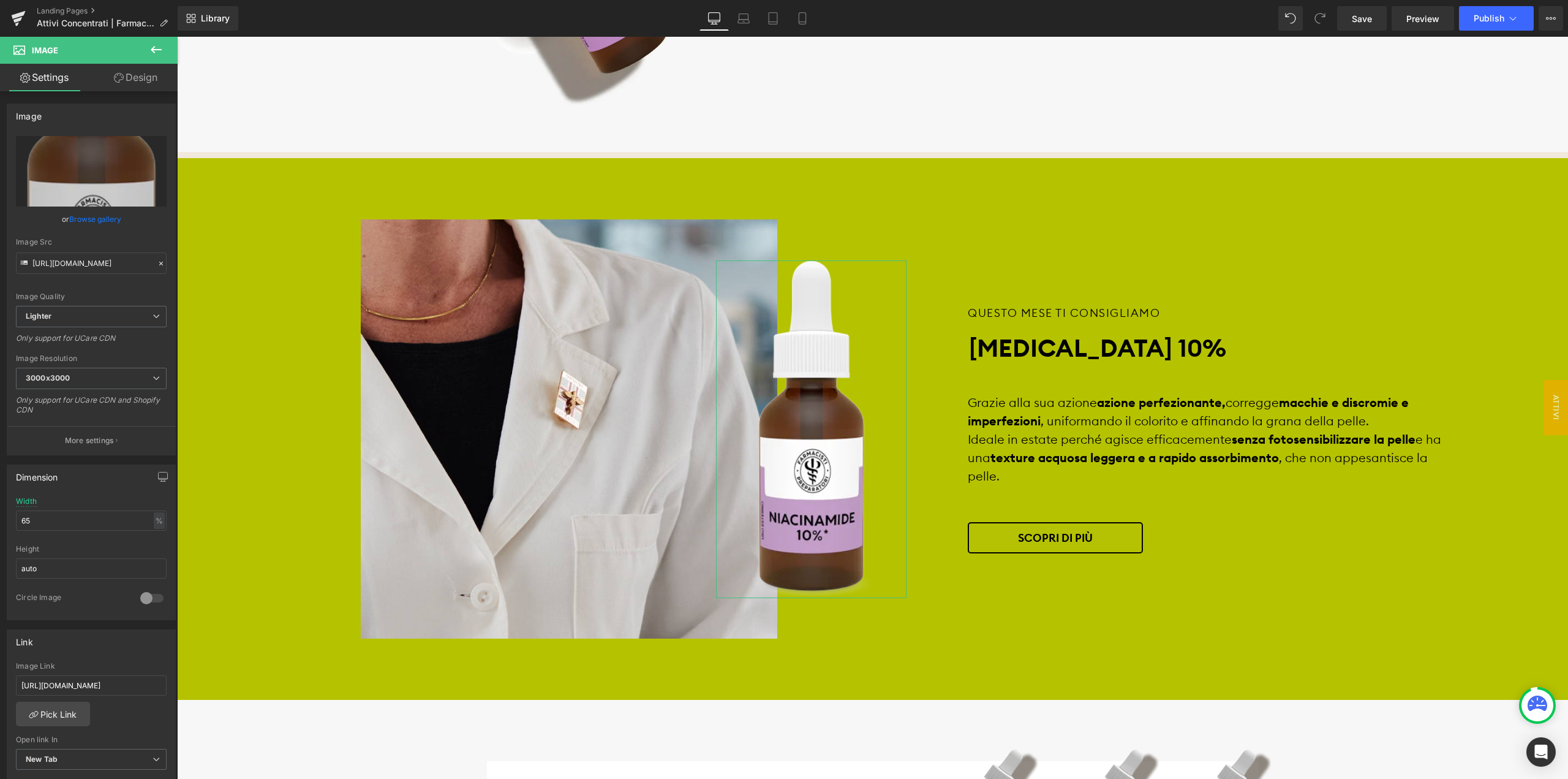
click at [132, 76] on link "Design" at bounding box center [136, 77] width 89 height 27
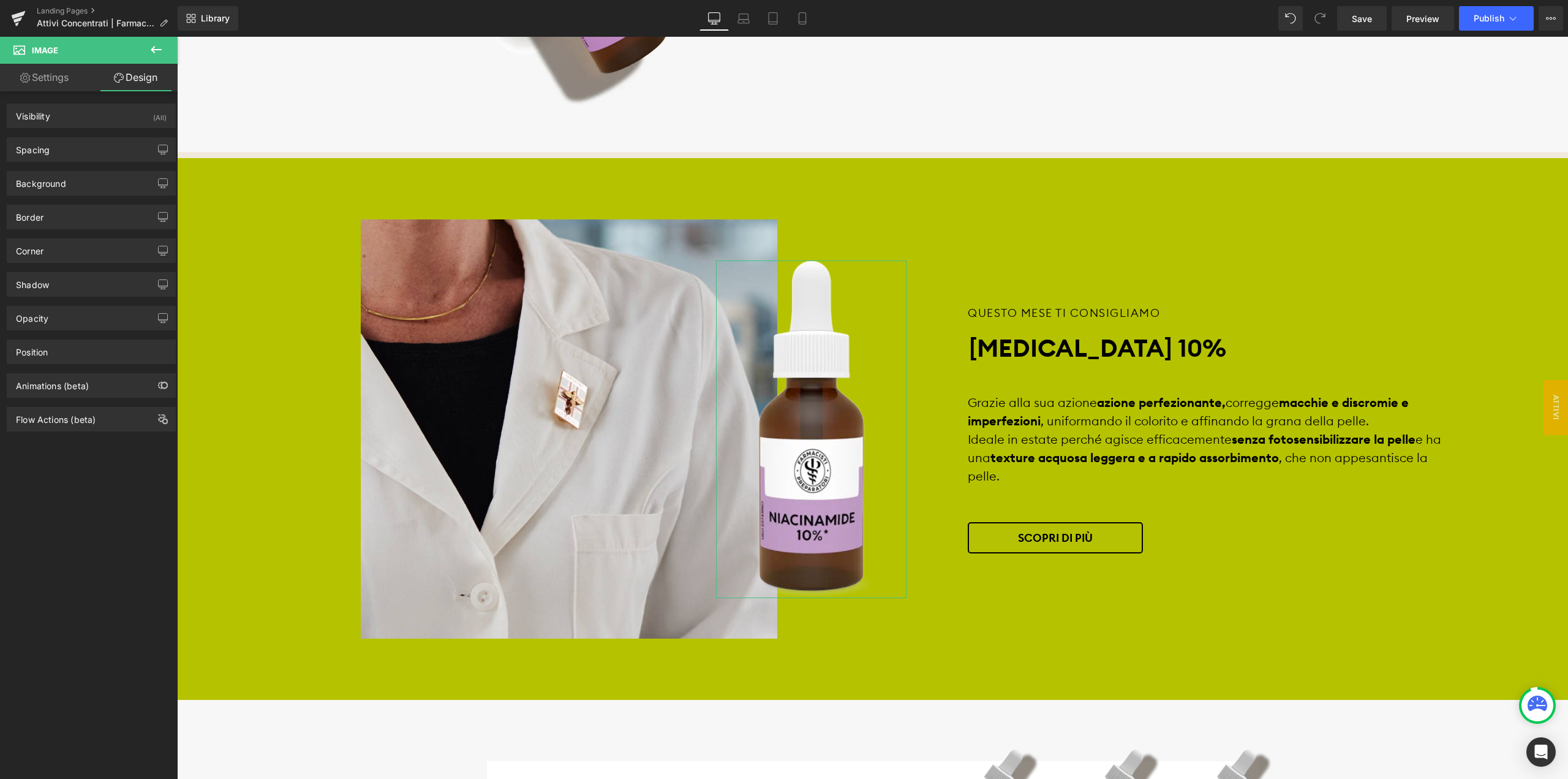
click at [49, 74] on link "Settings" at bounding box center [44, 77] width 89 height 27
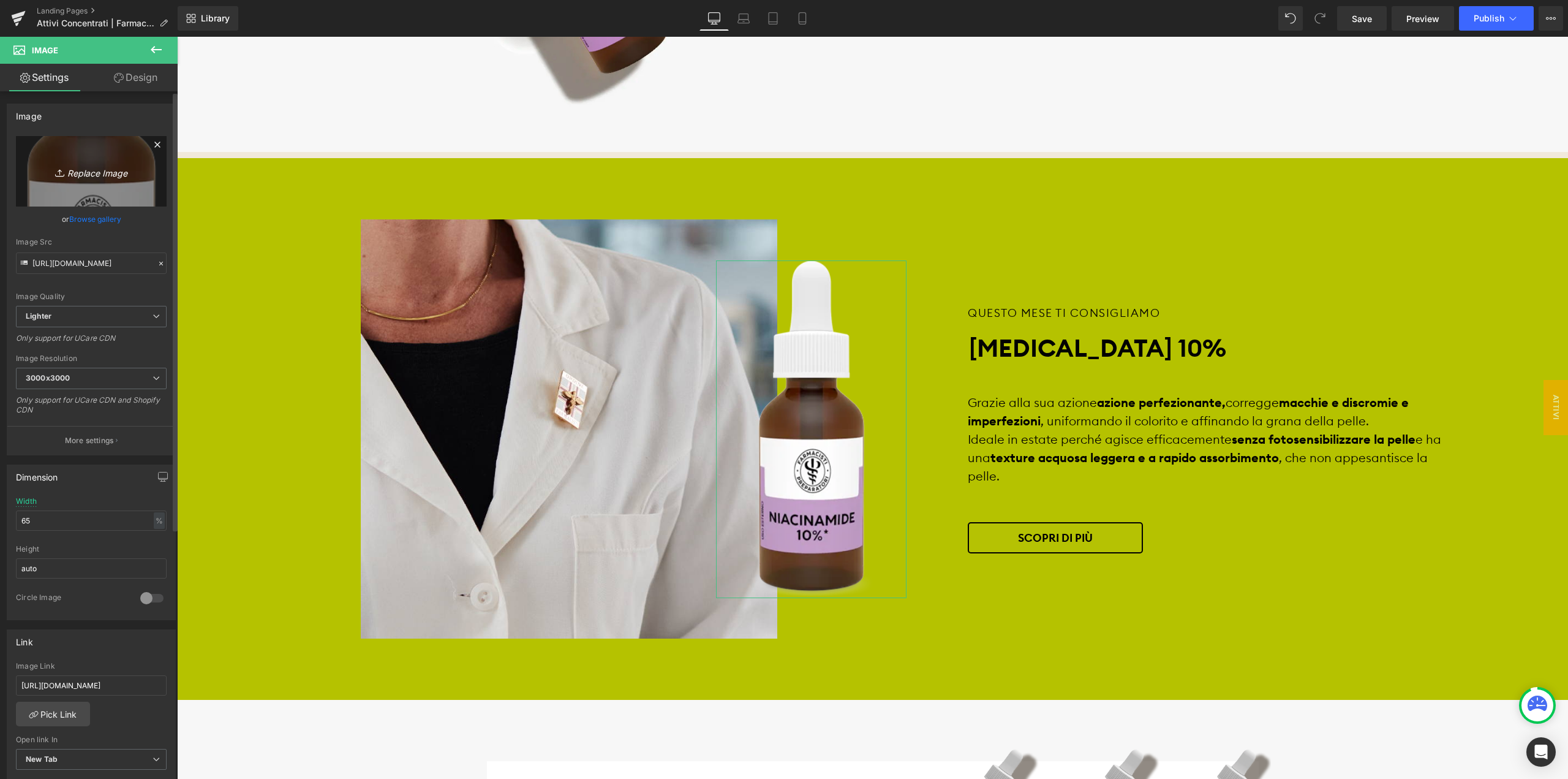
click at [96, 169] on icon "Replace Image" at bounding box center [92, 171] width 98 height 15
type input "C:\fakepath\mandelico-aha.png"
click at [86, 165] on icon "Replace Image" at bounding box center [92, 171] width 98 height 15
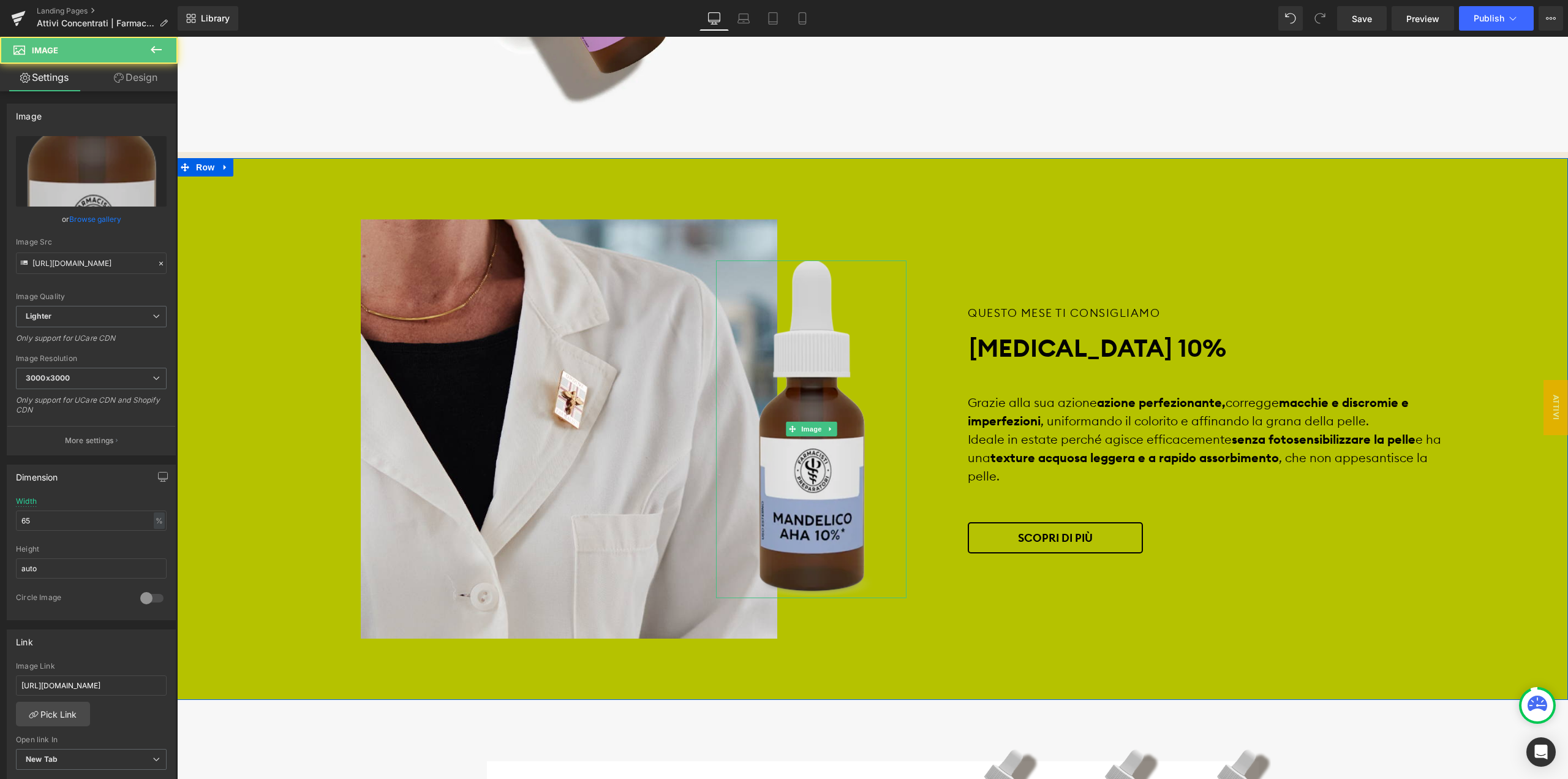
click at [823, 385] on img at bounding box center [810, 429] width 124 height 338
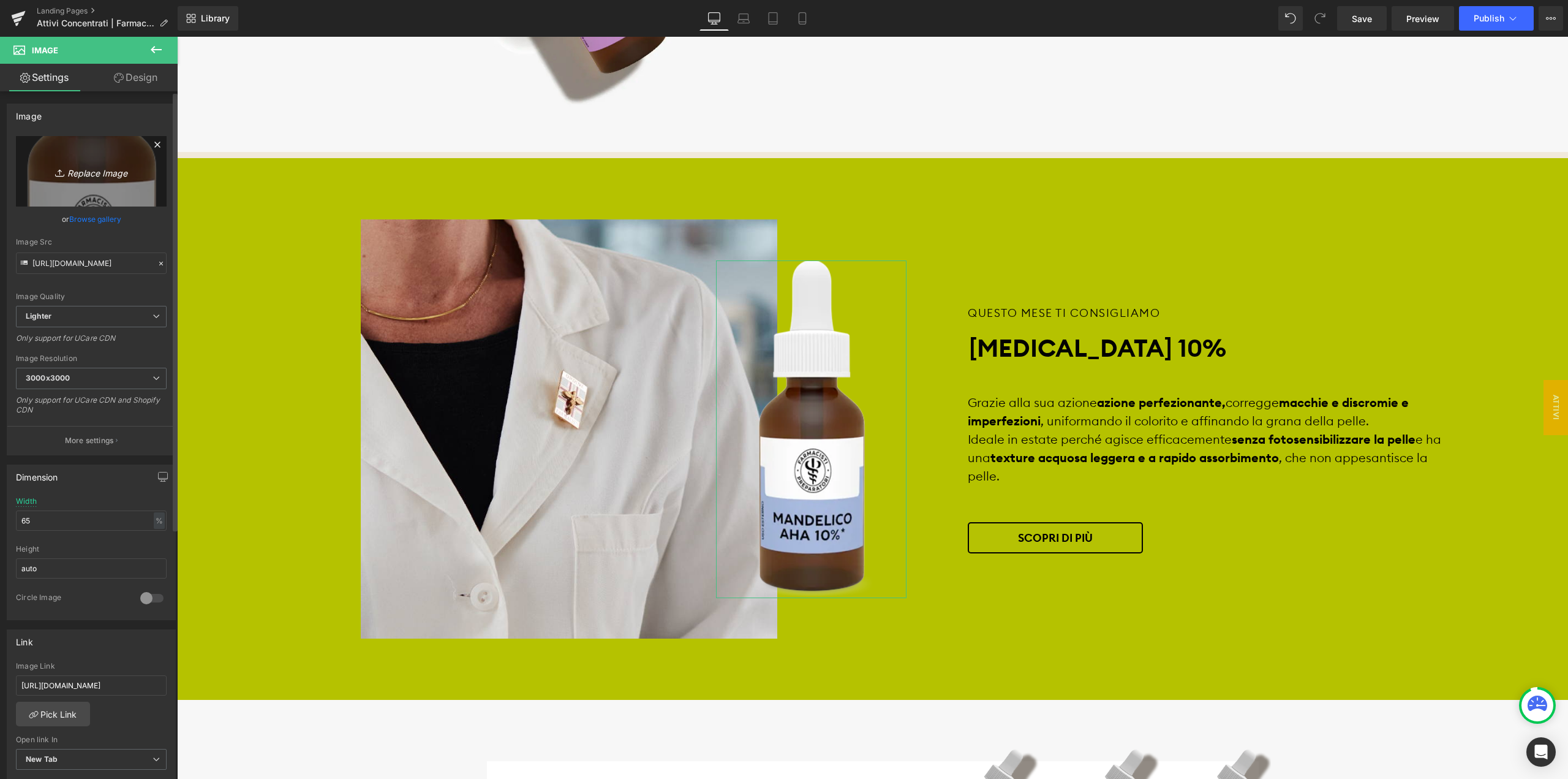
click at [96, 172] on icon "Replace Image" at bounding box center [92, 171] width 98 height 15
type input "C:\fakepath\mandelico-verde.png"
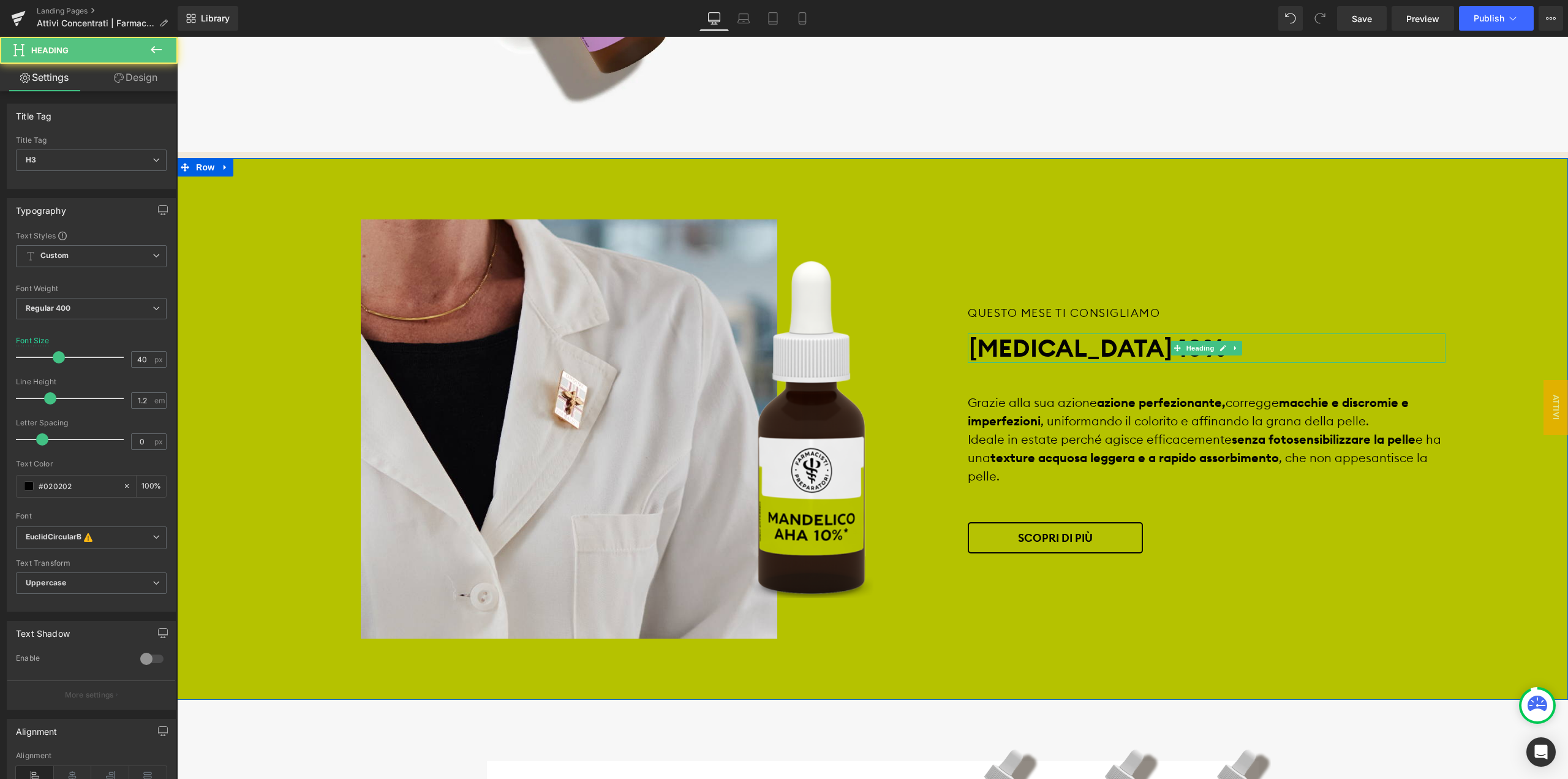
click at [1134, 345] on strong "[MEDICAL_DATA] 10%" at bounding box center [1097, 348] width 257 height 32
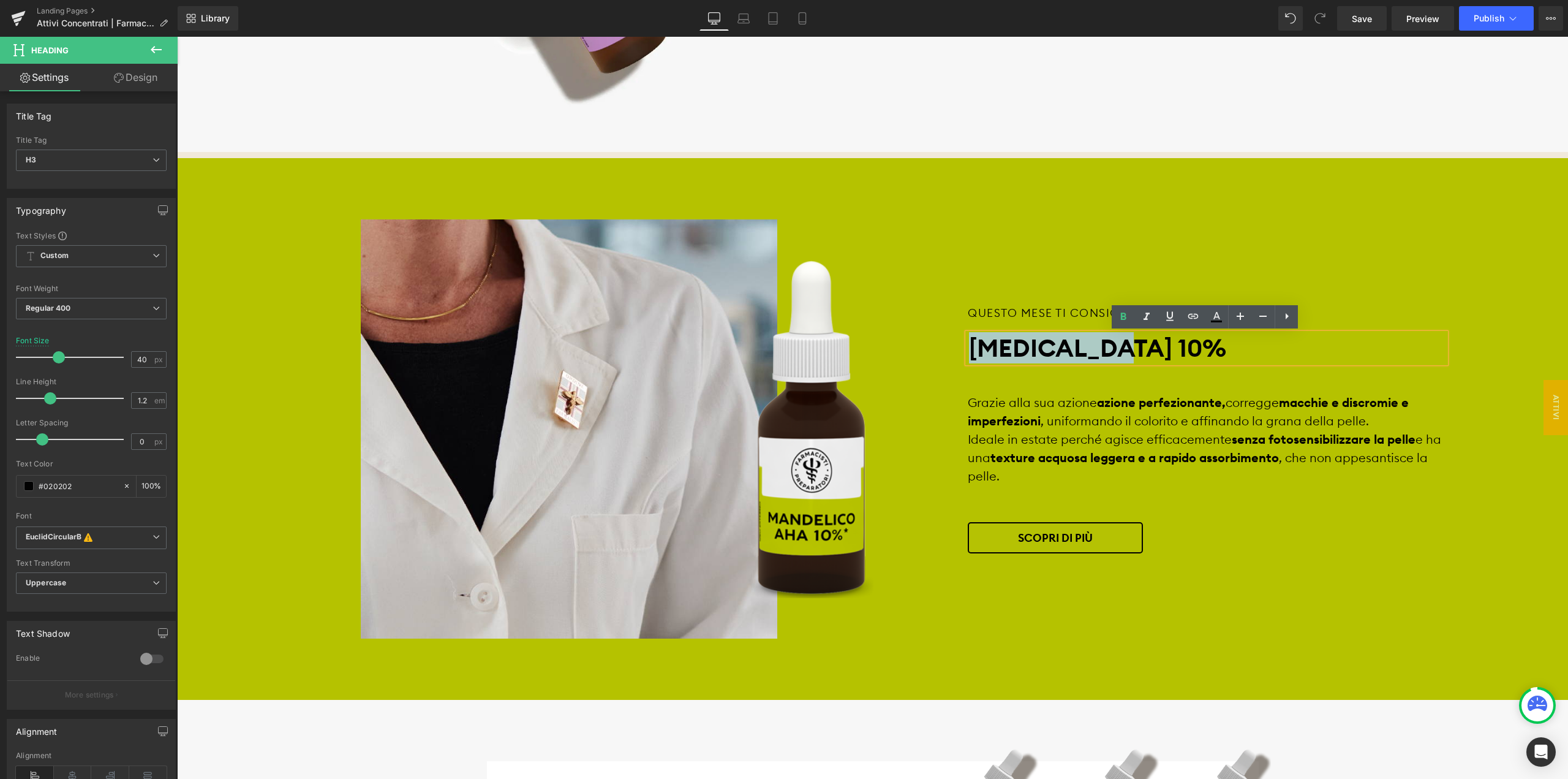
drag, startPoint x: 1134, startPoint y: 345, endPoint x: 967, endPoint y: 349, distance: 167.0
click at [969, 349] on strong "[MEDICAL_DATA] 10%" at bounding box center [1097, 348] width 257 height 32
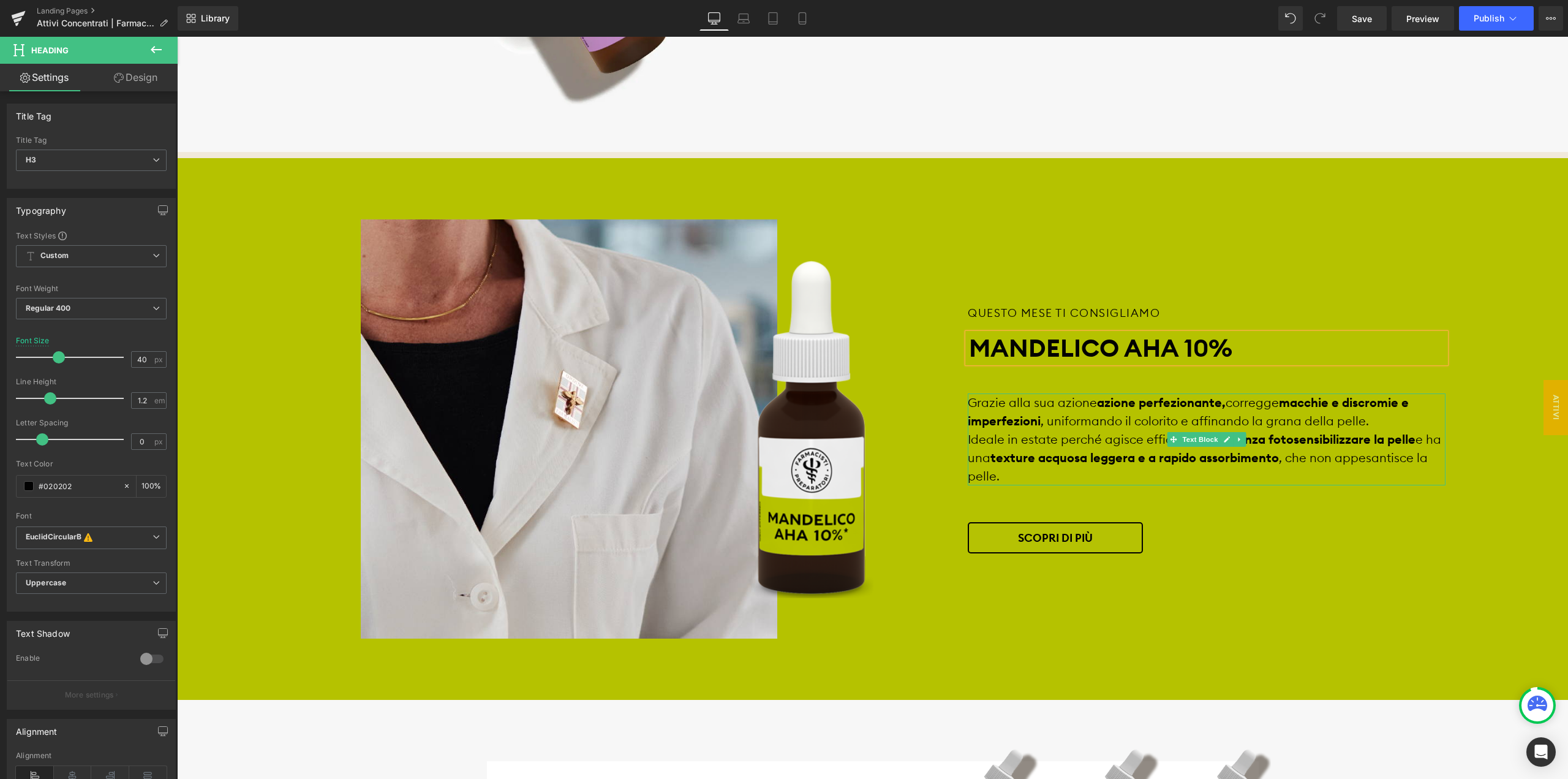
click at [1010, 399] on div "Grazie alla sua azione azione perfezionante, corregge macchie e discromie e imp…" at bounding box center [1206, 439] width 477 height 92
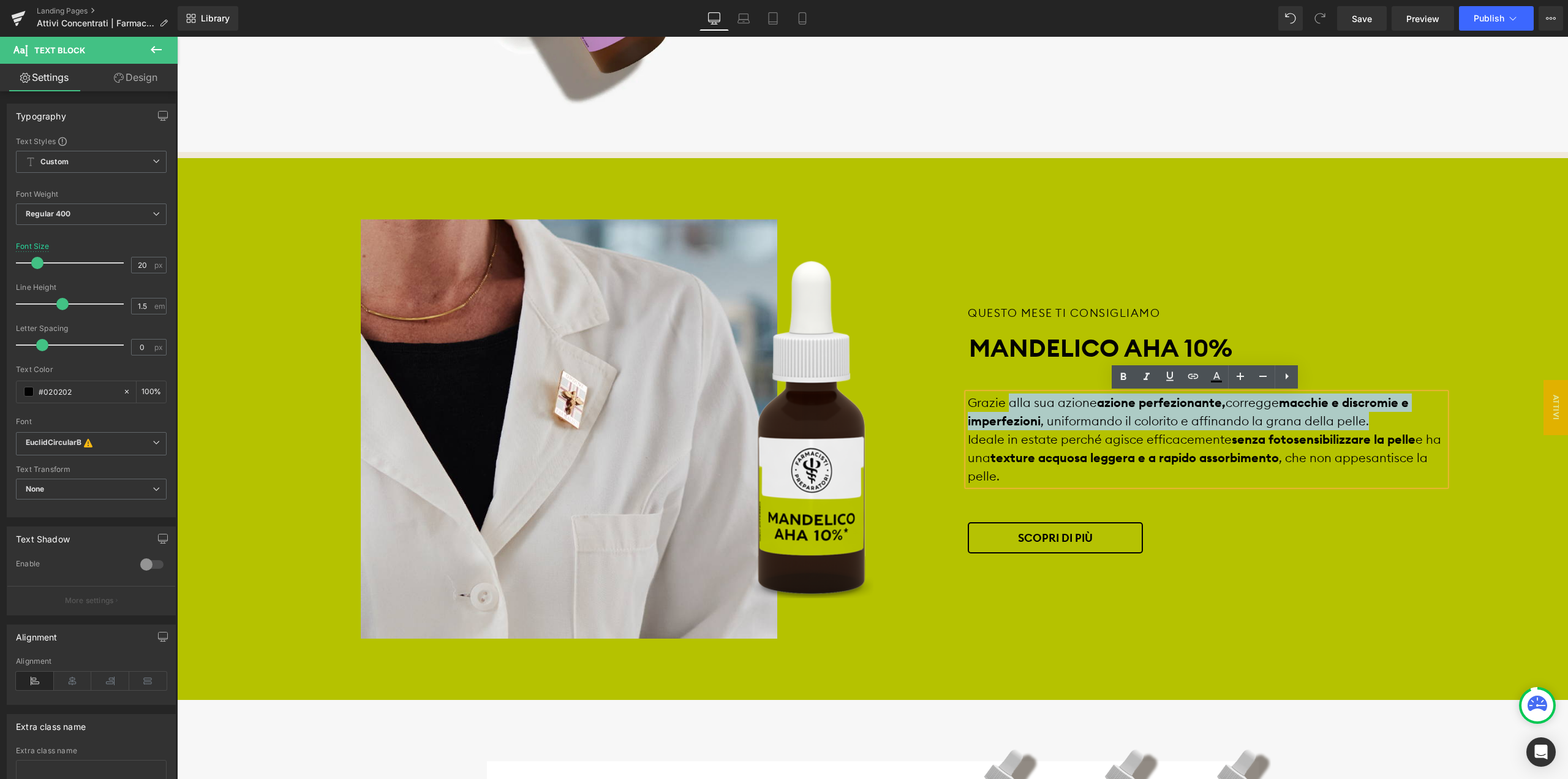
drag, startPoint x: 1010, startPoint y: 399, endPoint x: 1408, endPoint y: 423, distance: 398.7
click at [1408, 423] on div "Grazie alla sua azione azione perfezionante, corregge macchie e discromie e imp…" at bounding box center [1206, 439] width 477 height 92
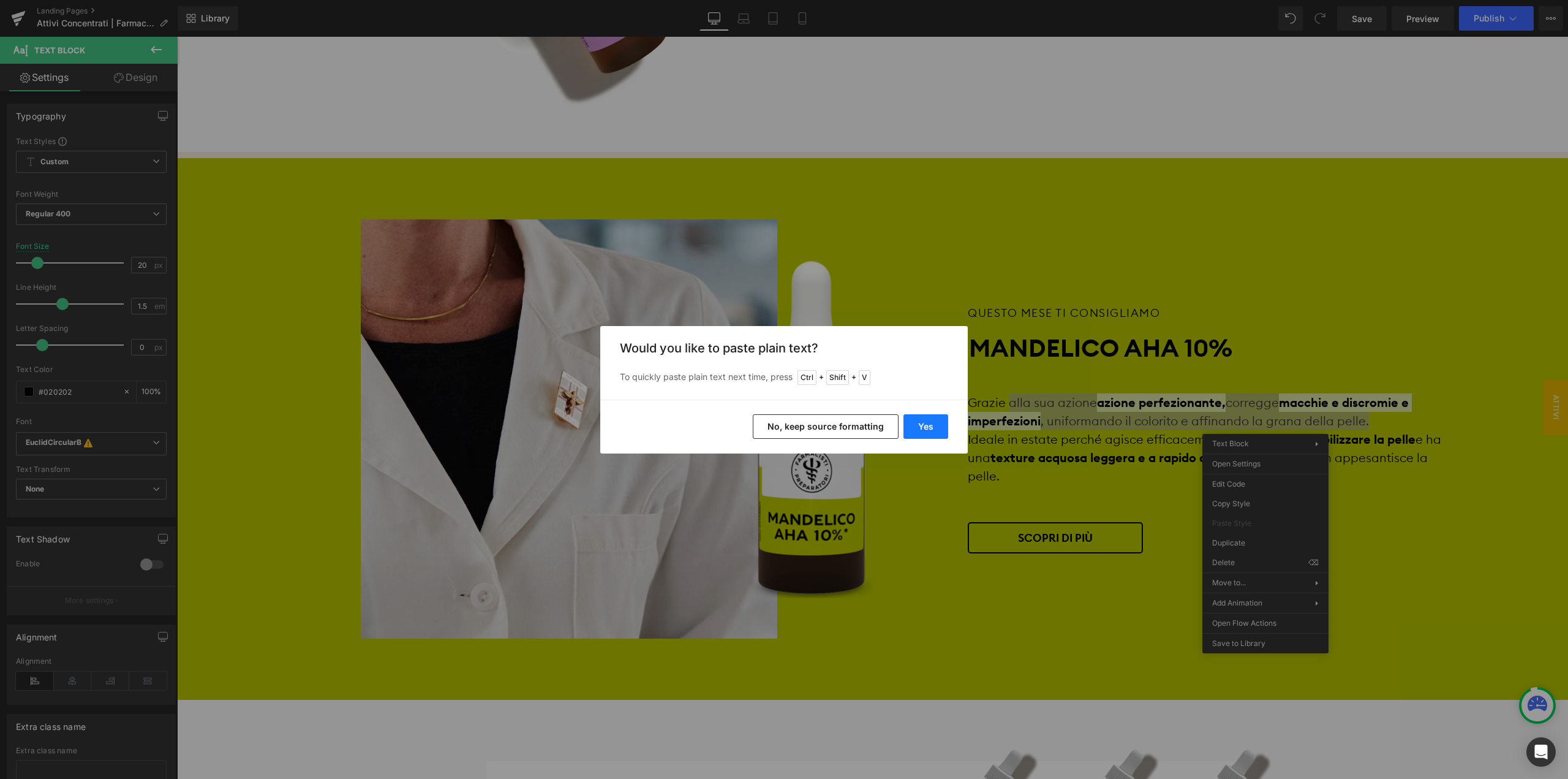
click at [913, 420] on button "Yes" at bounding box center [926, 426] width 45 height 24
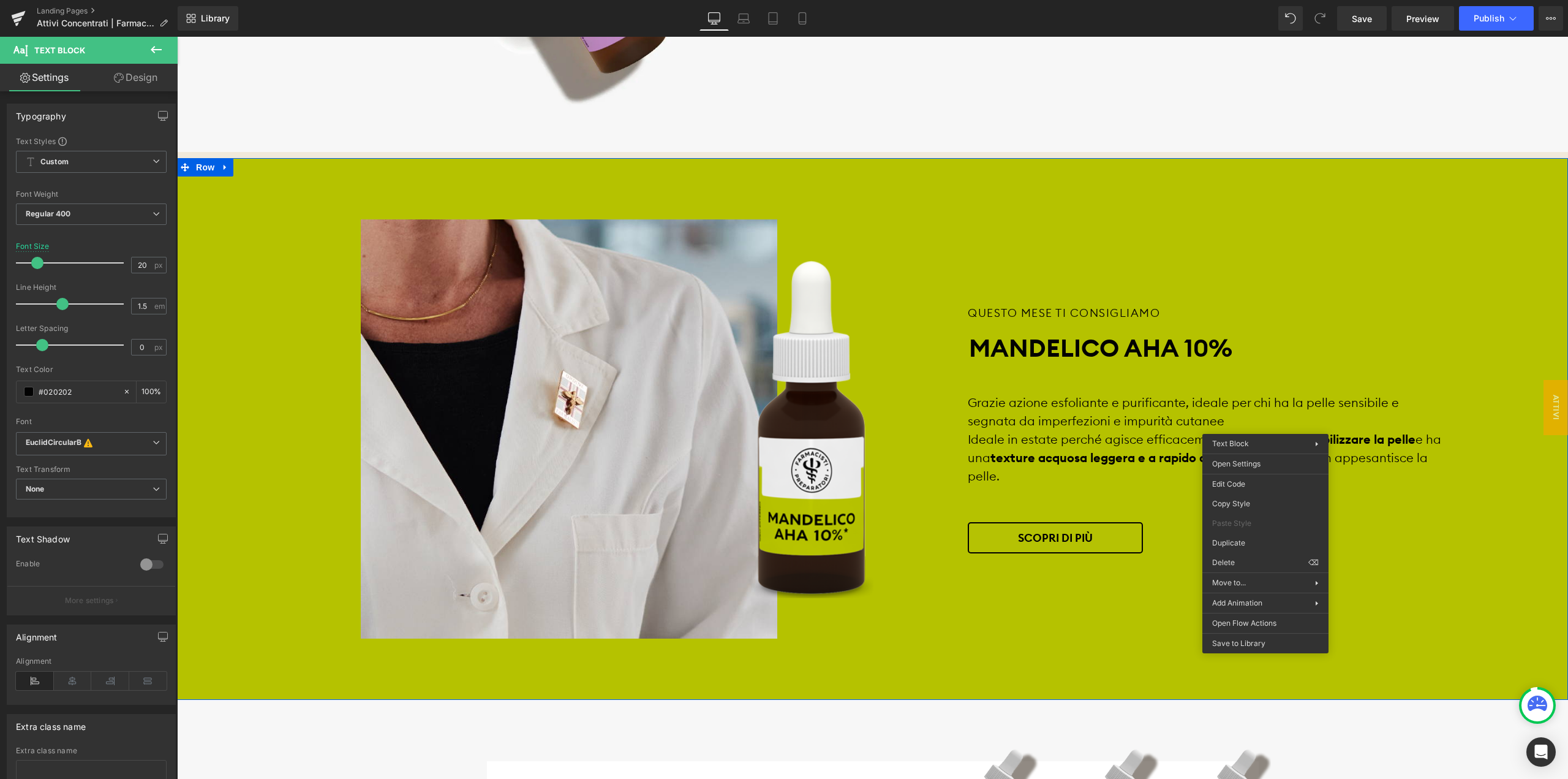
click at [1009, 401] on div "Grazie azione esfoliante e purificante, ideale per chi ha la pelle sensibile e …" at bounding box center [1206, 439] width 477 height 92
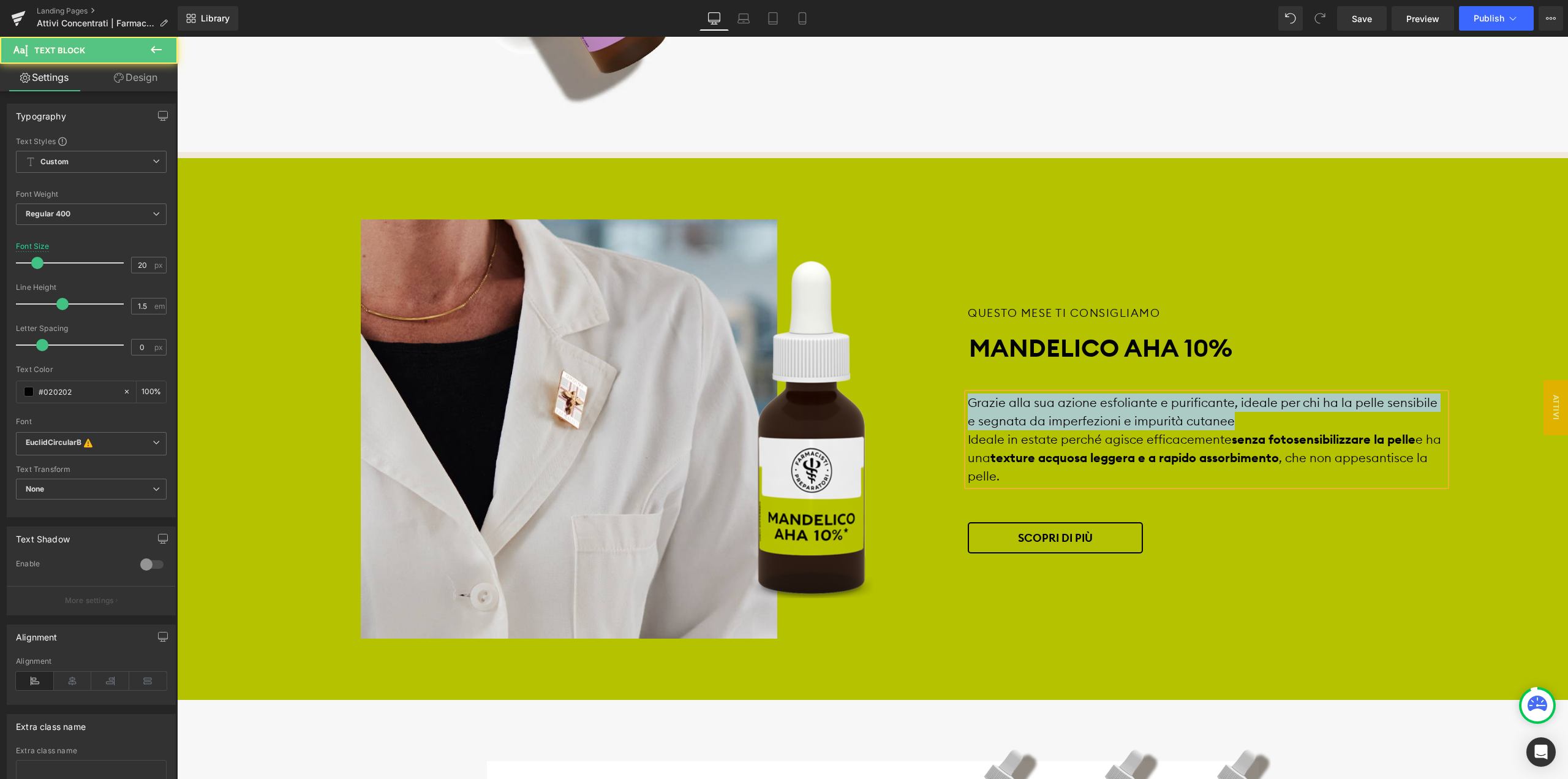
drag, startPoint x: 1237, startPoint y: 419, endPoint x: 968, endPoint y: 400, distance: 269.7
click at [968, 400] on div "Grazie alla sua azione esfoliante e purificante, ideale per chi ha la pelle sen…" at bounding box center [1206, 439] width 477 height 92
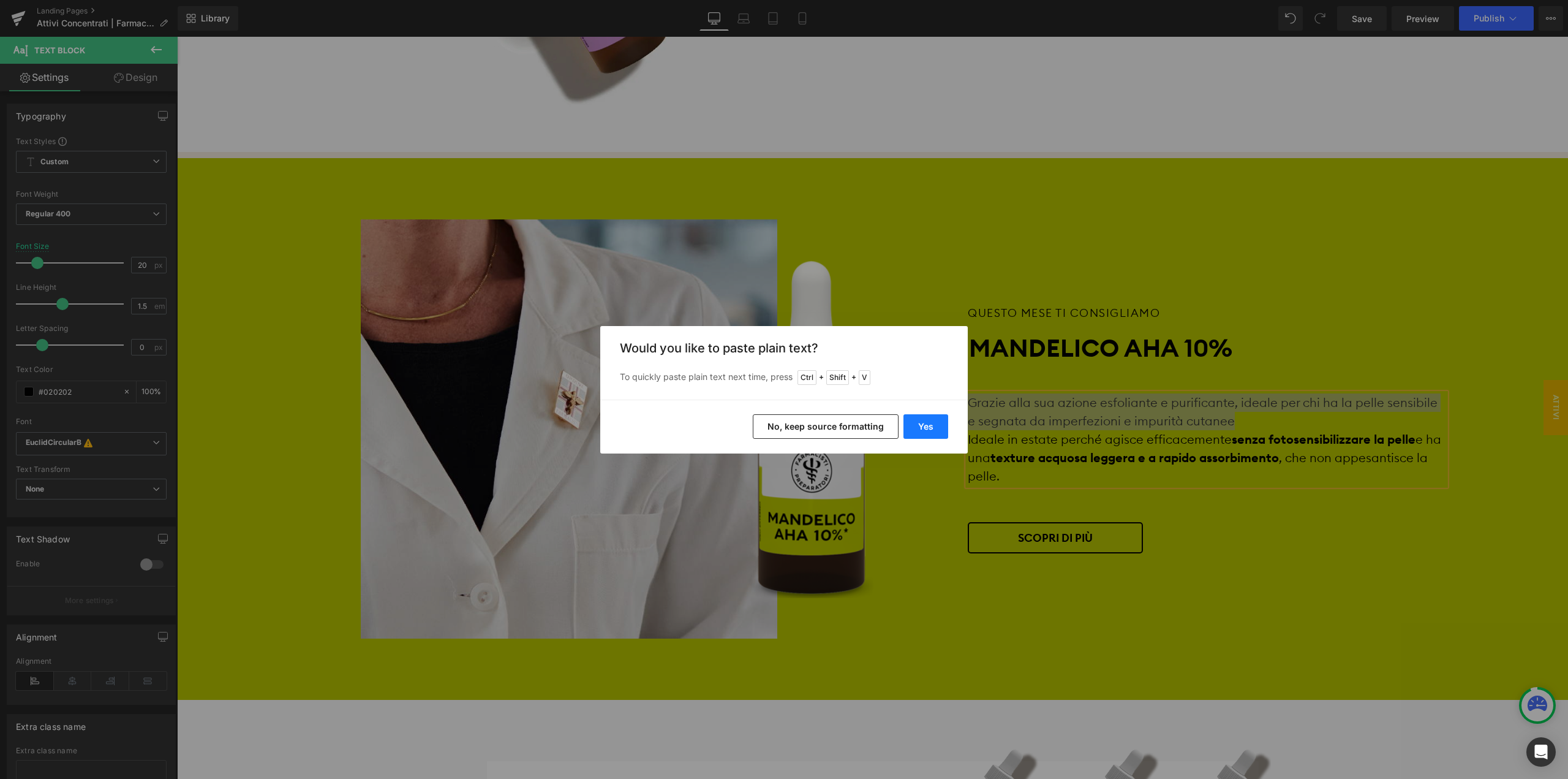
click at [928, 430] on button "Yes" at bounding box center [926, 426] width 45 height 24
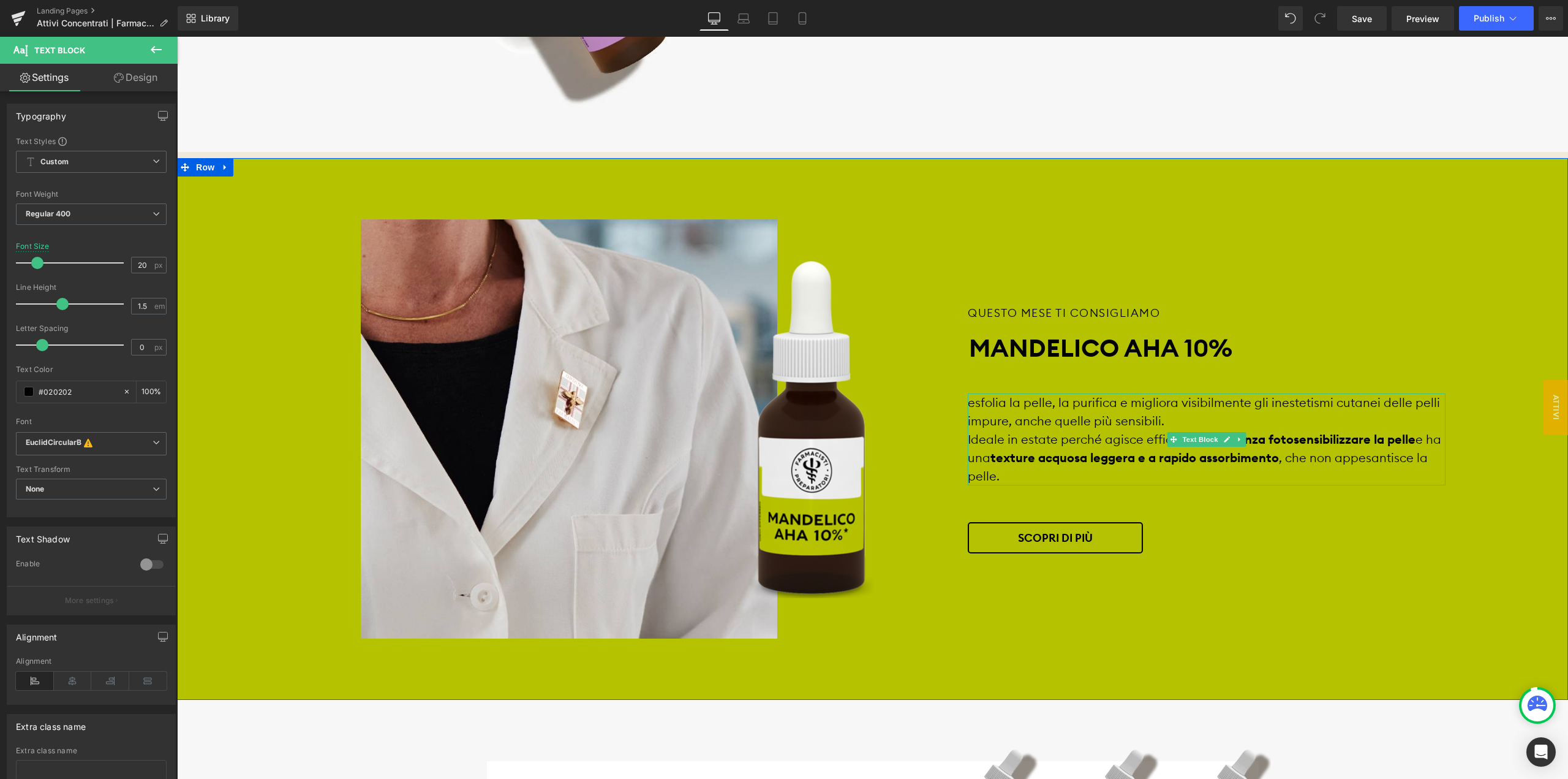
click at [970, 396] on div "esfolia la pelle, la purifica e migliora visibilmente gli inestetismi cutanei d…" at bounding box center [1206, 439] width 477 height 92
click at [1005, 424] on div "Esfolia la pelle, la purifica e migliora visibilmente gli inestetismi cutanei d…" at bounding box center [1206, 439] width 477 height 92
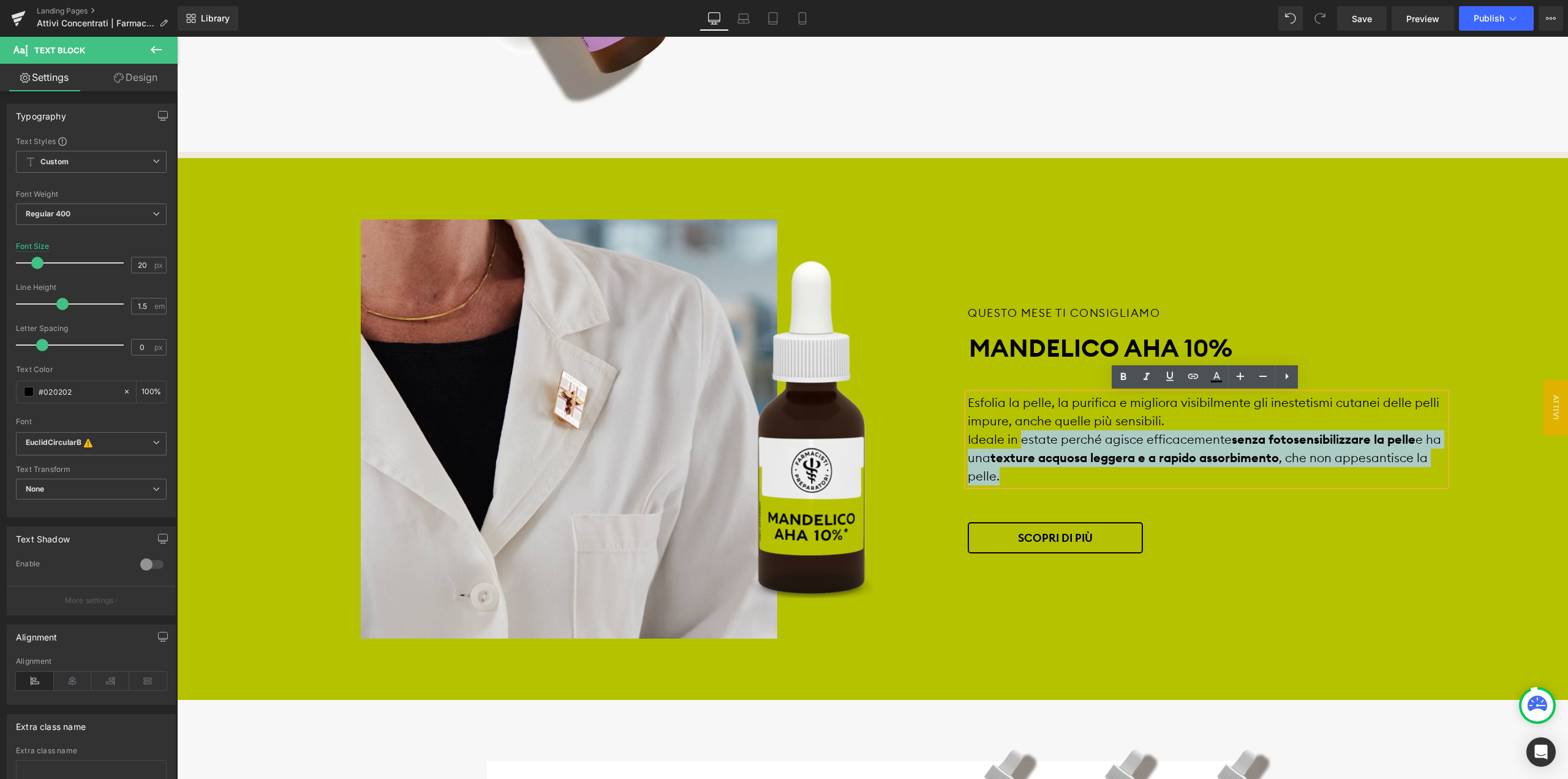
drag, startPoint x: 1018, startPoint y: 434, endPoint x: 1022, endPoint y: 470, distance: 36.2
click at [1022, 470] on div "Ideale in estate perché agisce efficacemente senza fotosensibilizzare la pelle …" at bounding box center [1206, 458] width 477 height 55
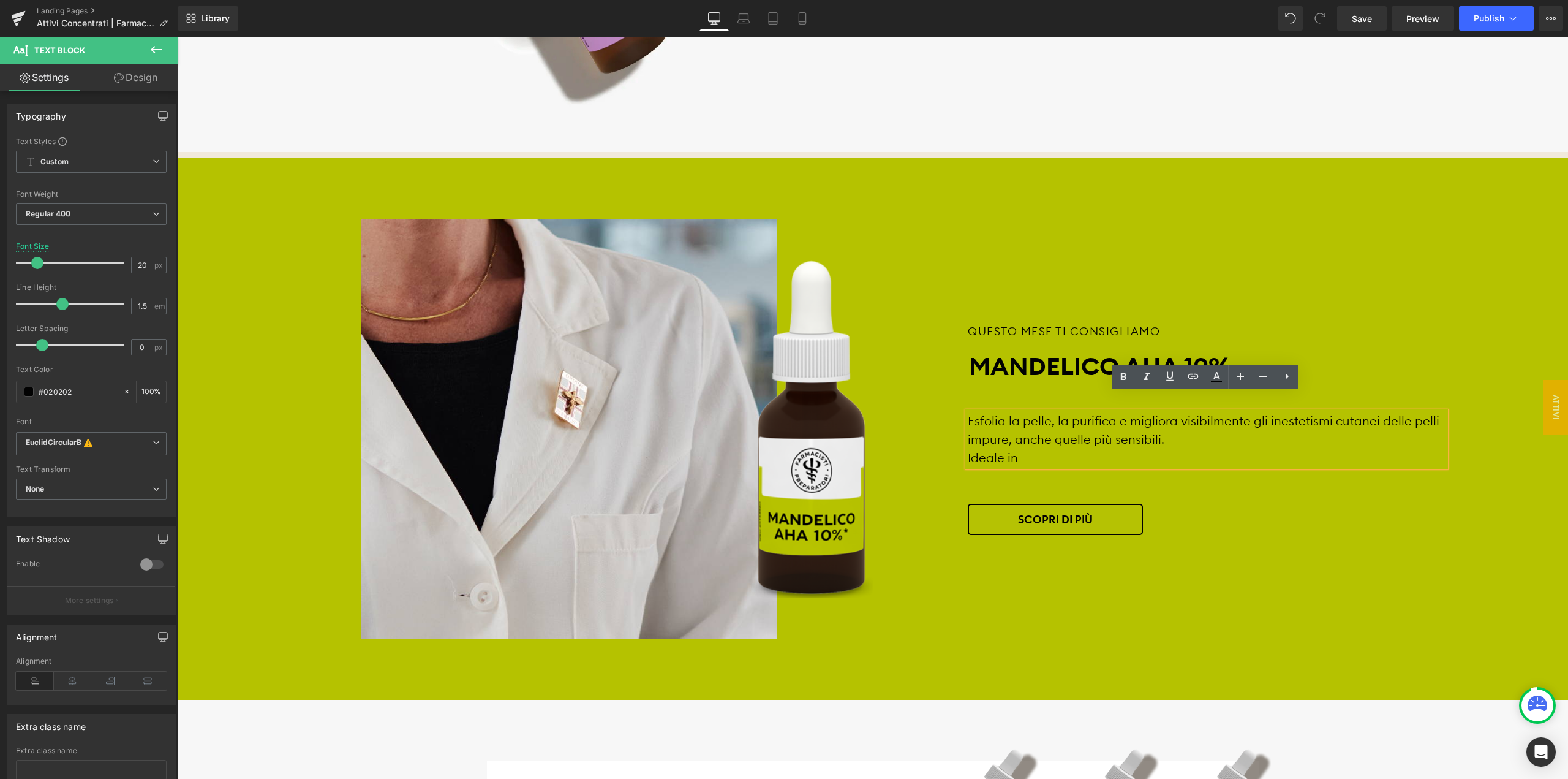
scroll to position [1046, 0]
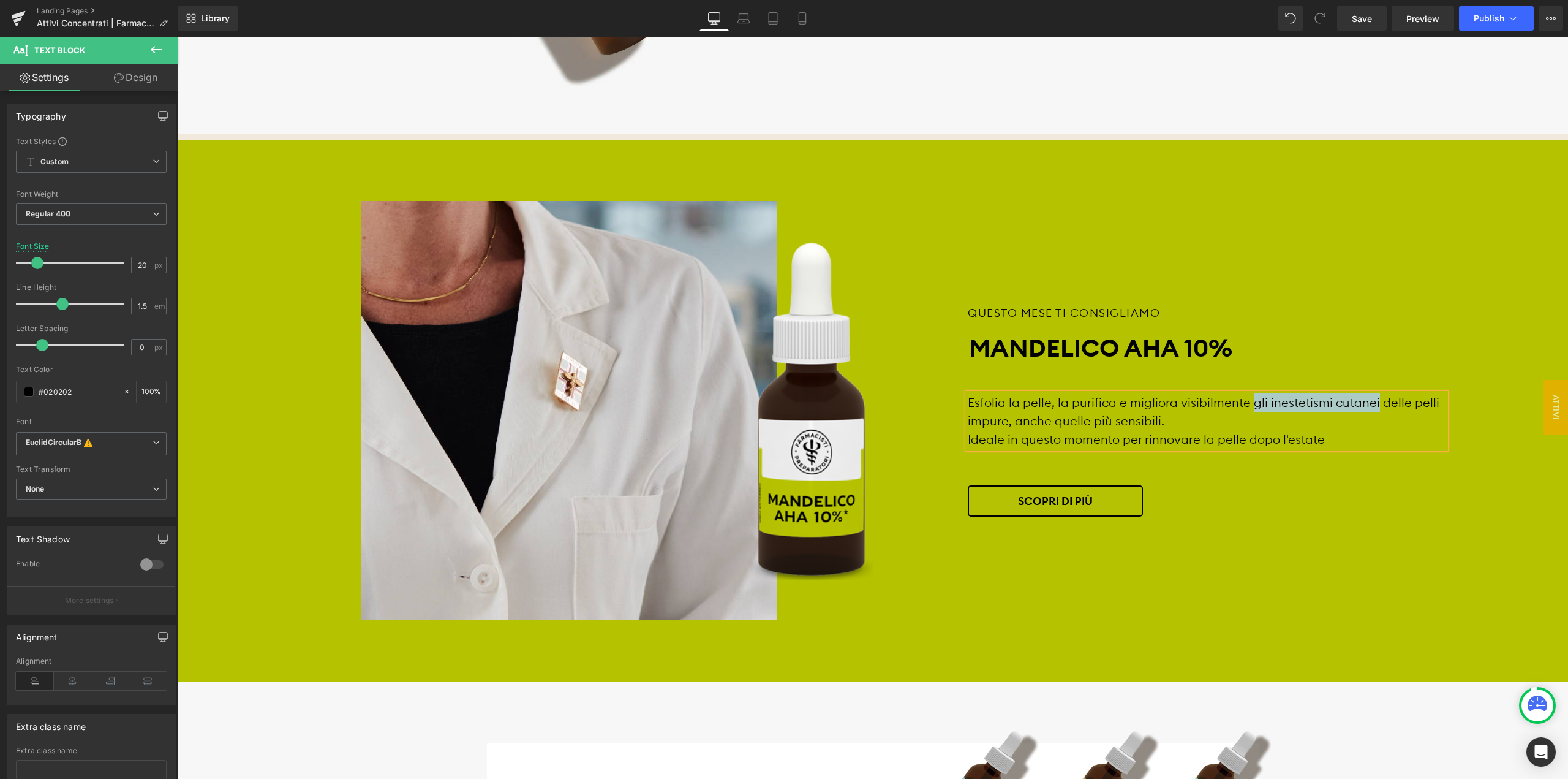
drag, startPoint x: 1248, startPoint y: 404, endPoint x: 1371, endPoint y: 403, distance: 123.0
click at [1371, 403] on div "Esfolia la pelle, la purifica e migliora visibilmente gli inestetismi cutanei d…" at bounding box center [1206, 421] width 477 height 55
click at [1348, 444] on div "Ideale in questo momento per rinnovare la pelle dopo l'estate" at bounding box center [1206, 439] width 477 height 18
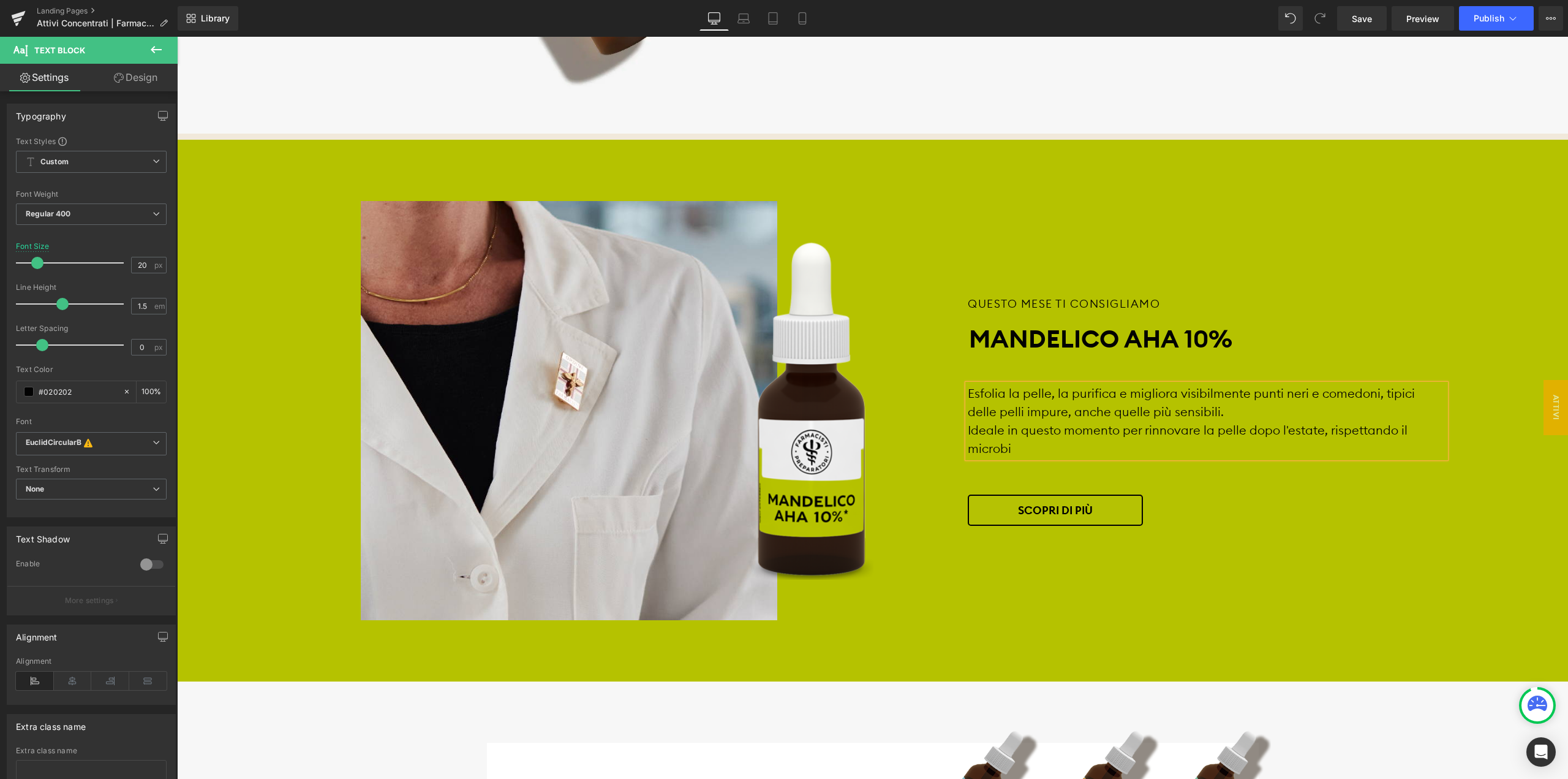
scroll to position [1037, 0]
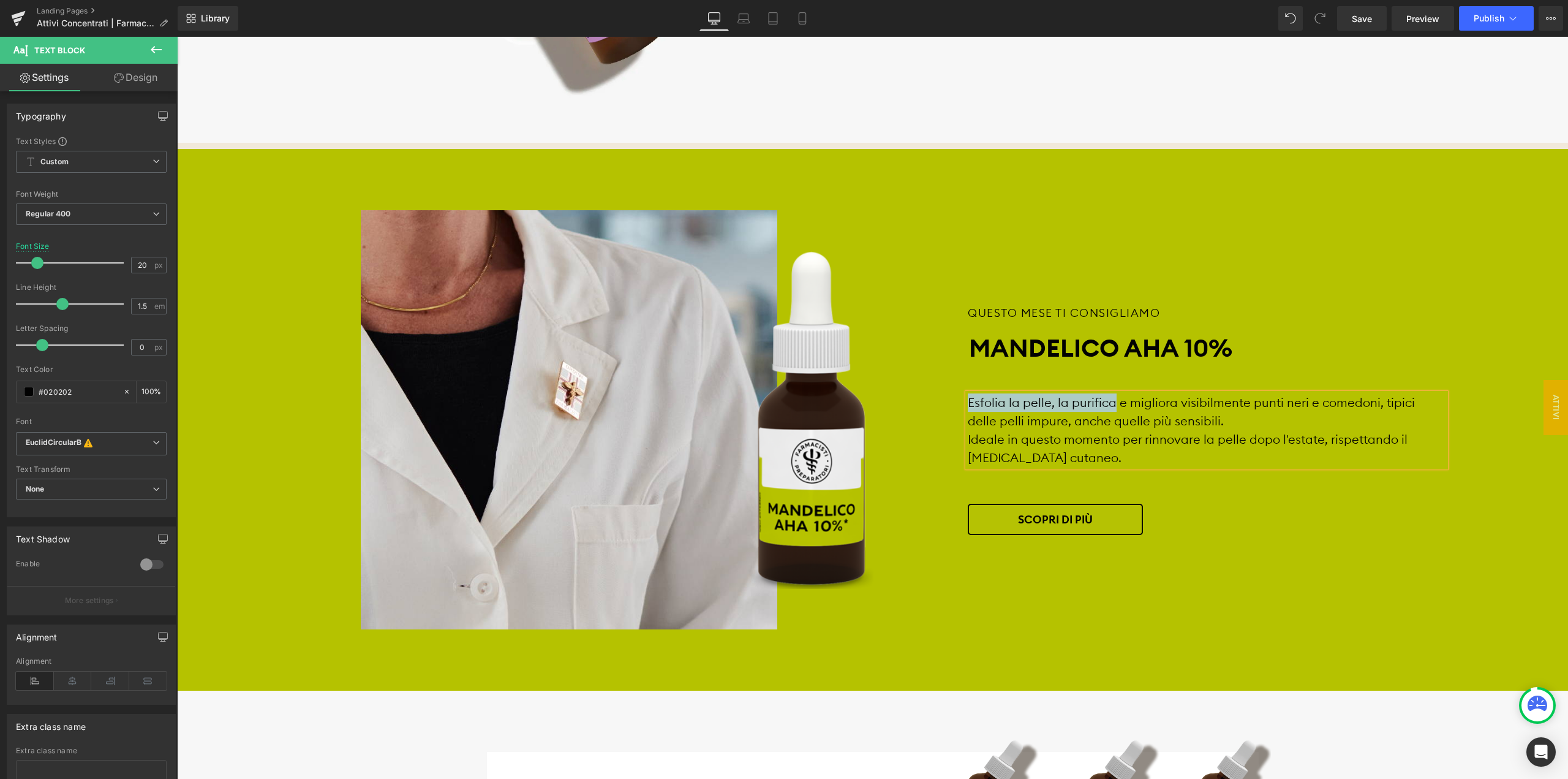
drag, startPoint x: 967, startPoint y: 400, endPoint x: 1112, endPoint y: 403, distance: 145.0
click at [1112, 403] on div "Esfolia la pelle, la purifica e migliora visibilmente punti neri e comedoni, ti…" at bounding box center [1206, 430] width 477 height 73
click at [1125, 375] on icon at bounding box center [1123, 376] width 6 height 7
click at [1239, 421] on div "Esfolia la pelle, la purifica e migliora visibilmente punti neri e comedoni, ti…" at bounding box center [1206, 430] width 477 height 73
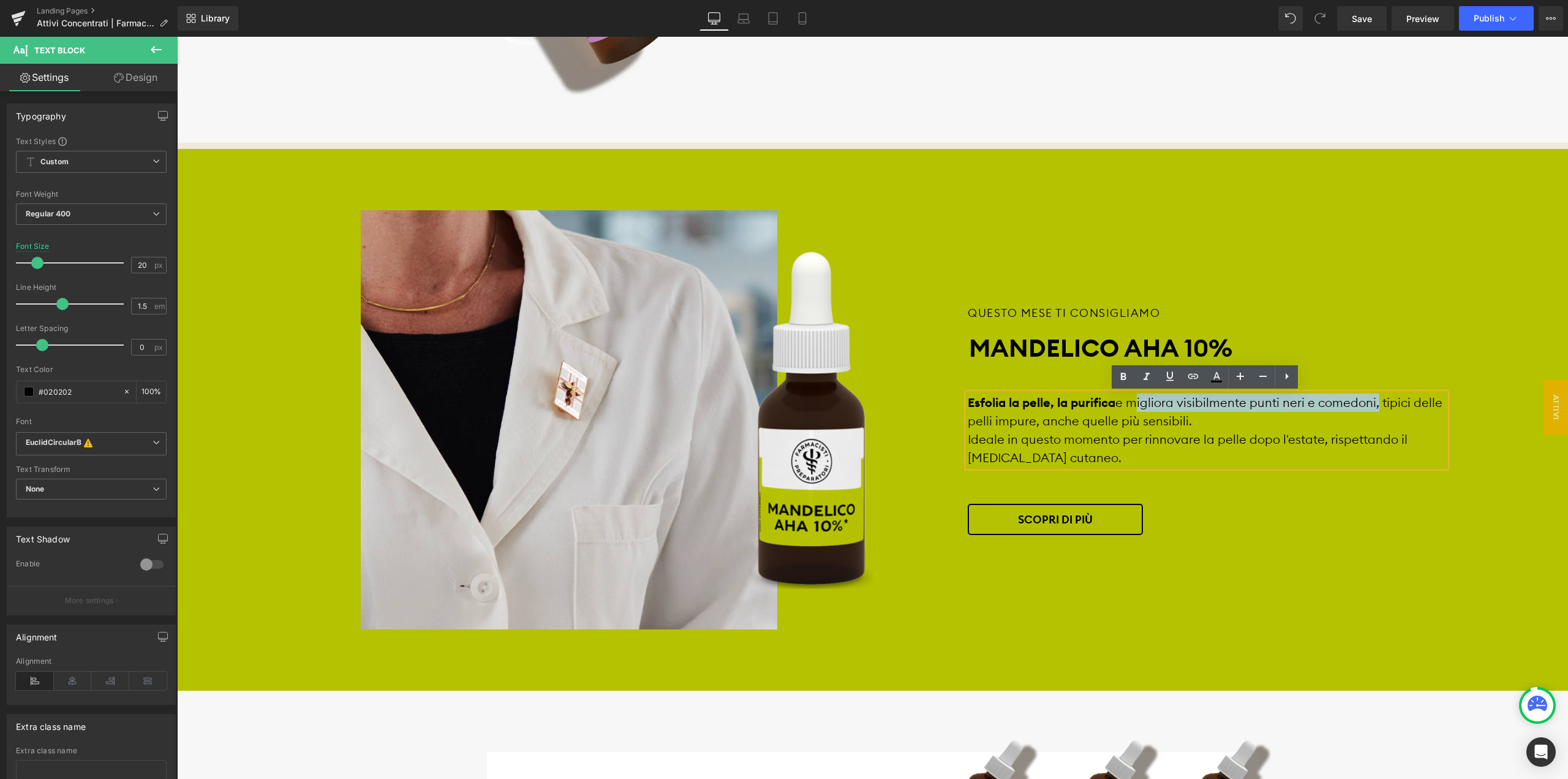
drag, startPoint x: 1127, startPoint y: 399, endPoint x: 1373, endPoint y: 403, distance: 246.0
click at [1373, 403] on div "Esfolia la pelle, la purifica e migliora visibilmente punti neri e comedoni, ti…" at bounding box center [1206, 430] width 477 height 73
click at [1115, 375] on icon at bounding box center [1123, 377] width 15 height 15
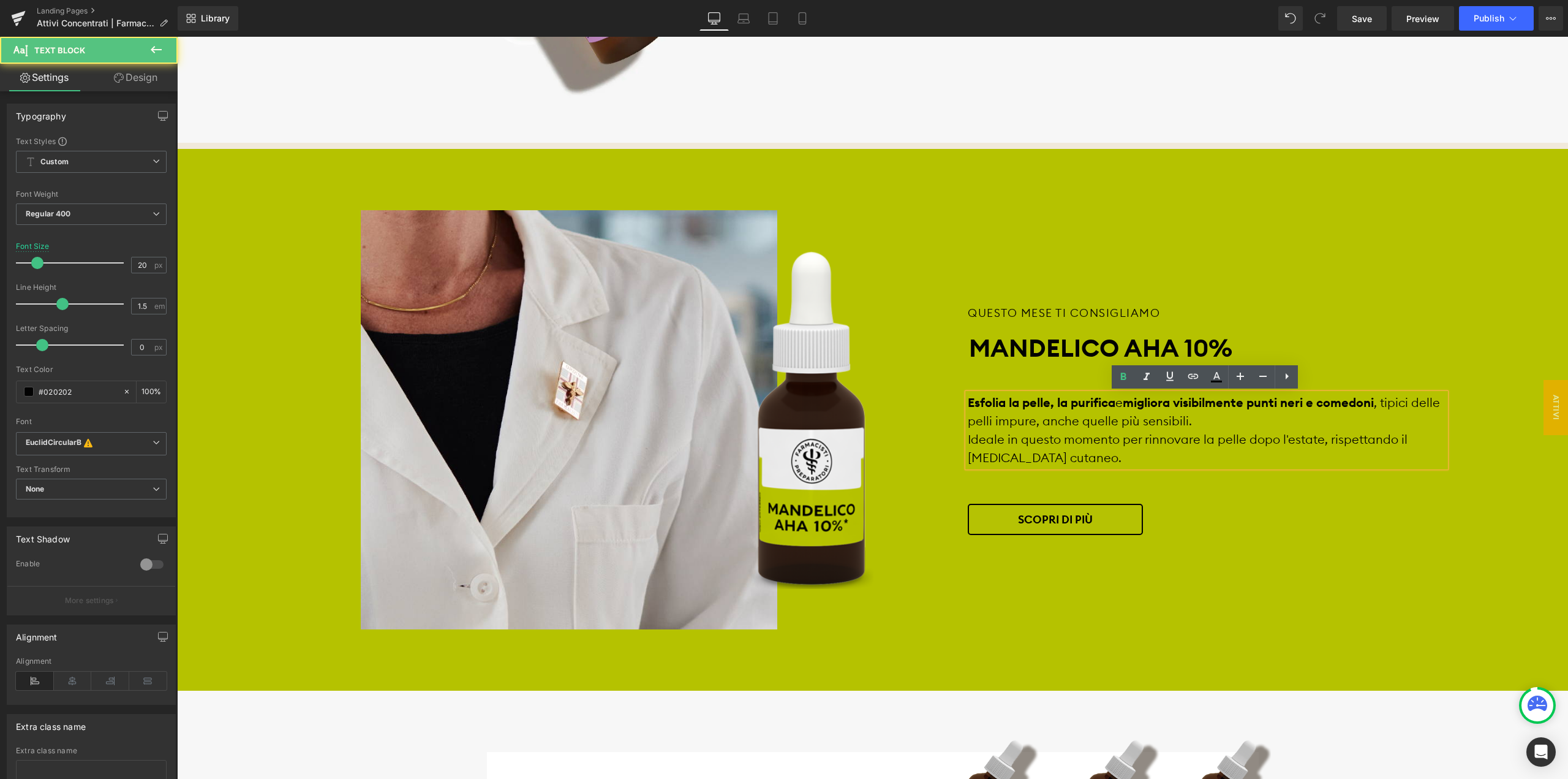
click at [1121, 458] on div "Ideale in questo momento per rinnovare la pelle dopo l'estate, rispettando il […" at bounding box center [1206, 449] width 477 height 37
drag, startPoint x: 1118, startPoint y: 440, endPoint x: 1317, endPoint y: 434, distance: 199.1
click at [1317, 434] on div "Ideale in questo momento per rinnovare la pelle dopo l'estate, rispettando il […" at bounding box center [1206, 449] width 477 height 37
click at [1122, 376] on icon at bounding box center [1123, 376] width 6 height 7
click at [1197, 509] on div "scopri di più" at bounding box center [1206, 519] width 477 height 32
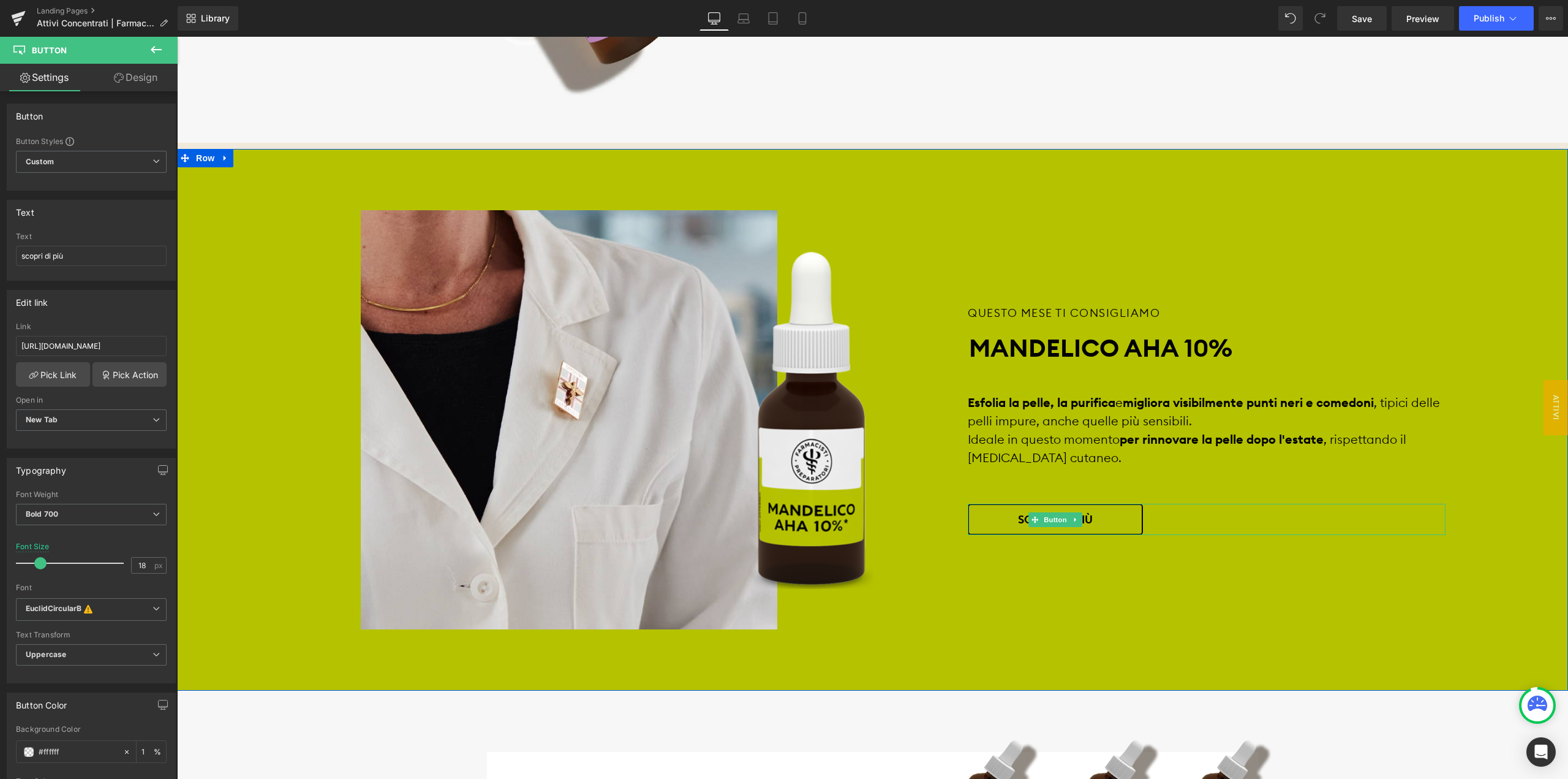
click at [1197, 510] on div "scopri di più" at bounding box center [1206, 519] width 477 height 32
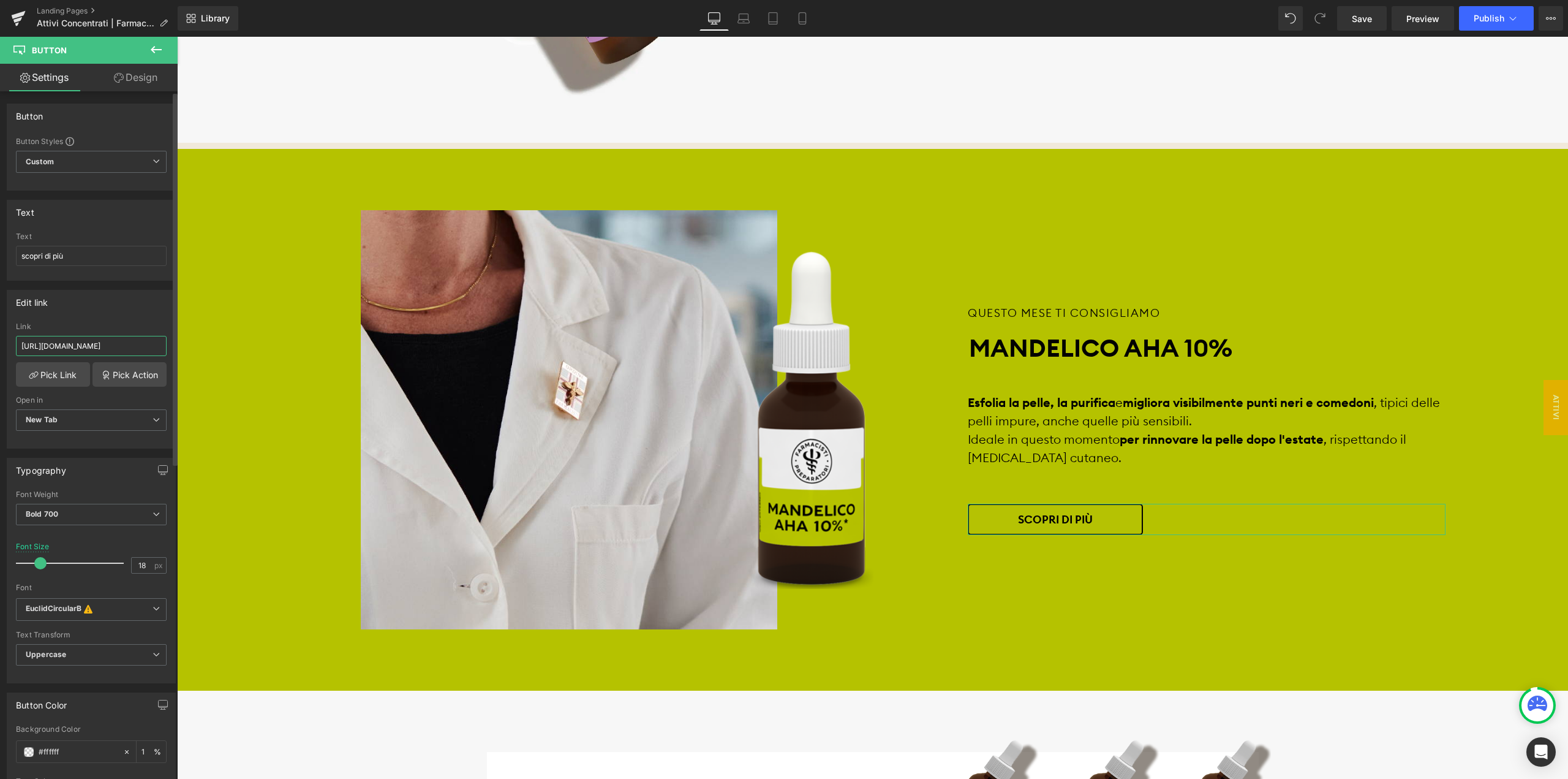
click at [72, 341] on input "[URL][DOMAIN_NAME]" at bounding box center [91, 345] width 151 height 20
paste input "mandelico-aha"
type input "[URL][DOMAIN_NAME]"
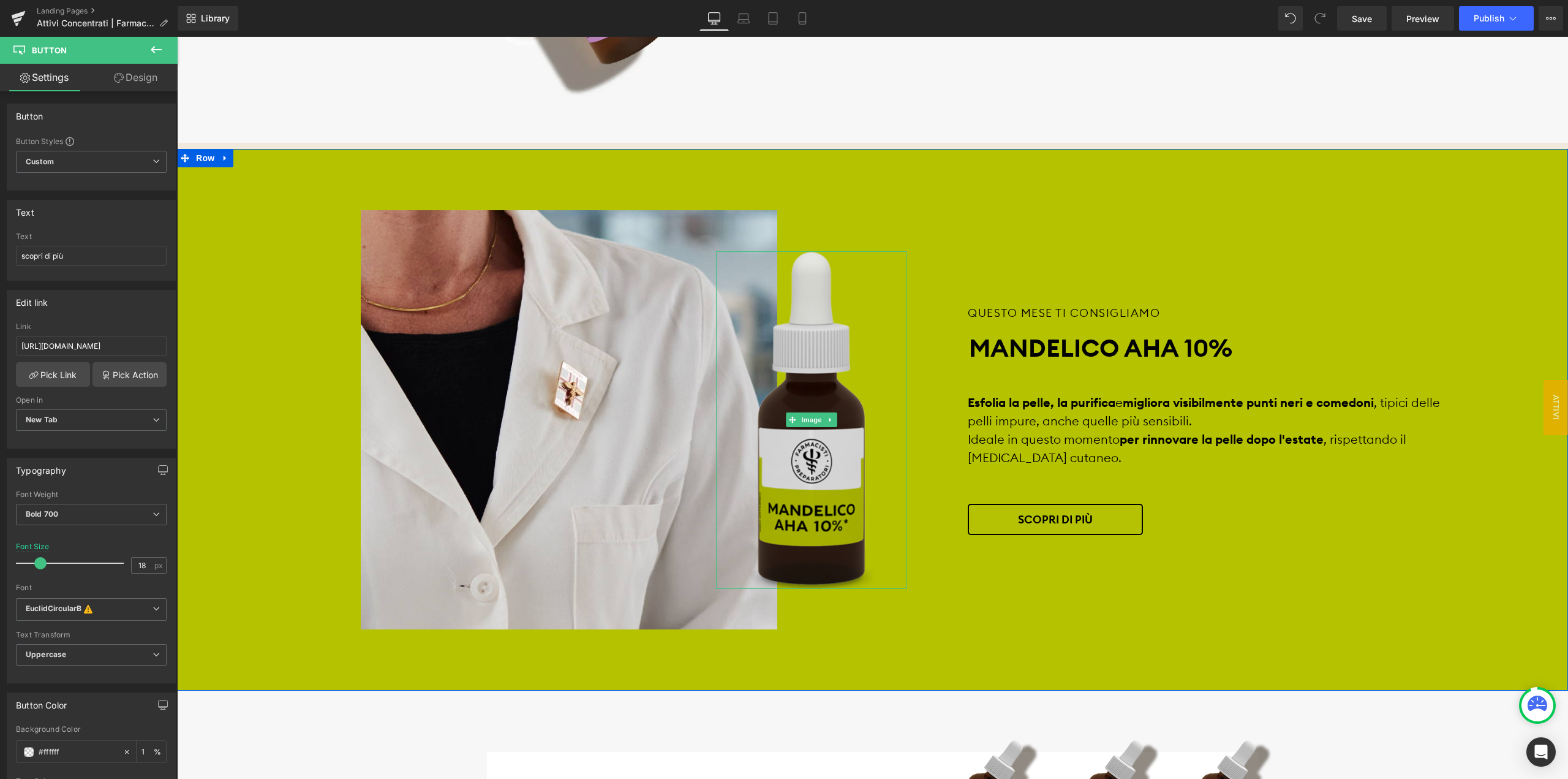
click at [819, 447] on img at bounding box center [810, 420] width 124 height 338
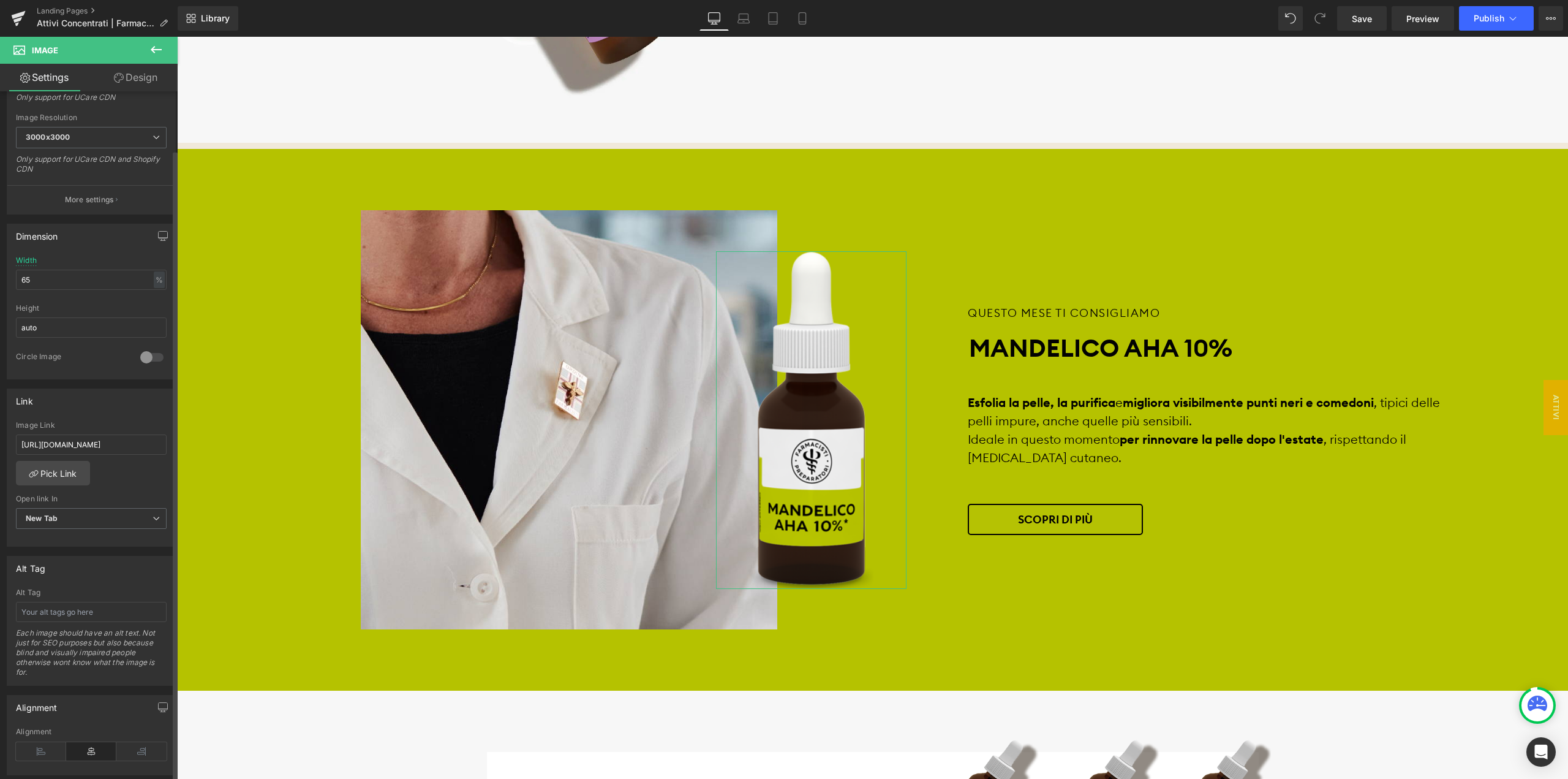
scroll to position [245, 0]
click at [106, 433] on input "[URL][DOMAIN_NAME]" at bounding box center [91, 440] width 151 height 20
type input "[URL][DOMAIN_NAME]"
click at [1357, 21] on span "Save" at bounding box center [1362, 18] width 20 height 12
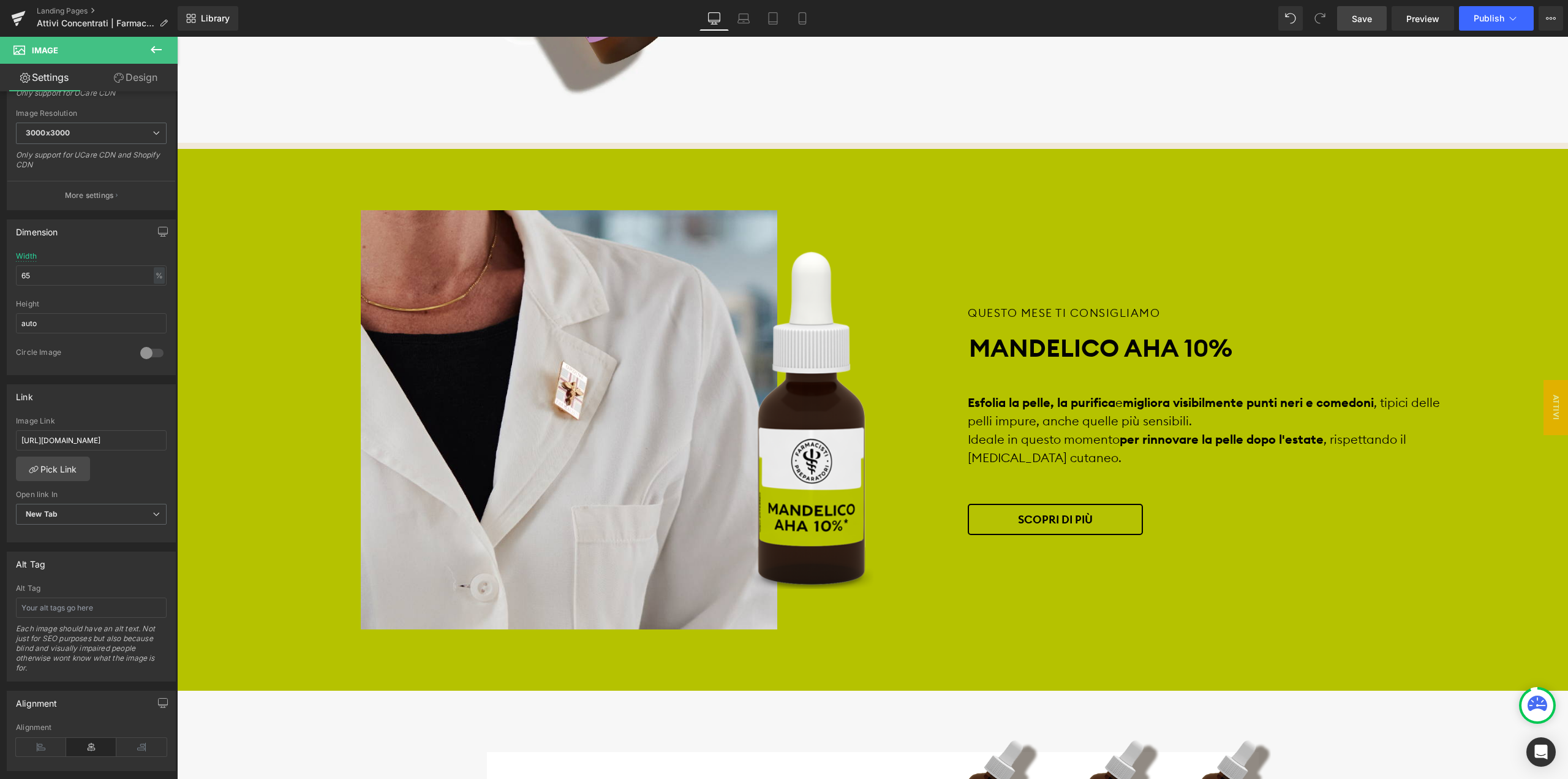
scroll to position [0, 0]
click at [1431, 25] on link "Preview" at bounding box center [1422, 17] width 62 height 24
click at [1476, 14] on span "Publish" at bounding box center [1488, 18] width 31 height 10
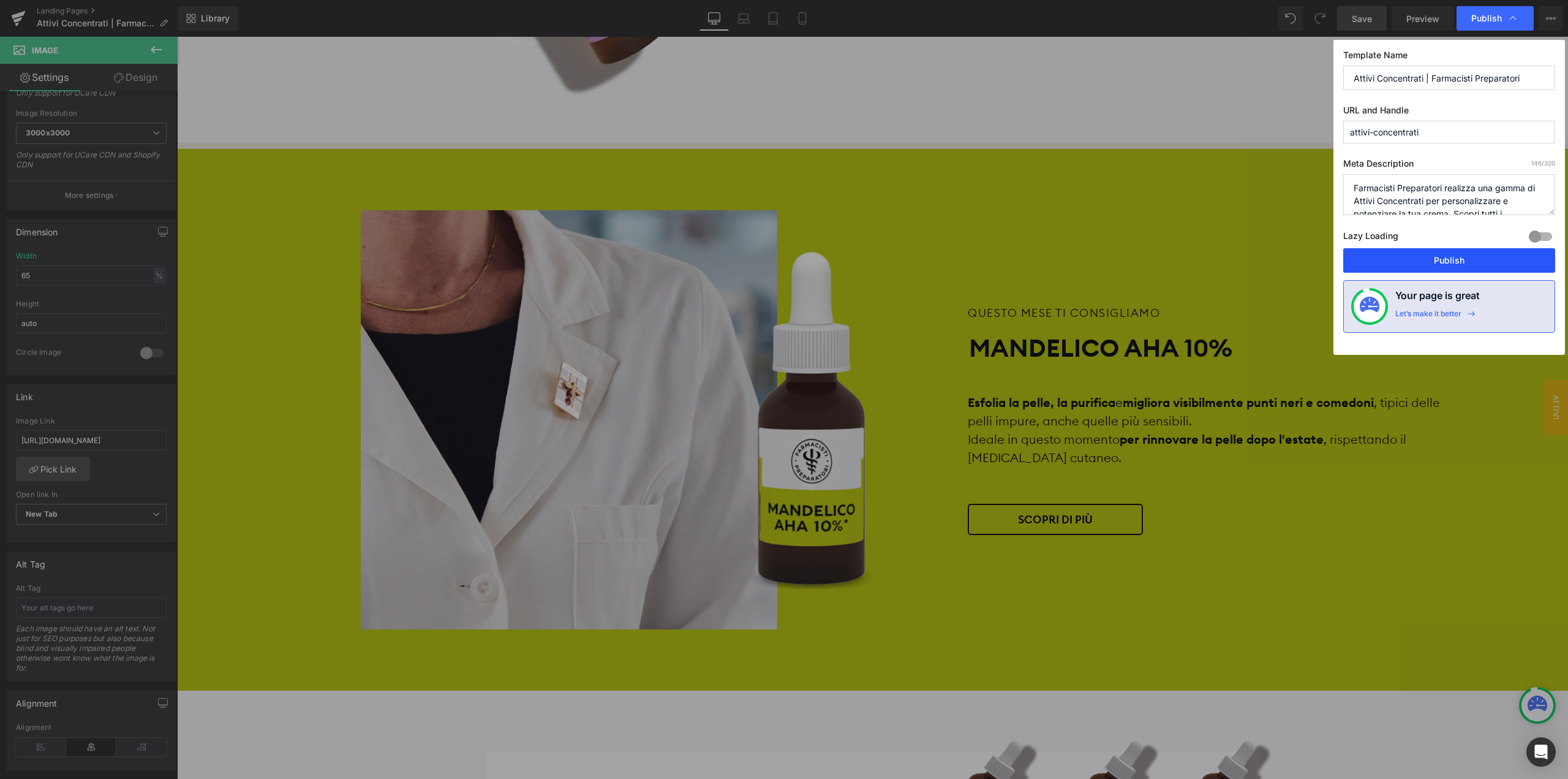
click at [1427, 259] on button "Publish" at bounding box center [1449, 260] width 212 height 24
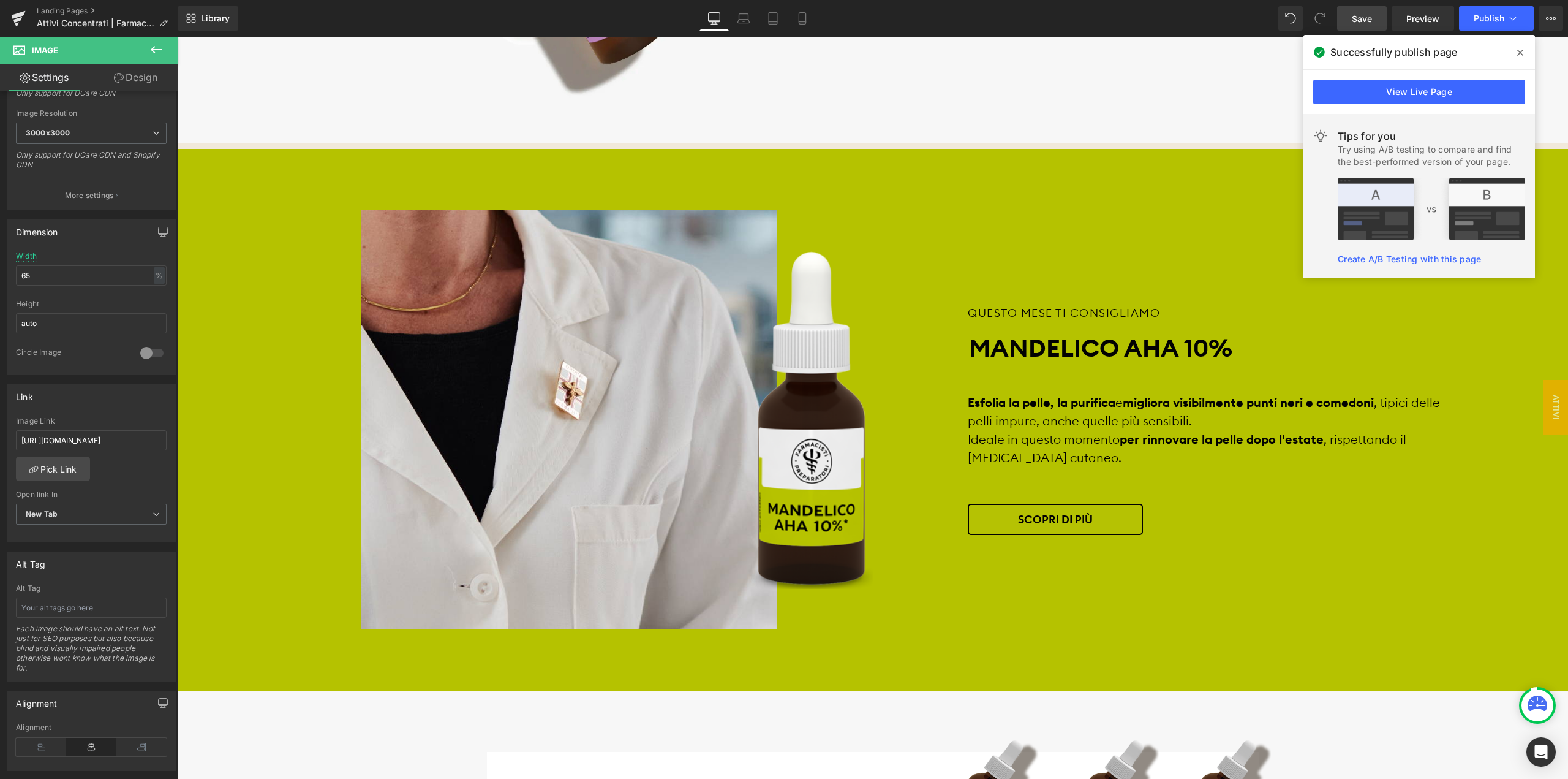
drag, startPoint x: 1521, startPoint y: 51, endPoint x: 561, endPoint y: 55, distance: 960.0
click at [1521, 51] on icon at bounding box center [1520, 52] width 6 height 10
